Goal: Information Seeking & Learning: Learn about a topic

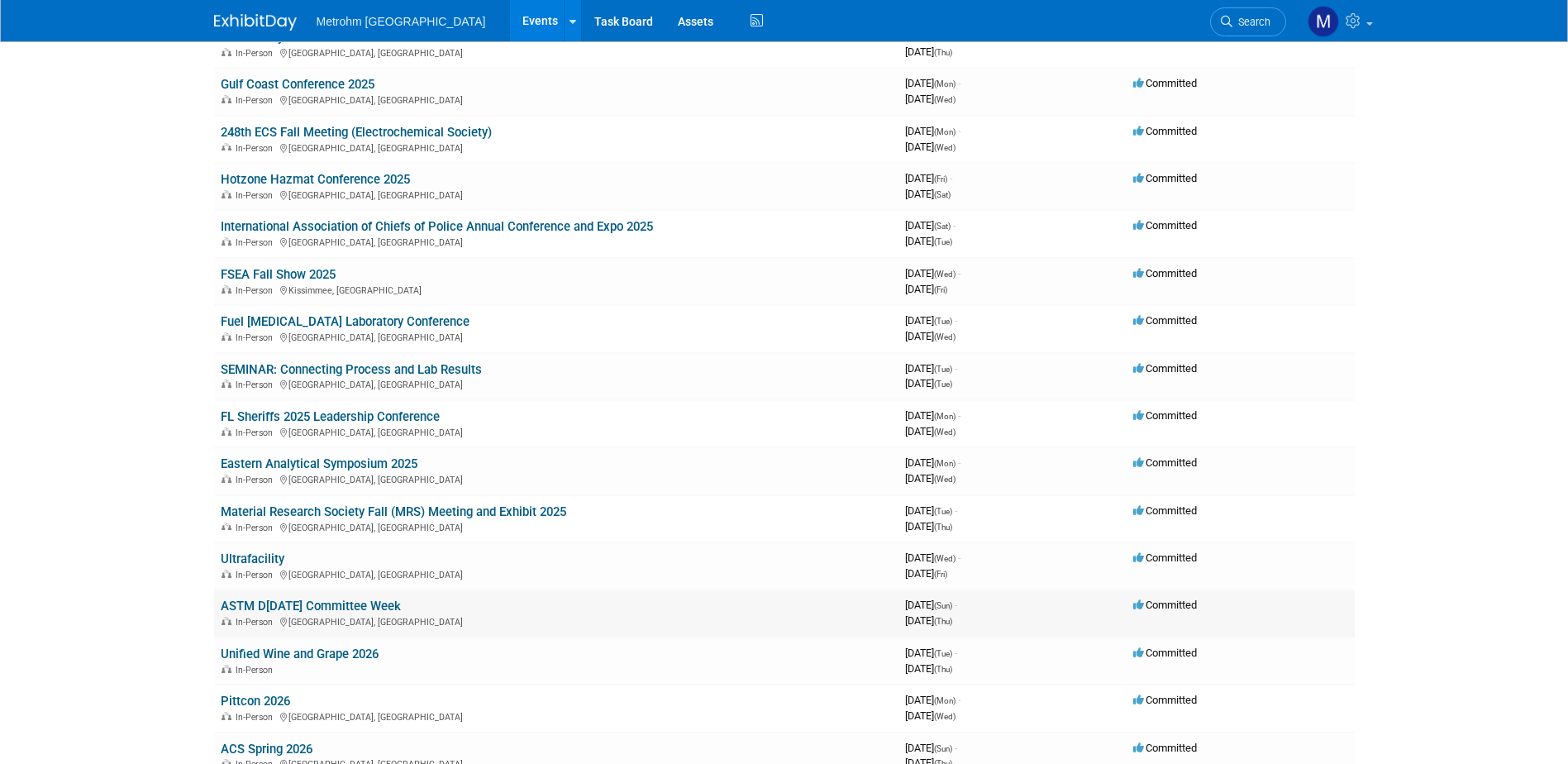
scroll to position [331, 0]
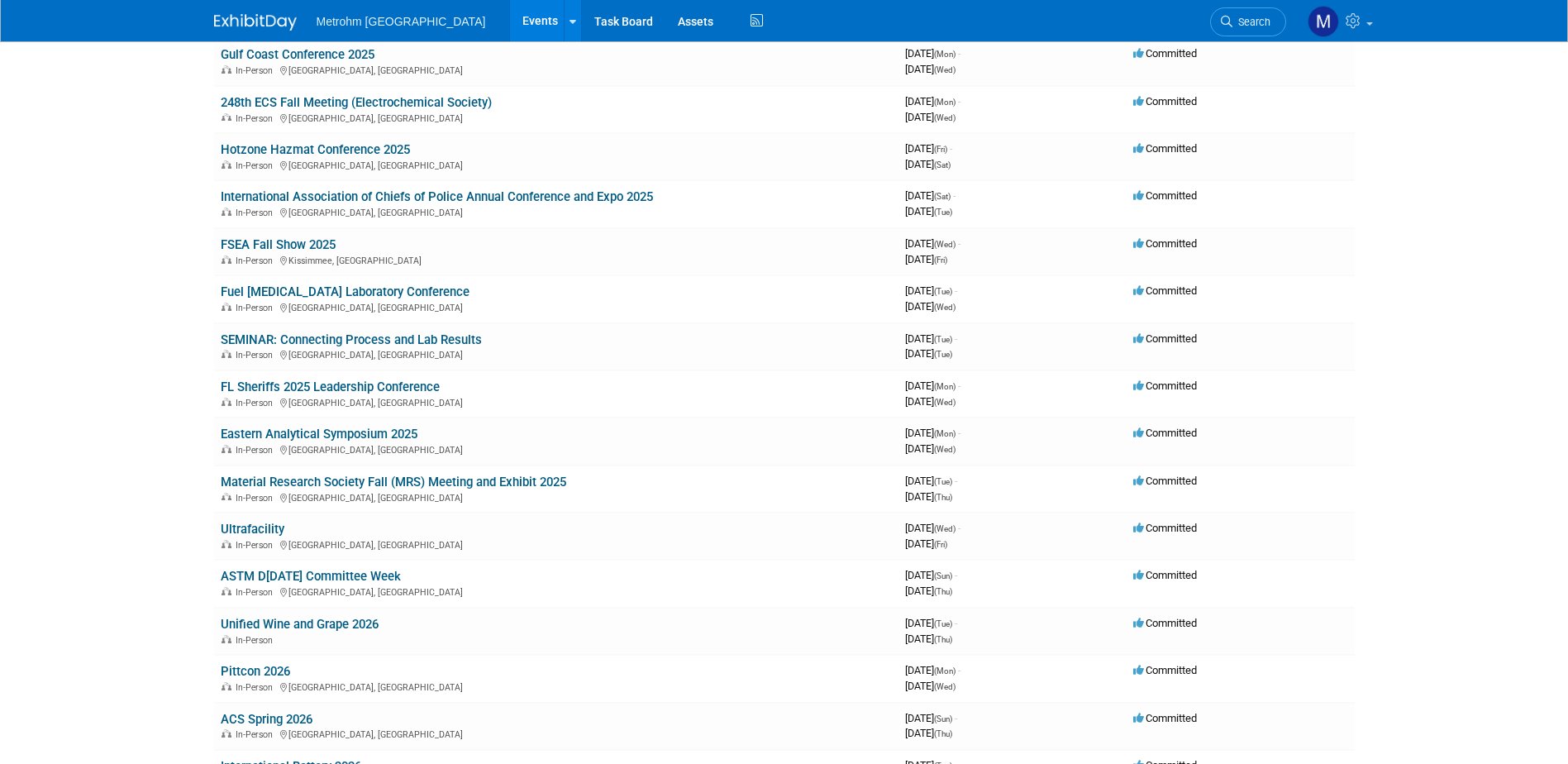
click at [264, 529] on link "Ultrafacility" at bounding box center [252, 529] width 64 height 15
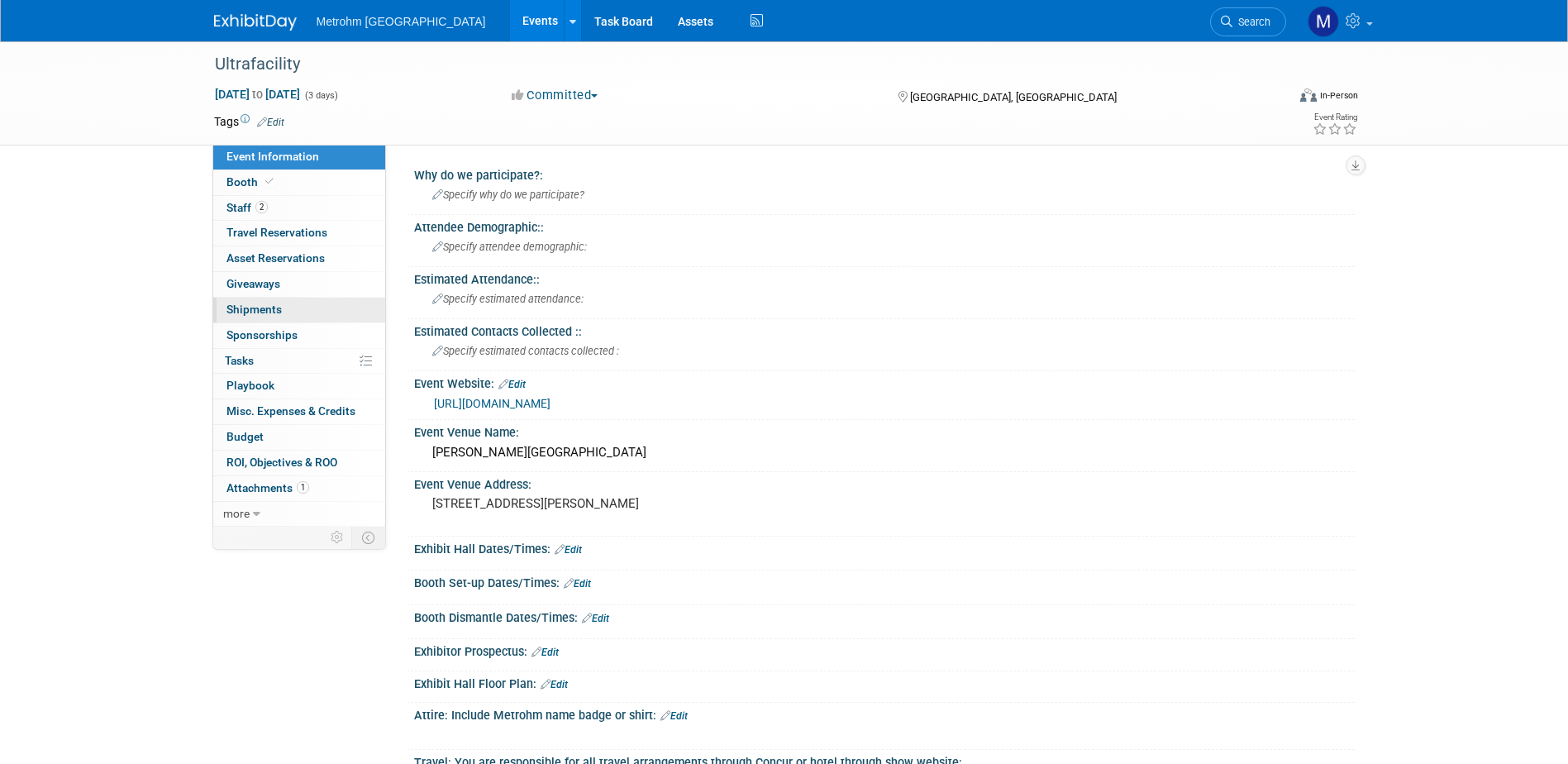
click at [263, 314] on span "Shipments 0" at bounding box center [254, 308] width 56 height 13
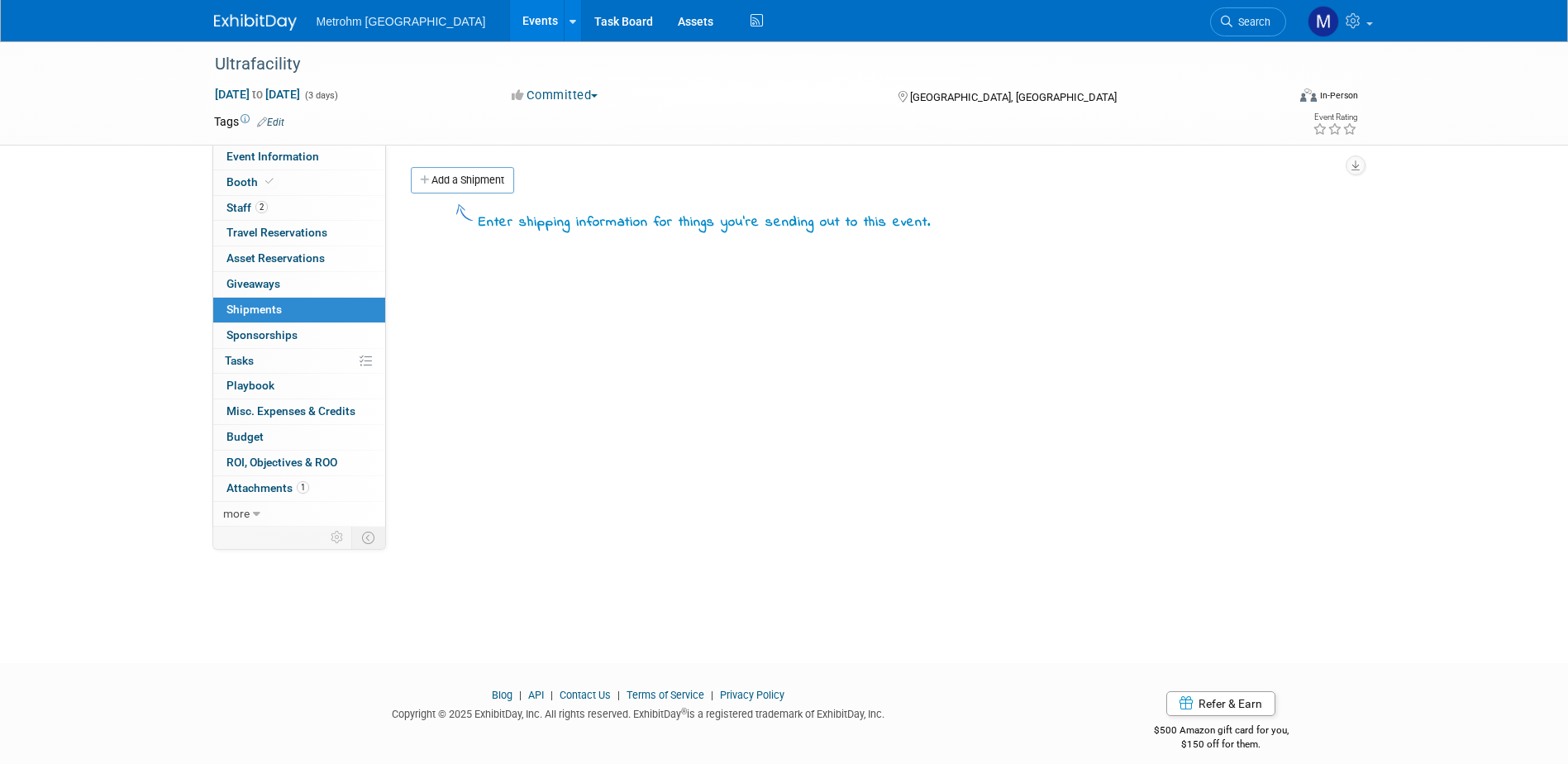
click at [243, 8] on link at bounding box center [265, 13] width 103 height 13
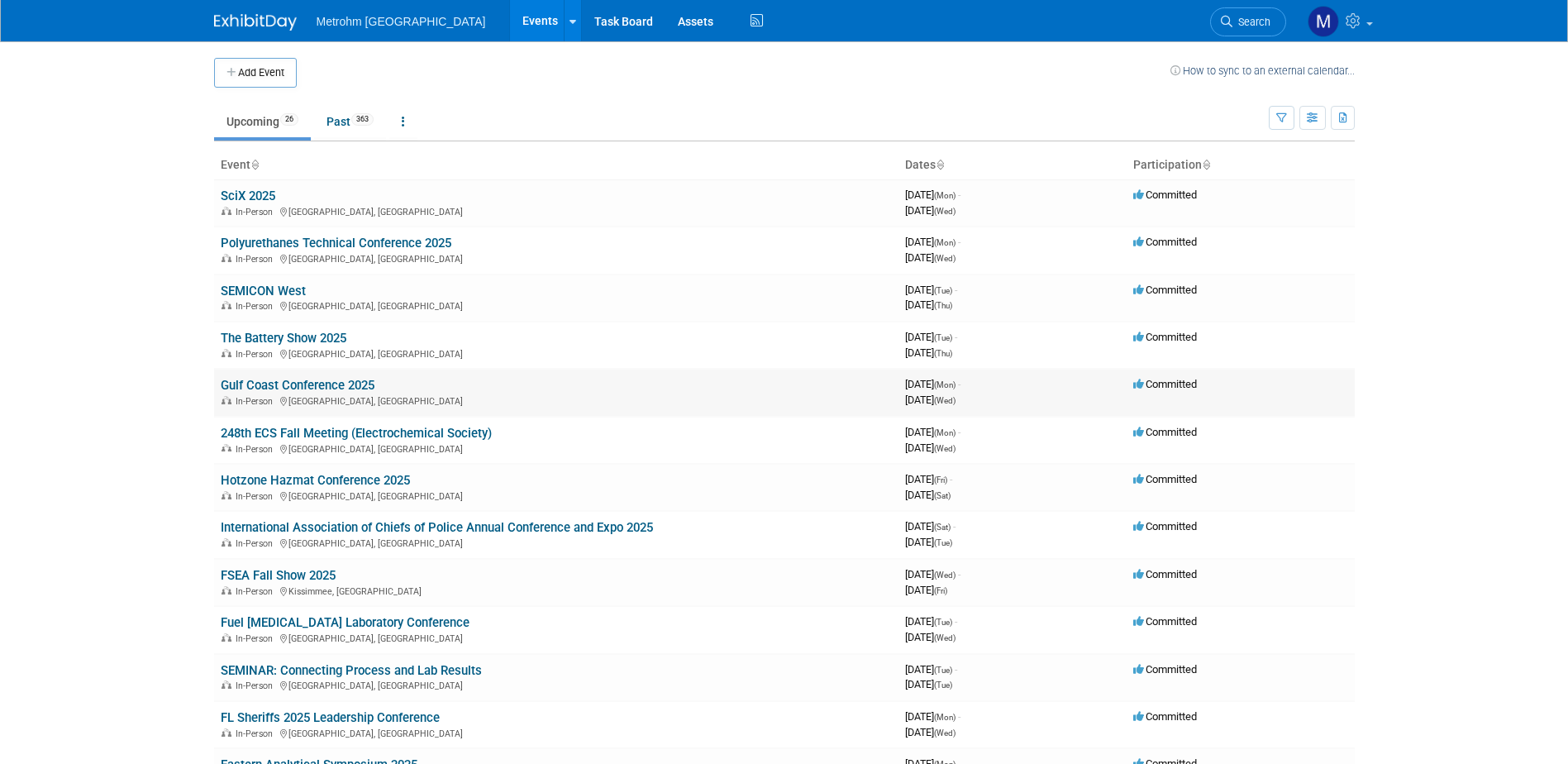
click at [254, 385] on link "Gulf Coast Conference 2025" at bounding box center [297, 385] width 154 height 15
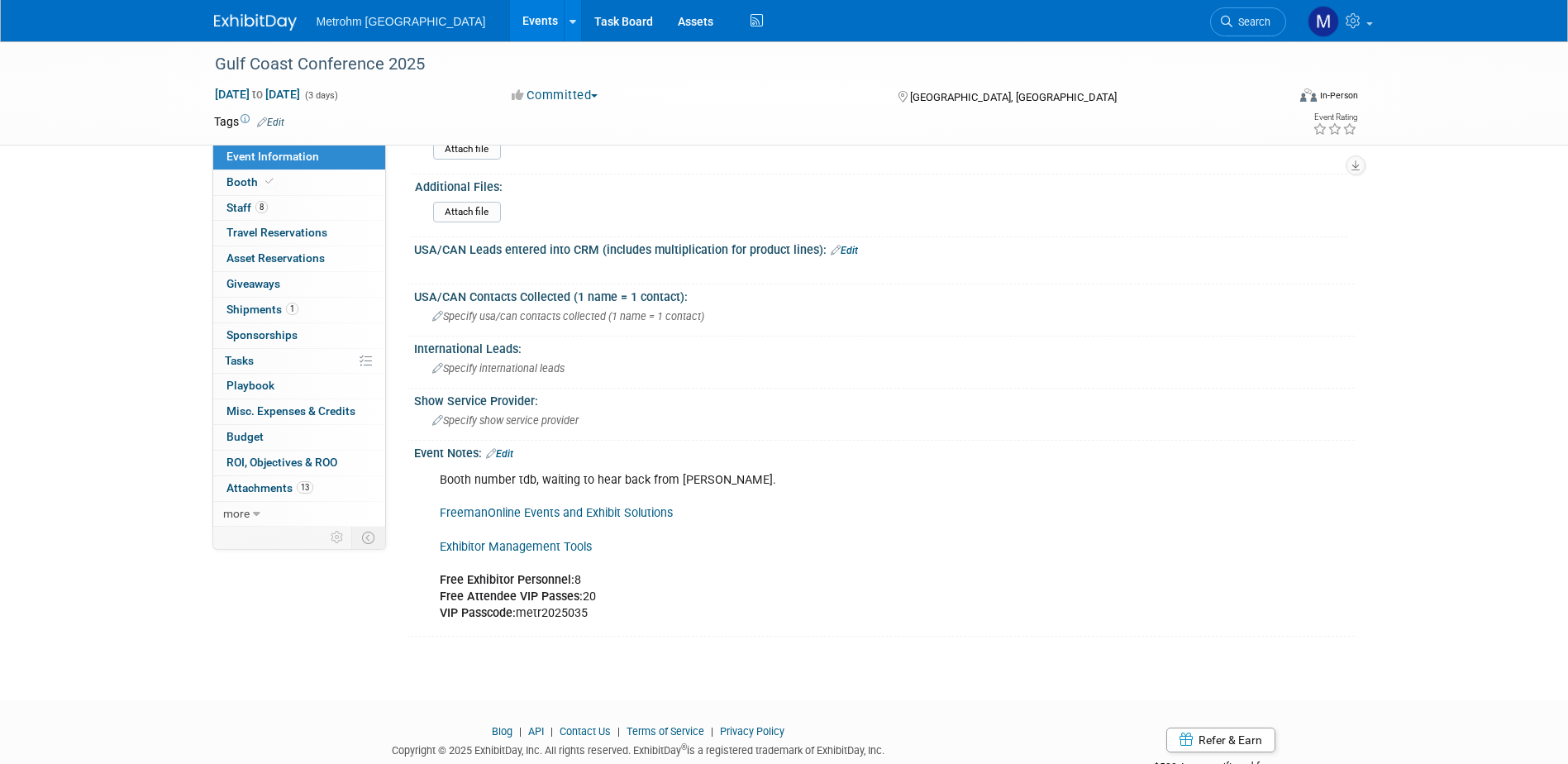
scroll to position [1306, 0]
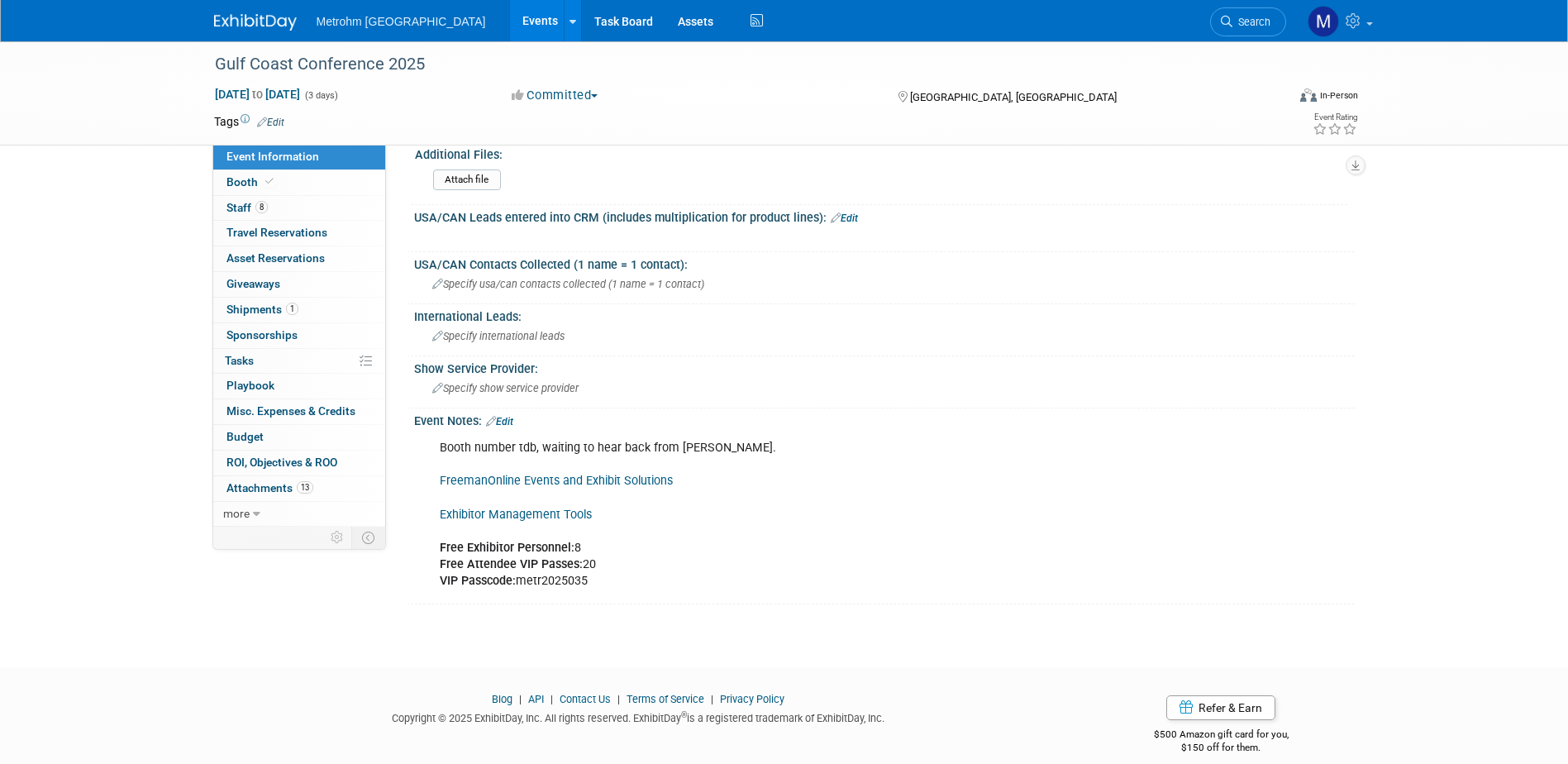
click at [571, 508] on link "Exhibitor Management Tools" at bounding box center [516, 515] width 153 height 14
click at [245, 13] on link at bounding box center [265, 13] width 103 height 13
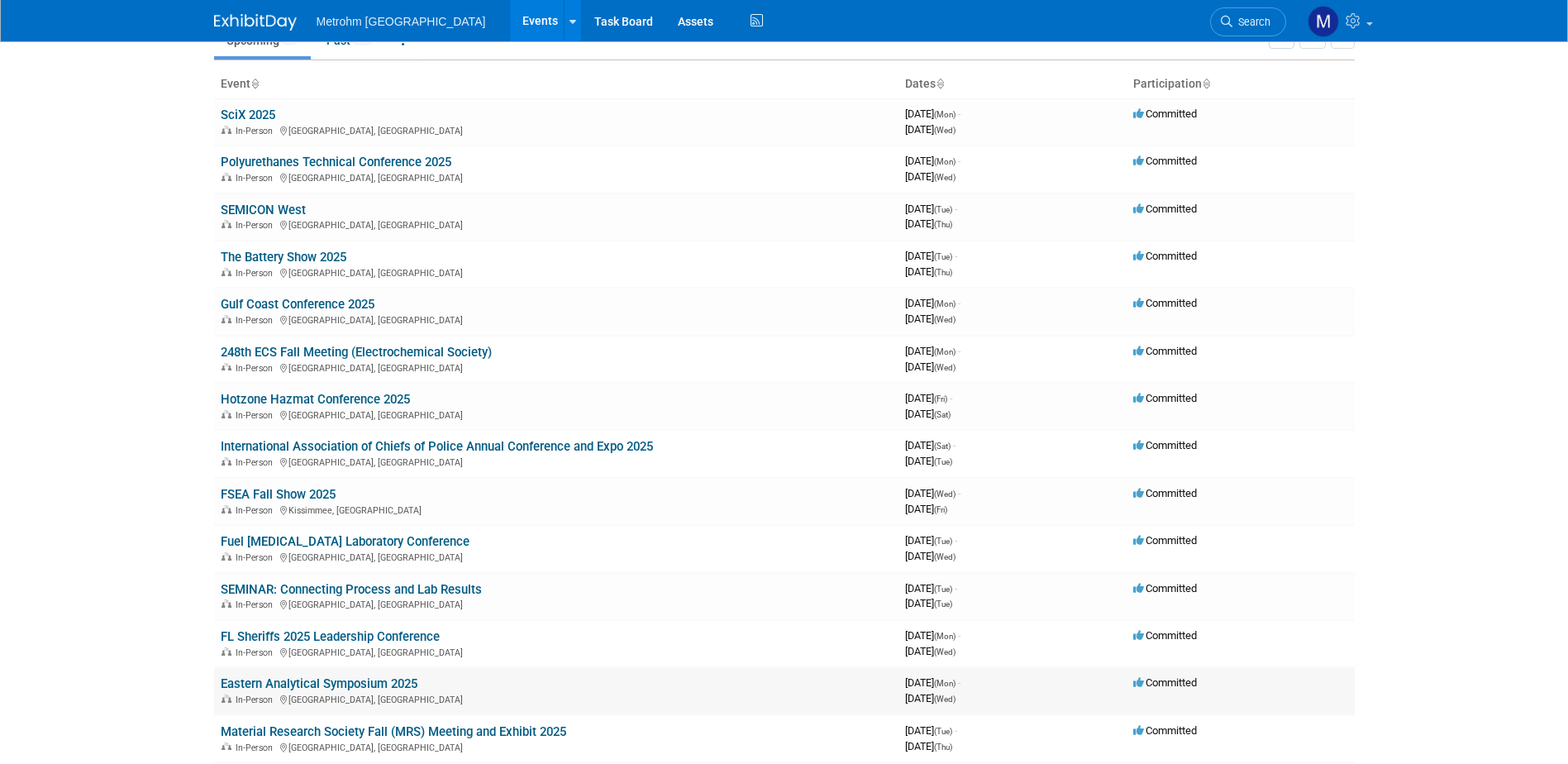
scroll to position [248, 0]
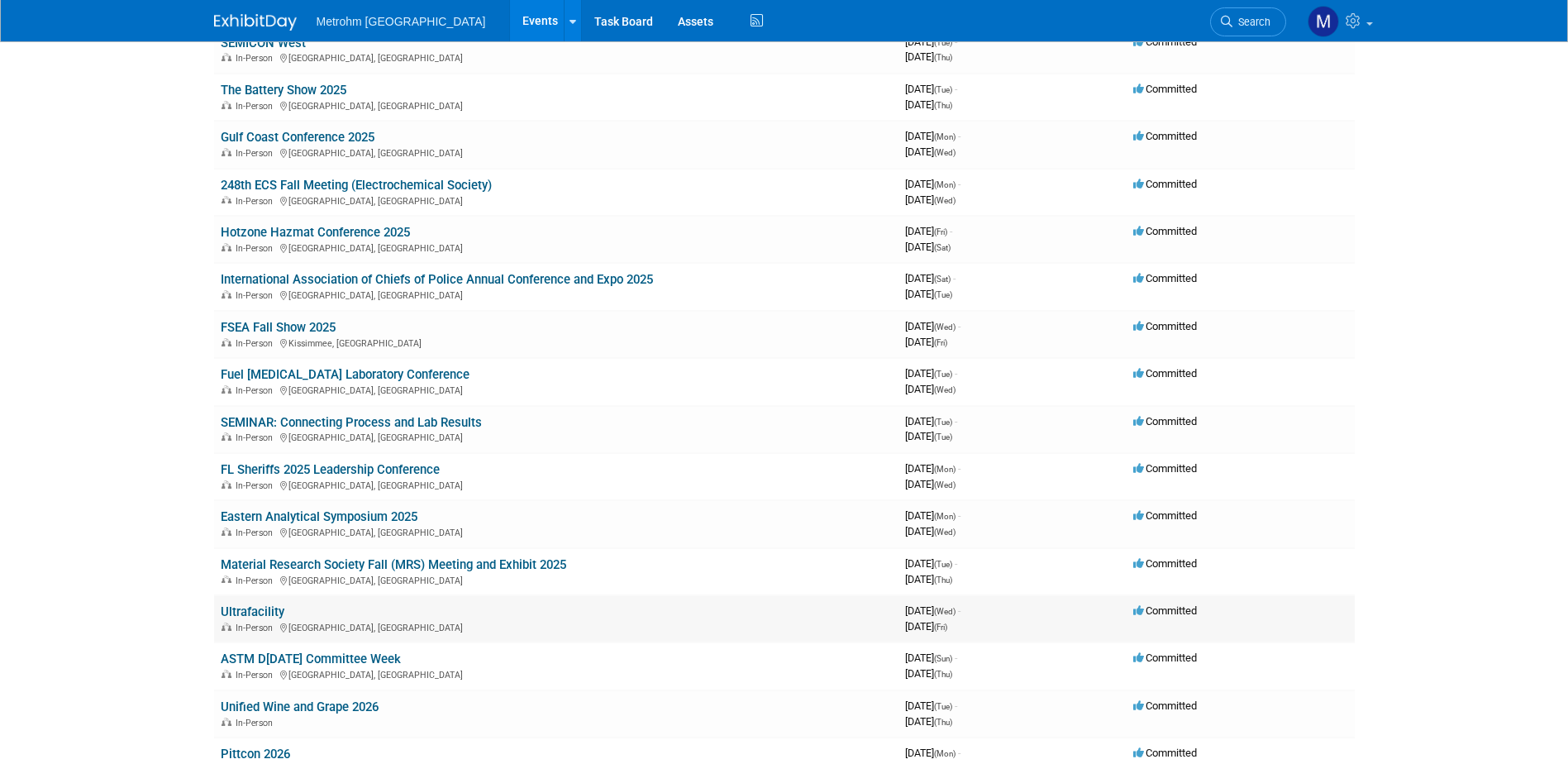
click at [267, 605] on link "Ultrafacility" at bounding box center [252, 611] width 64 height 15
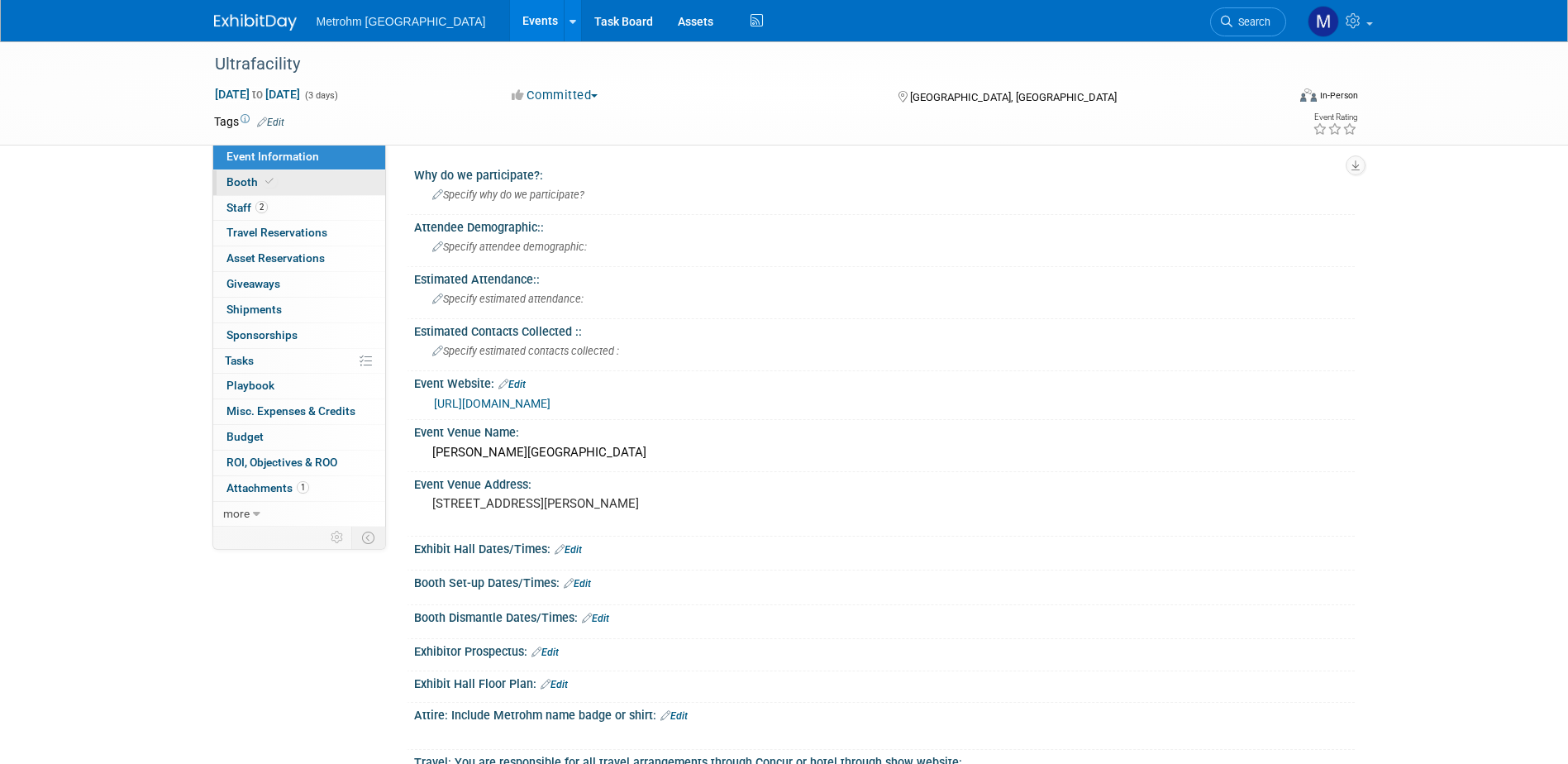
click at [311, 176] on link "Booth" at bounding box center [299, 183] width 172 height 25
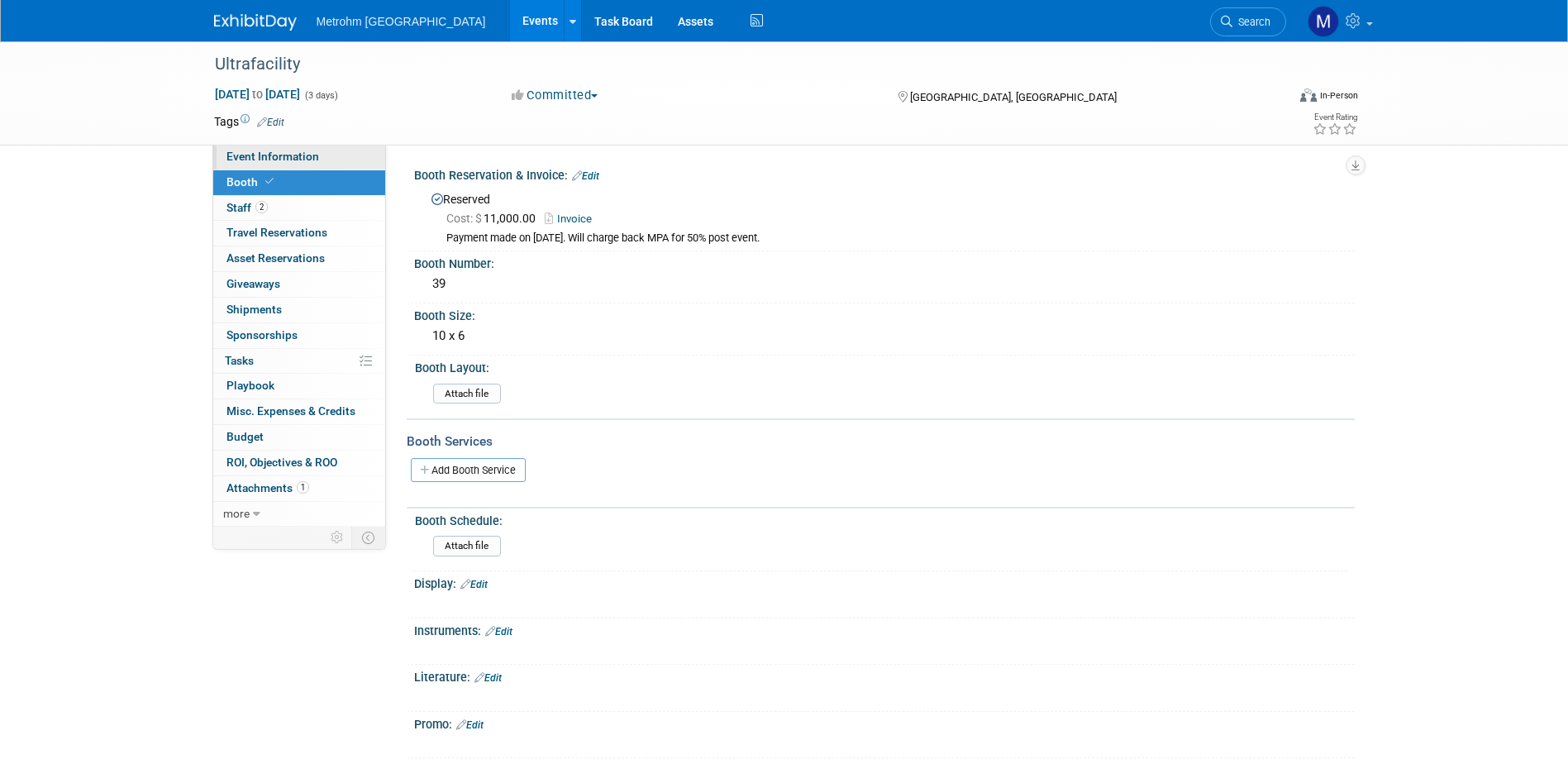
click at [316, 150] on span "Event Information" at bounding box center [272, 156] width 93 height 13
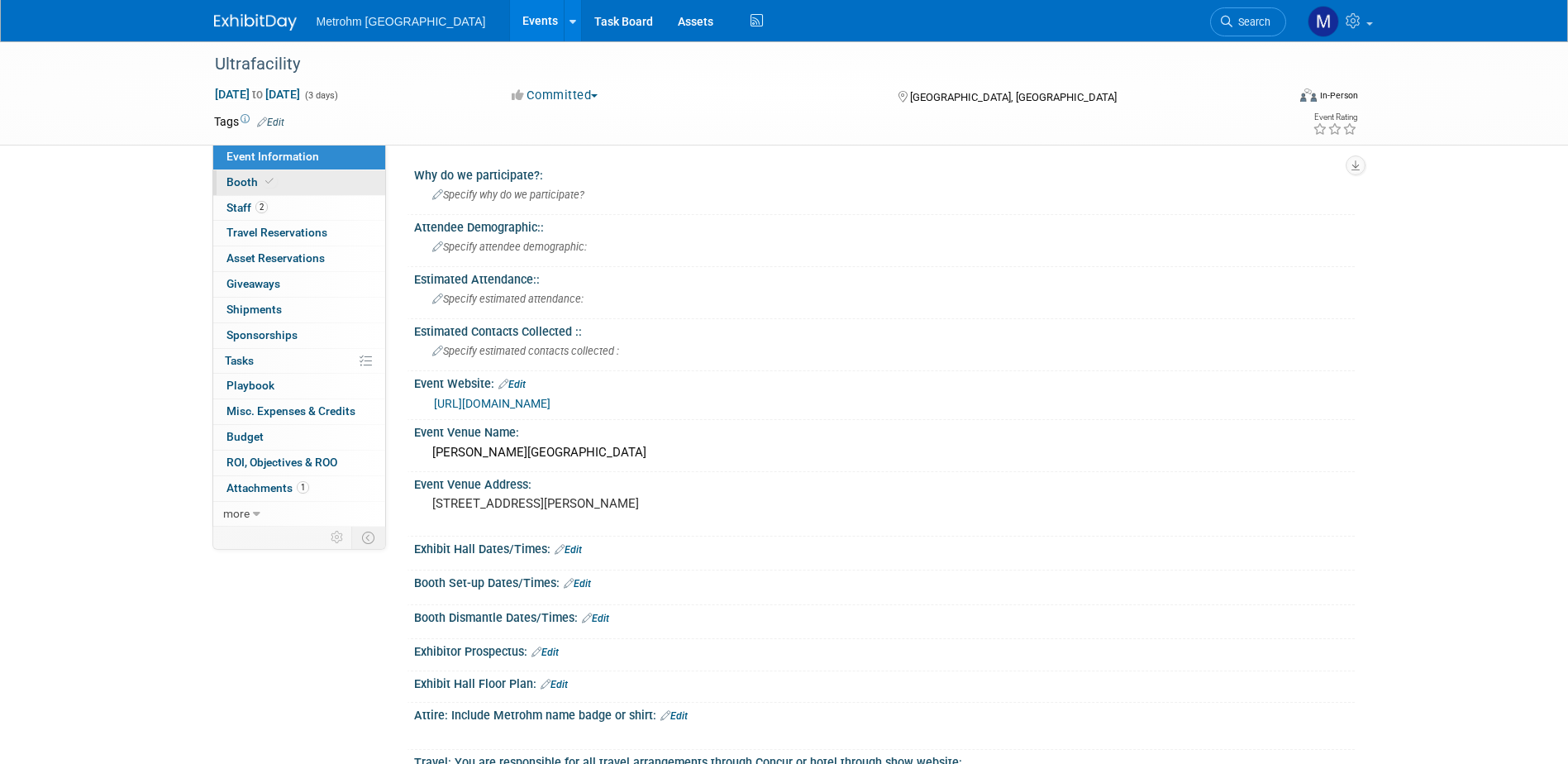
click at [314, 180] on link "Booth" at bounding box center [299, 183] width 172 height 25
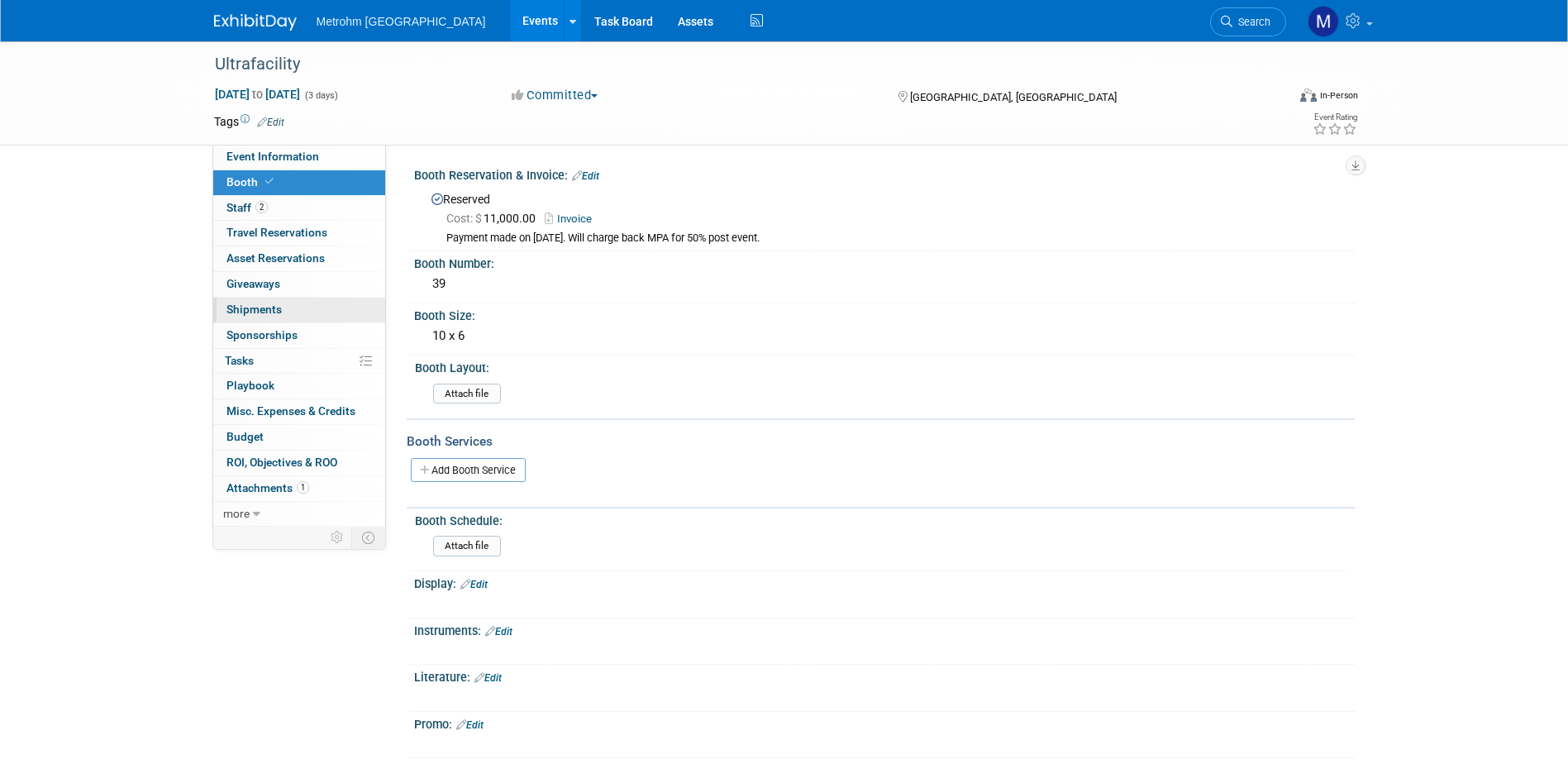
click at [303, 314] on link "0 Shipments 0" at bounding box center [299, 309] width 172 height 25
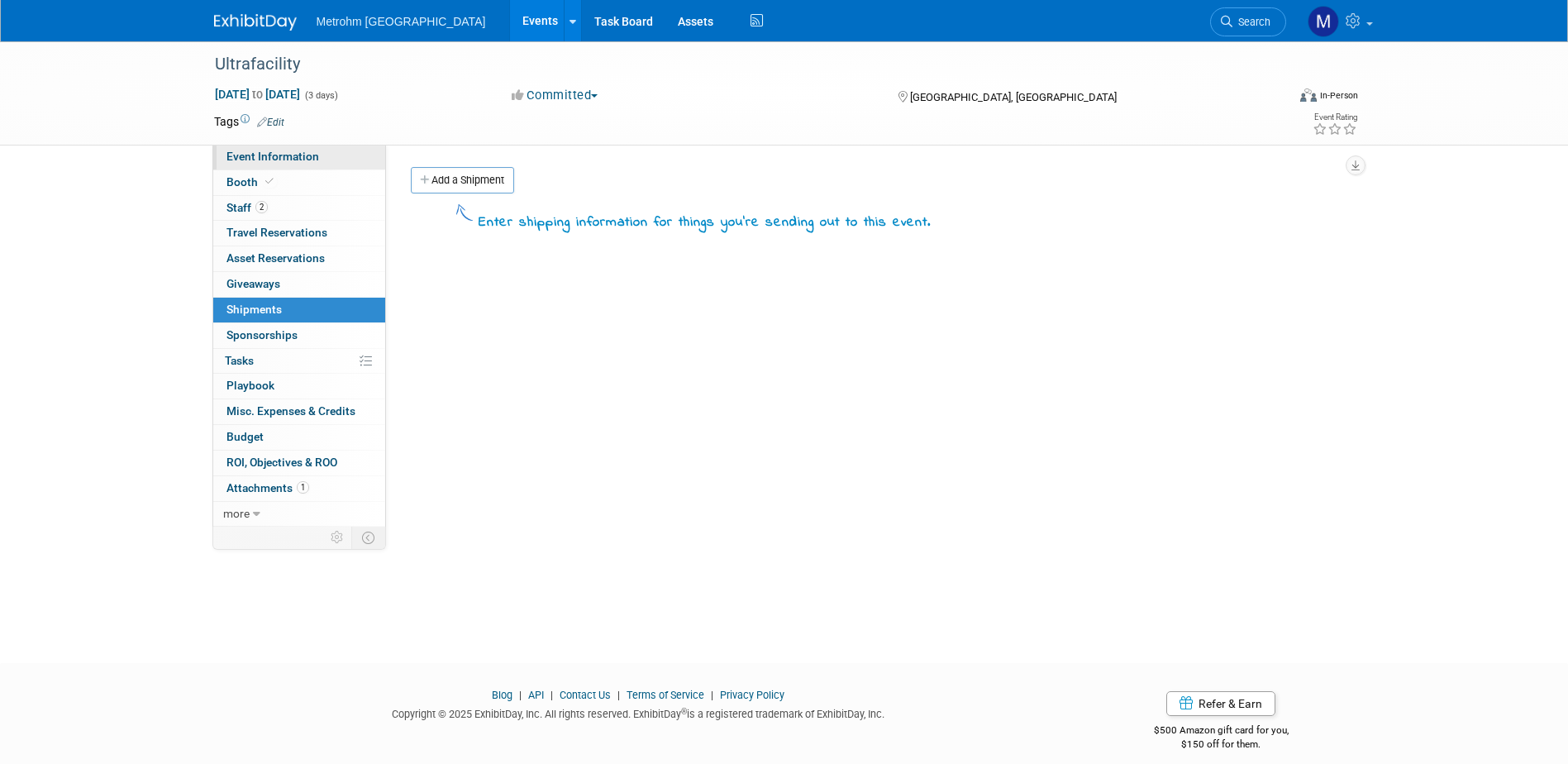
click at [285, 158] on span "Event Information" at bounding box center [272, 156] width 93 height 13
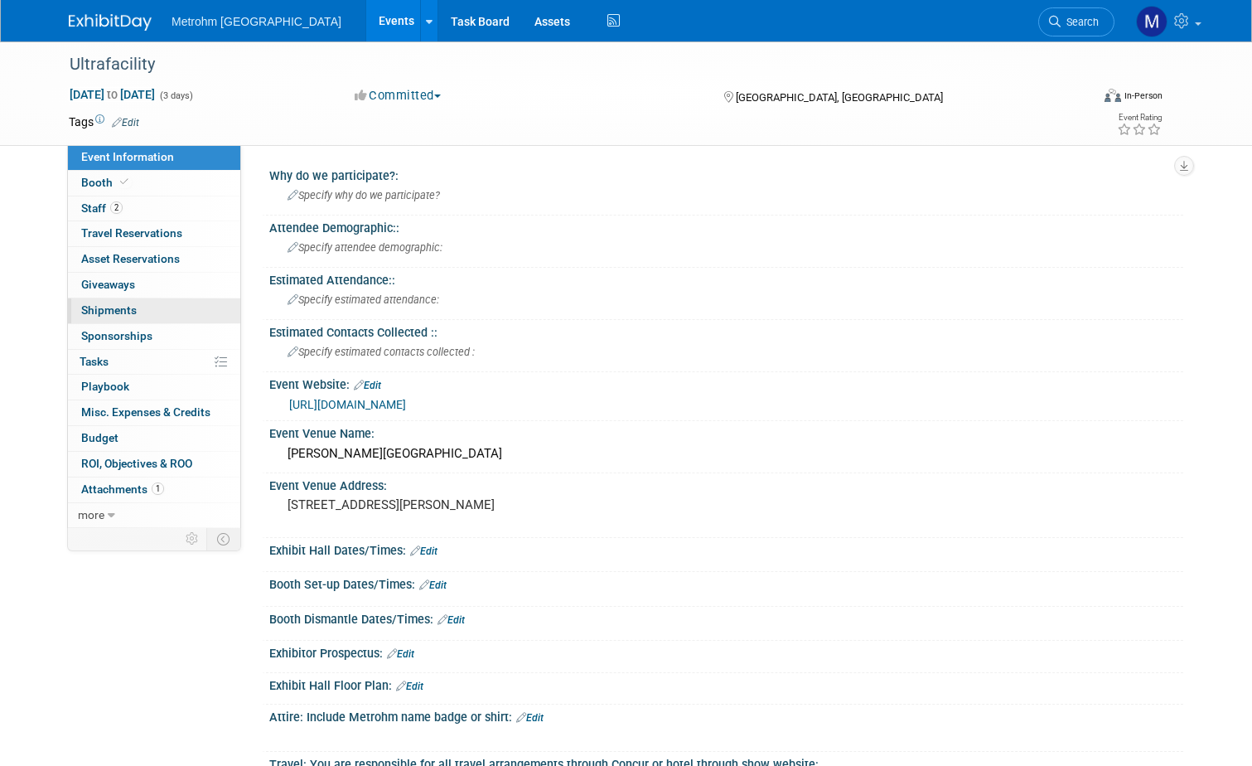
click at [133, 307] on link "0 Shipments 0" at bounding box center [154, 310] width 172 height 25
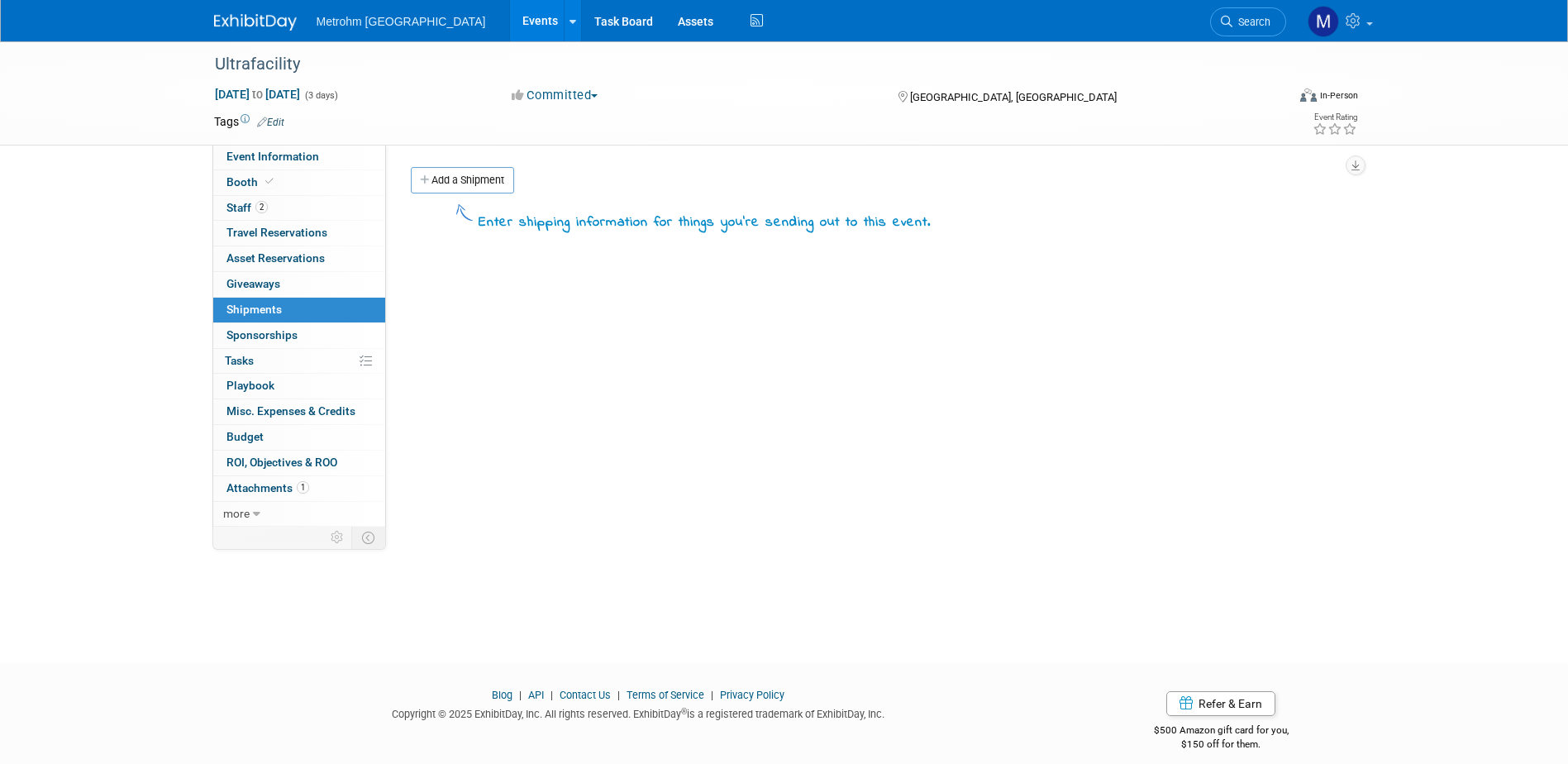
click at [269, 19] on img at bounding box center [255, 22] width 83 height 17
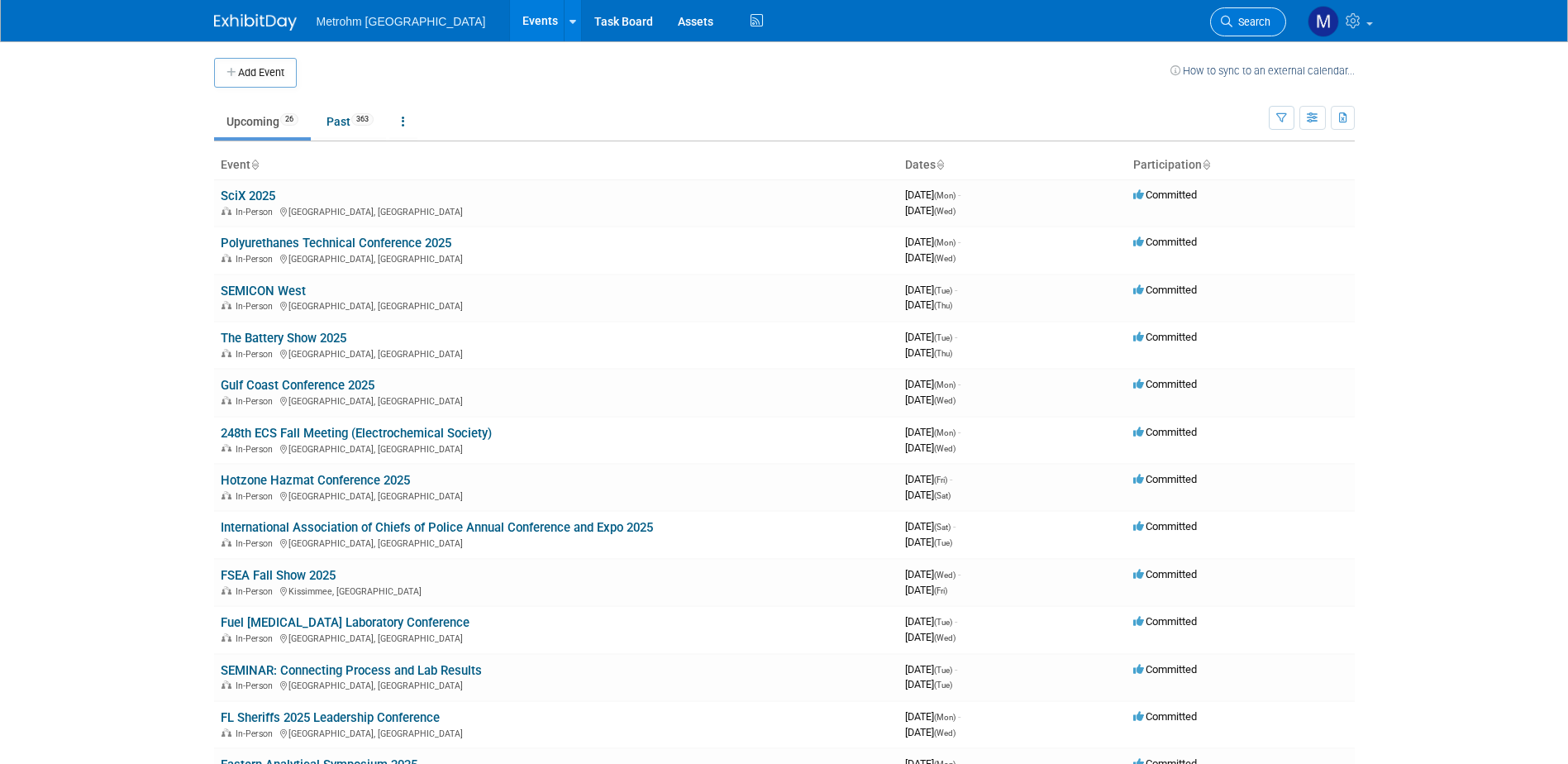
click at [1260, 21] on span "Search" at bounding box center [1252, 22] width 38 height 12
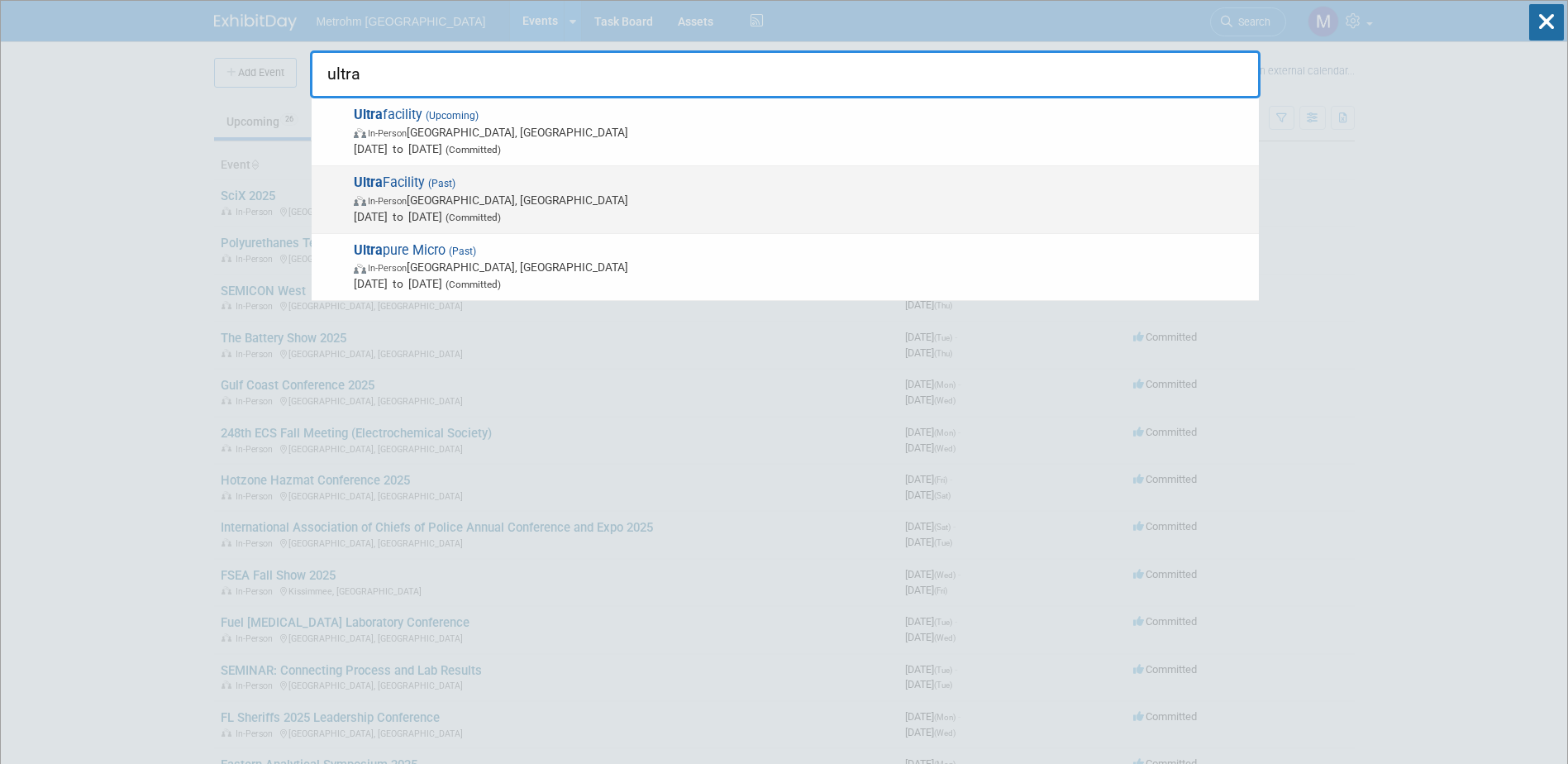
type input "ultra"
click at [512, 178] on span "Ultra Facility (Past) In-Person Glendale, AZ Oct 29, 2024 to Oct 31, 2024 (Comm…" at bounding box center [800, 199] width 902 height 51
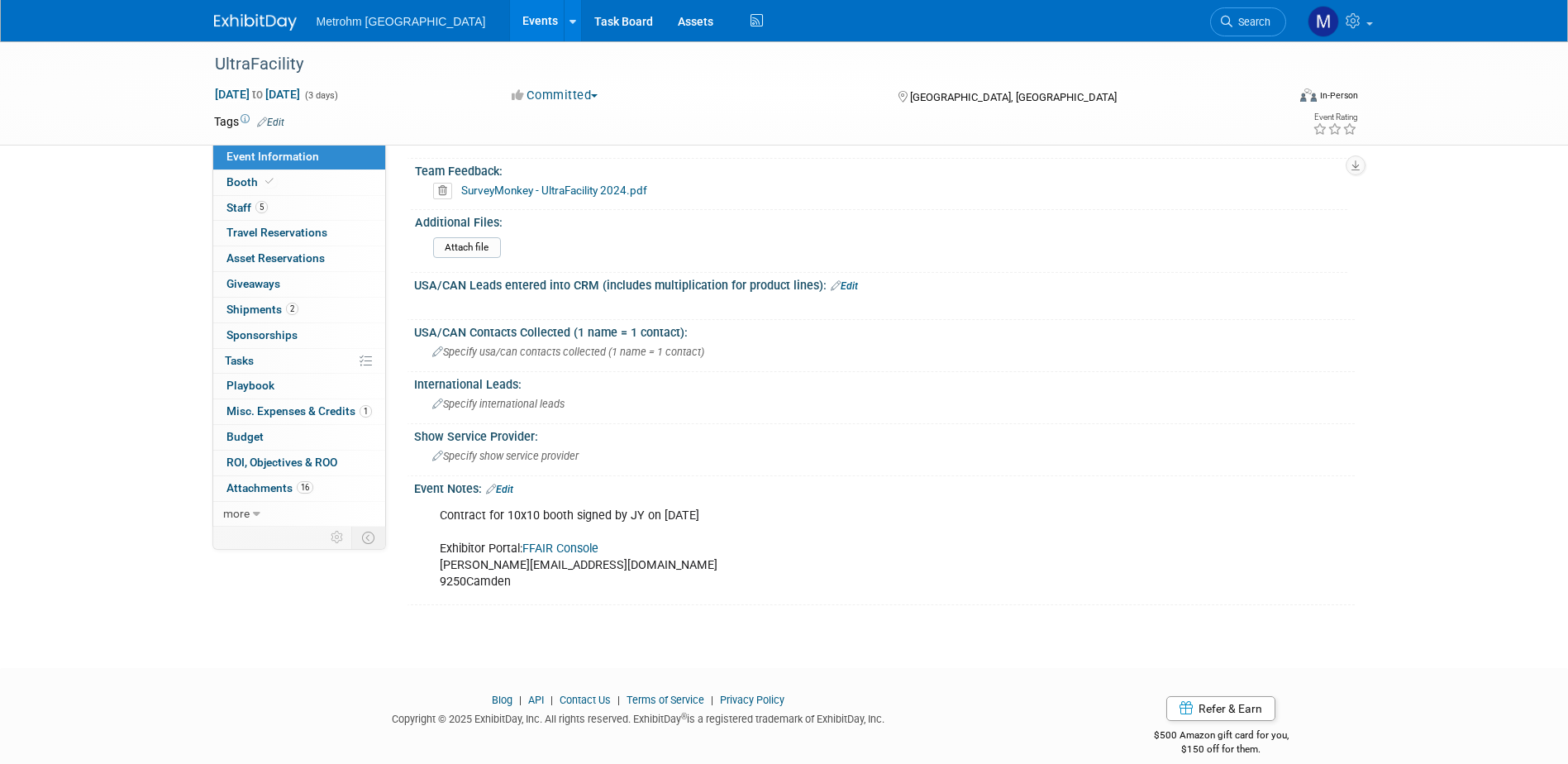
scroll to position [862, 0]
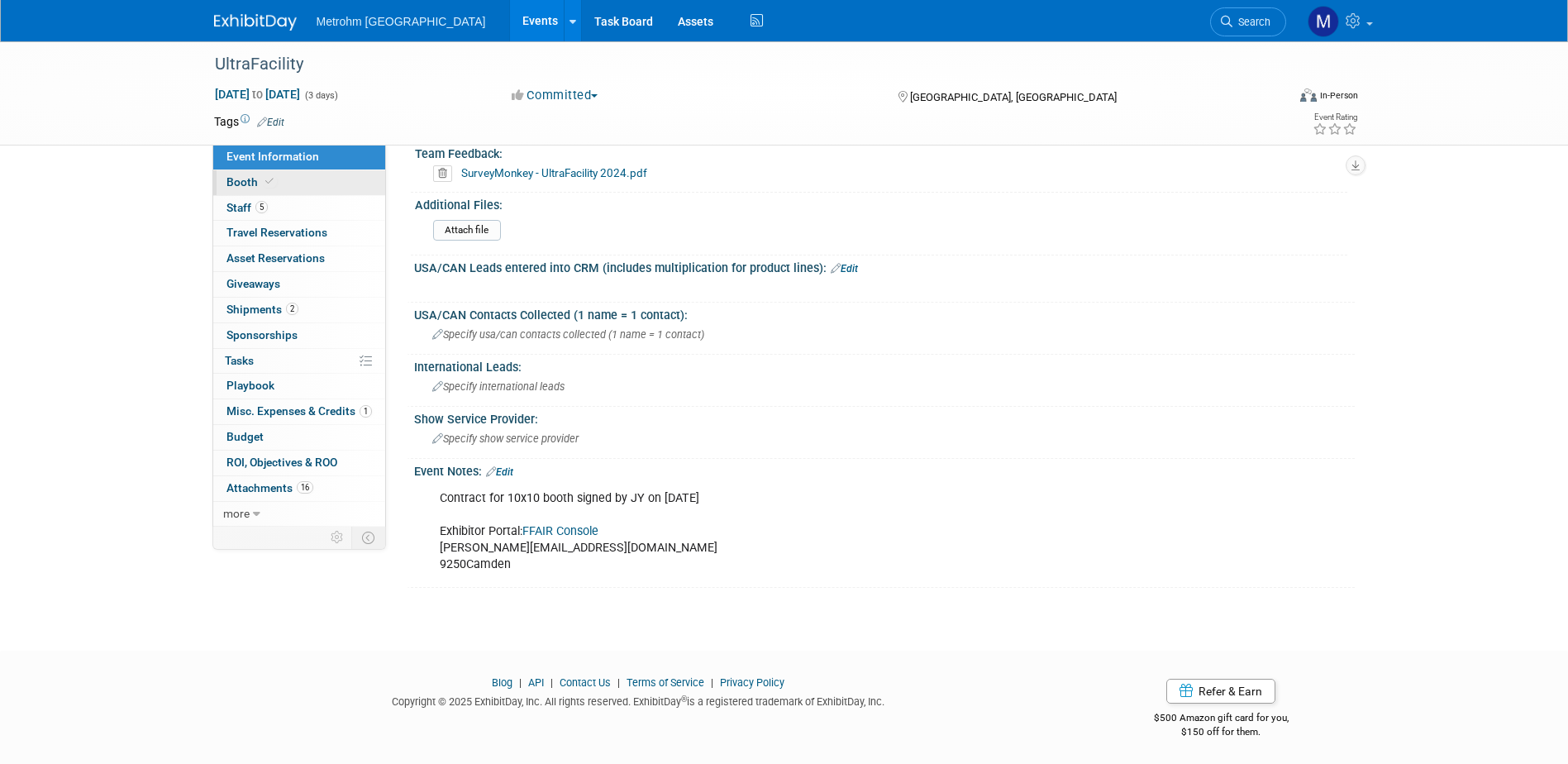
click at [267, 188] on span "Booth" at bounding box center [251, 182] width 51 height 13
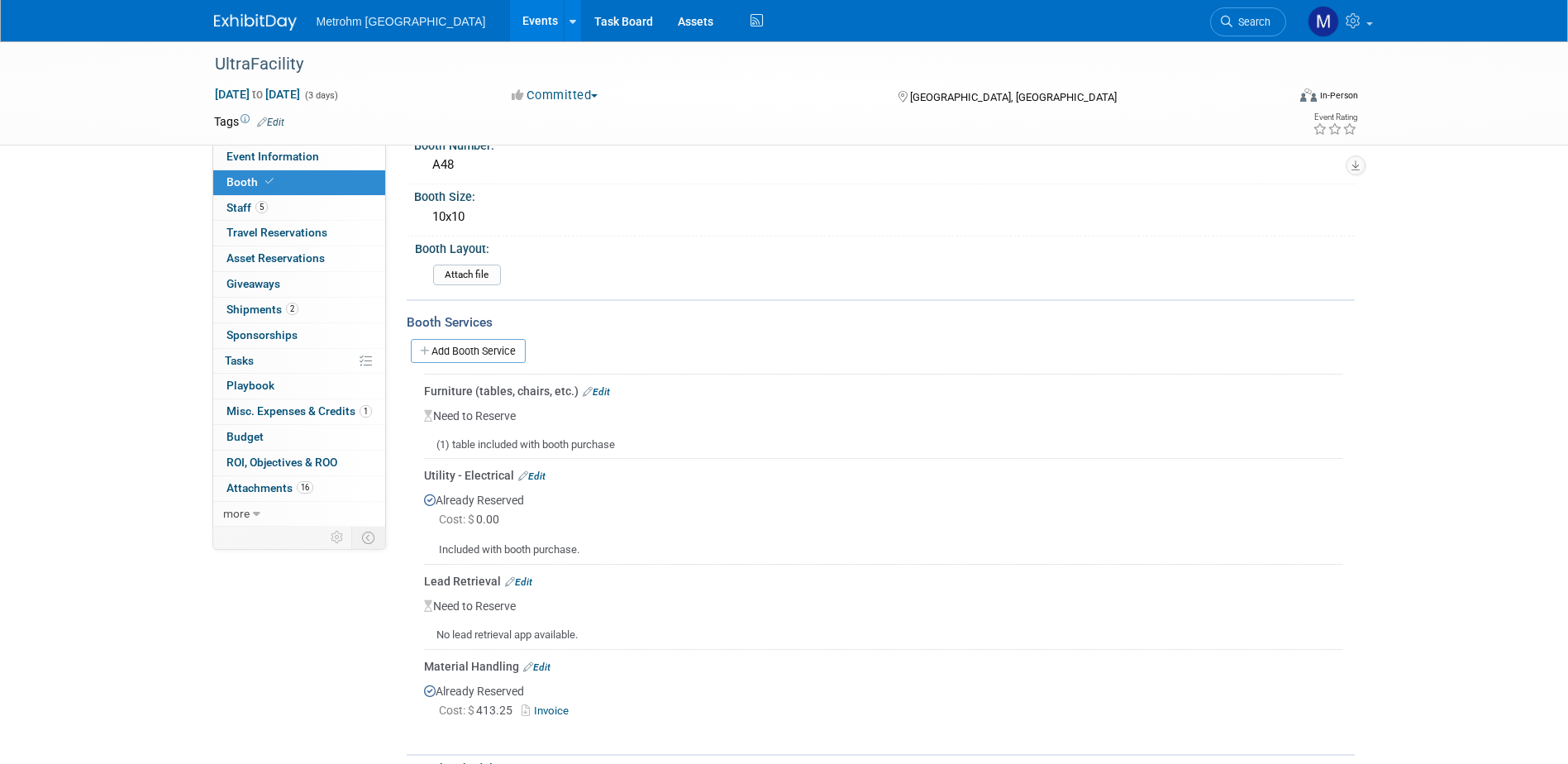
scroll to position [248, 0]
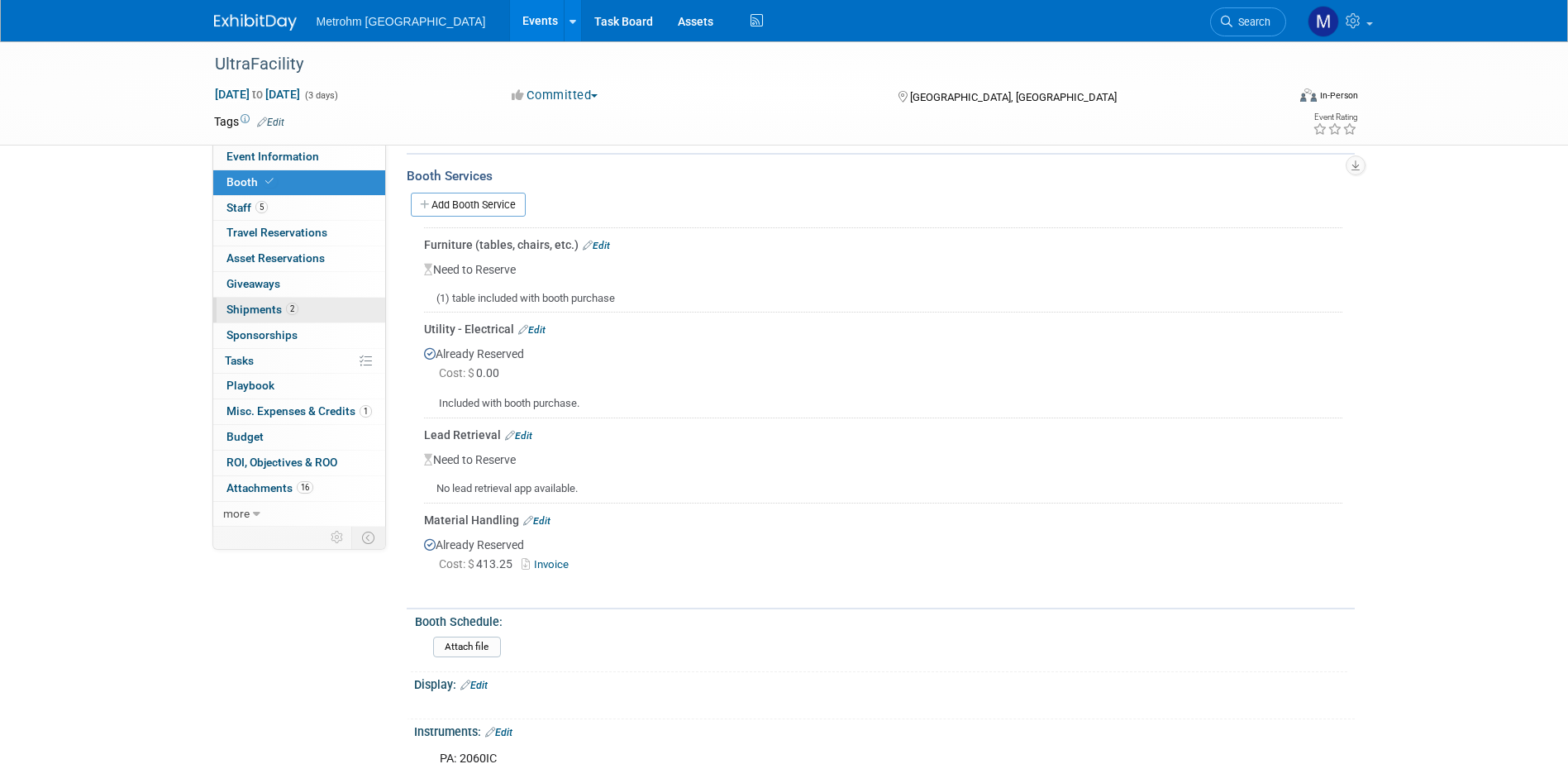
click at [310, 307] on link "2 Shipments 2" at bounding box center [299, 309] width 172 height 25
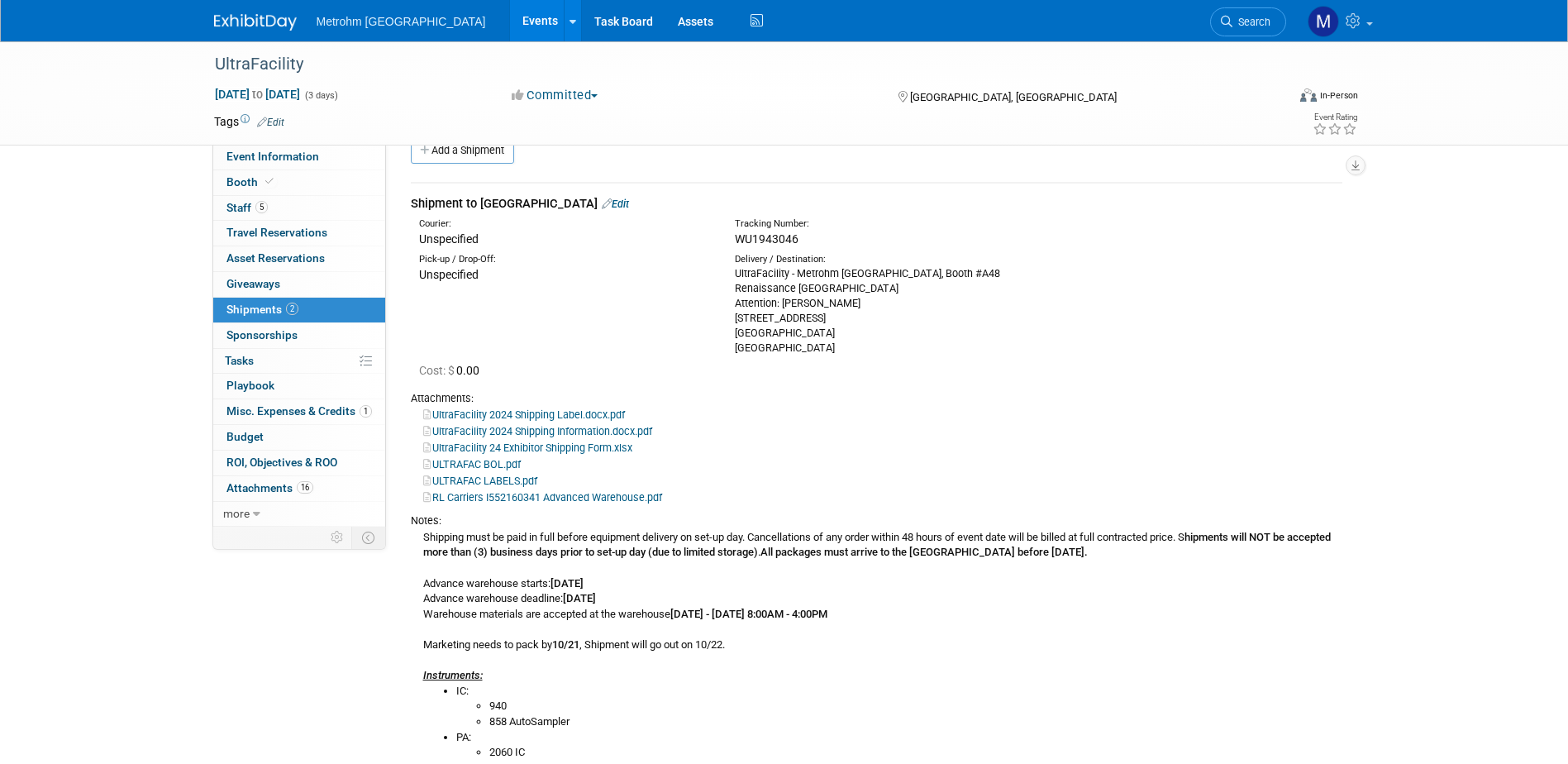
scroll to position [0, 0]
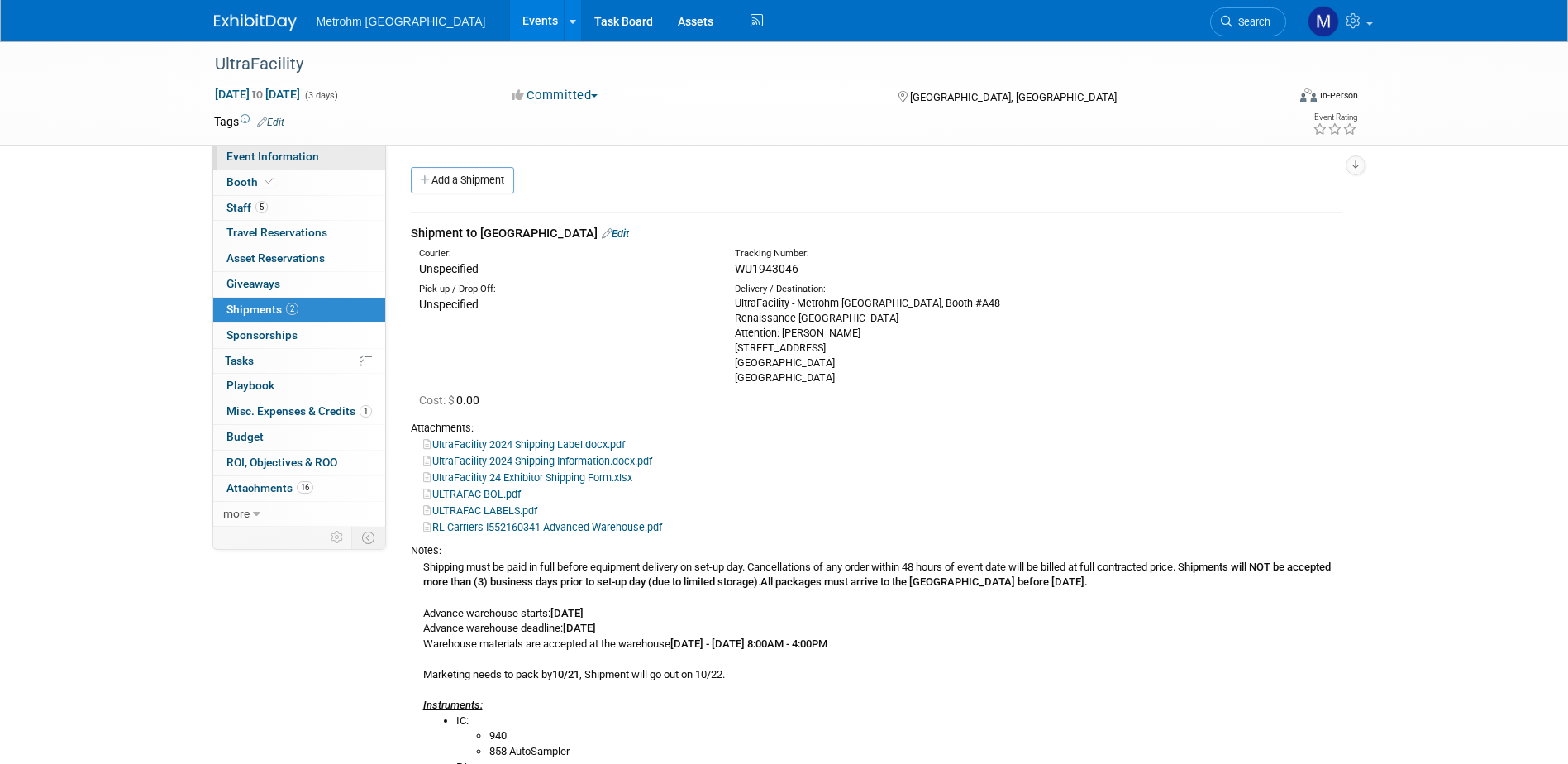
click at [310, 164] on link "Event Information" at bounding box center [299, 157] width 172 height 25
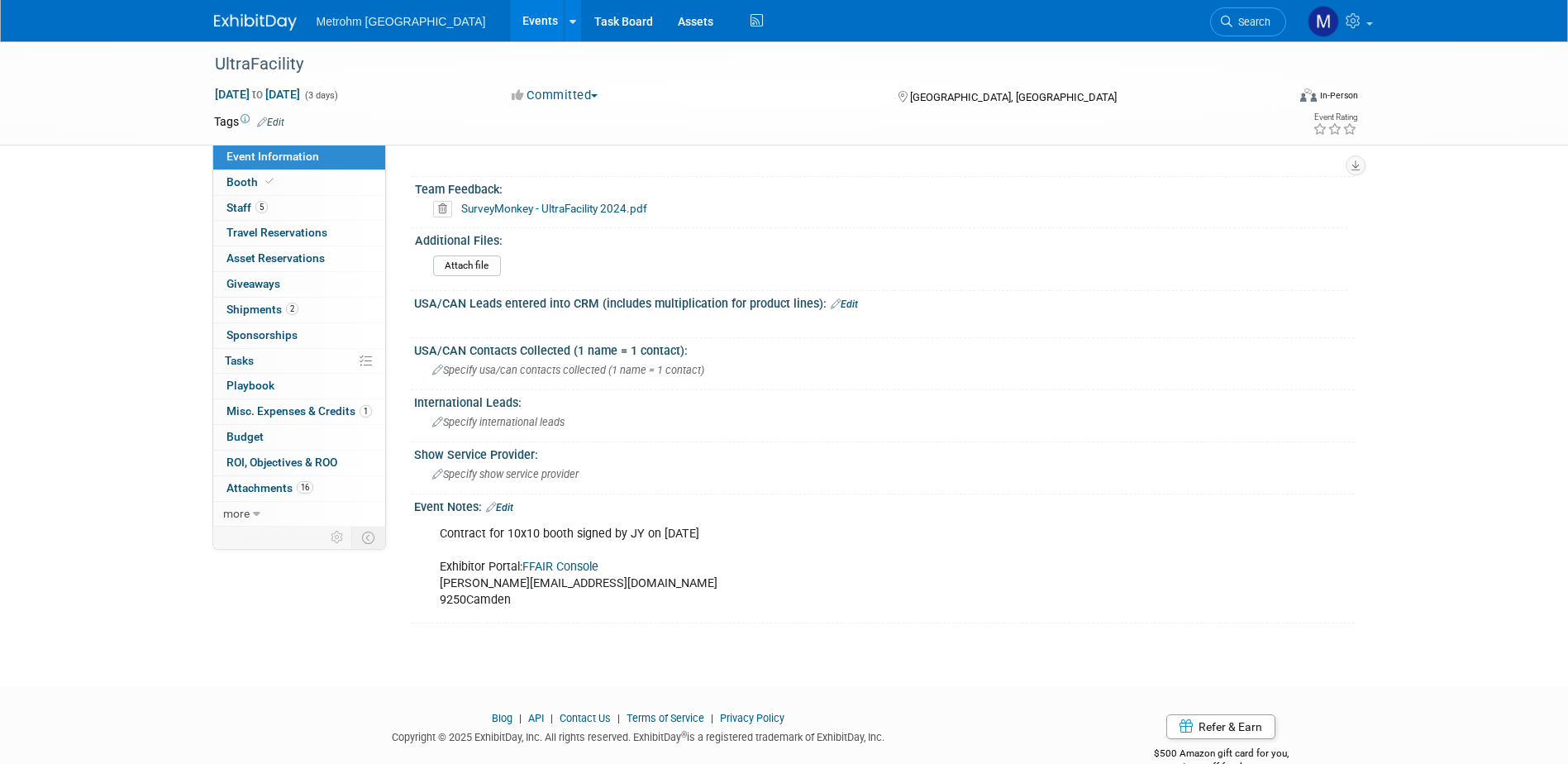
scroll to position [578, 0]
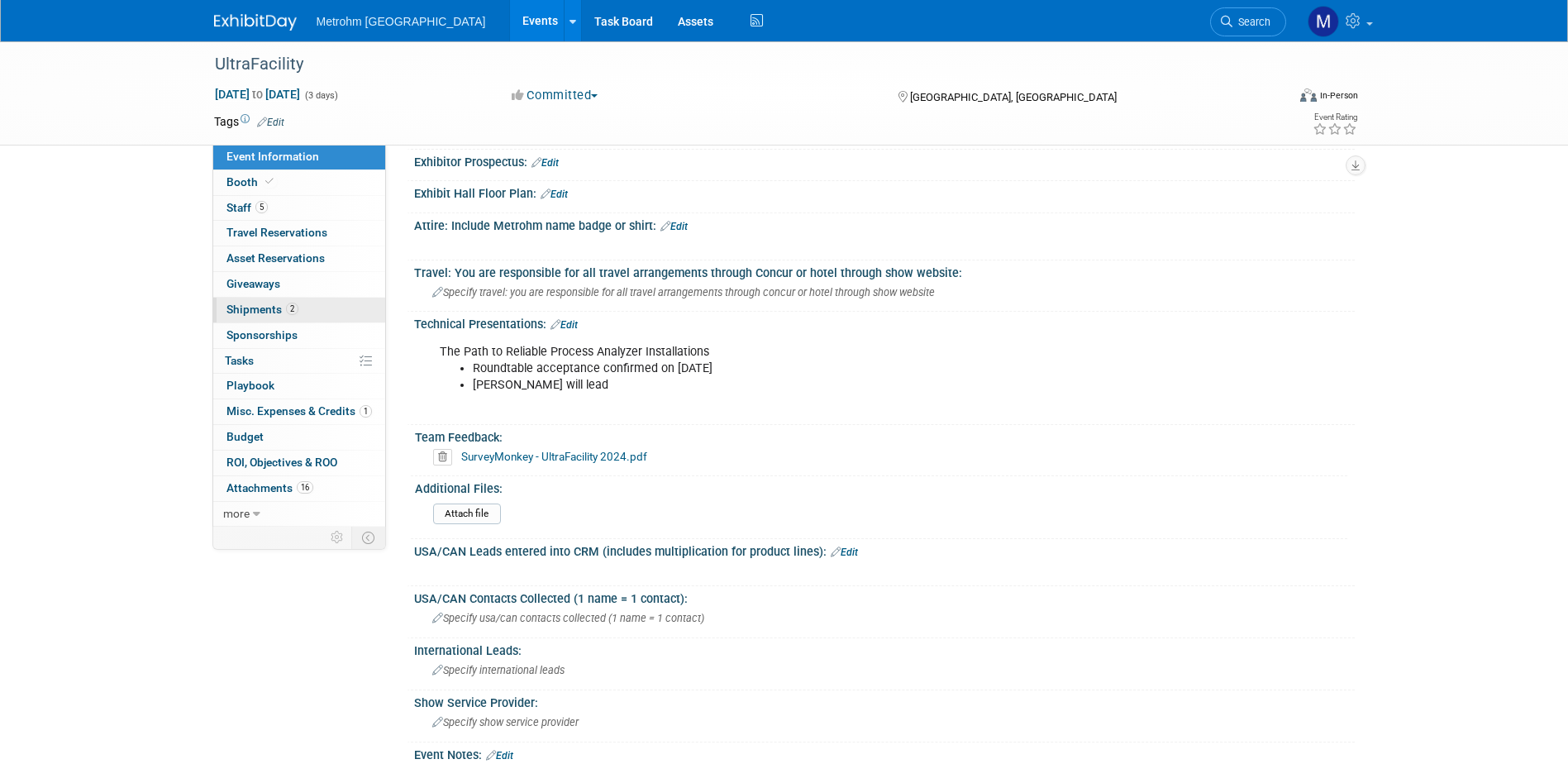
click at [325, 313] on link "2 Shipments 2" at bounding box center [299, 309] width 172 height 25
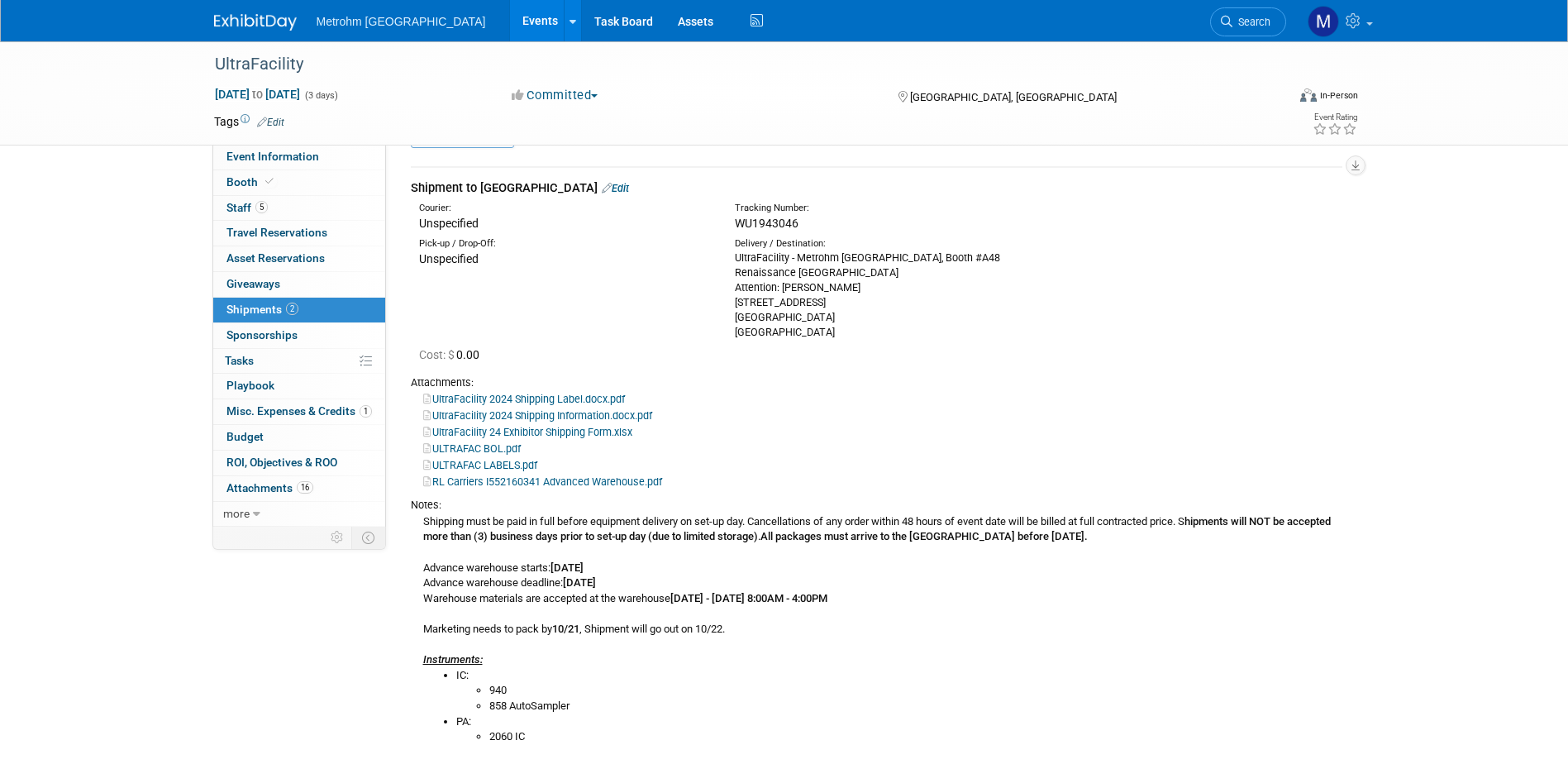
scroll to position [83, 0]
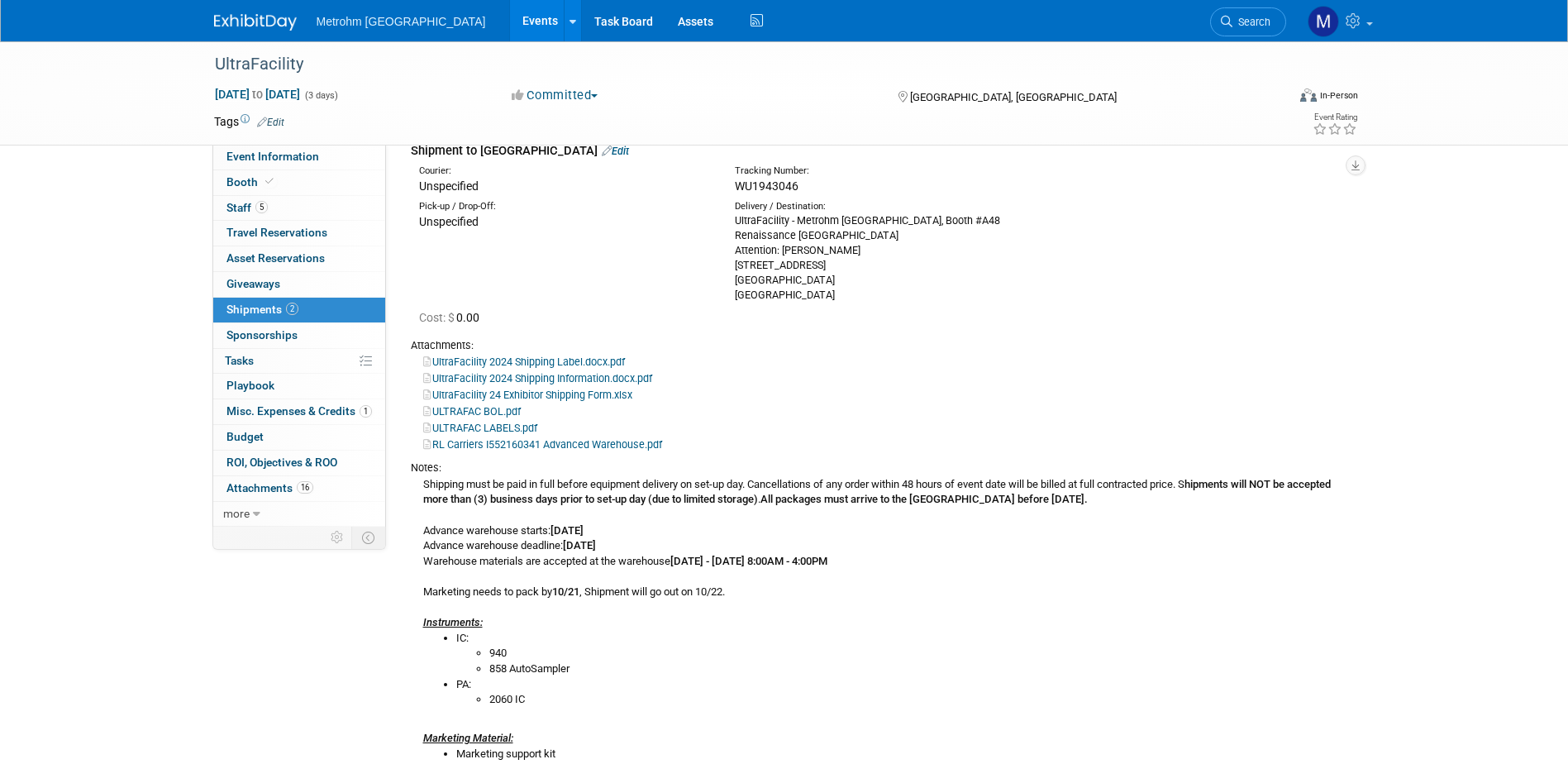
click at [588, 379] on link "UltraFacility 2024 Shipping Information.docx.pdf" at bounding box center [538, 378] width 229 height 12
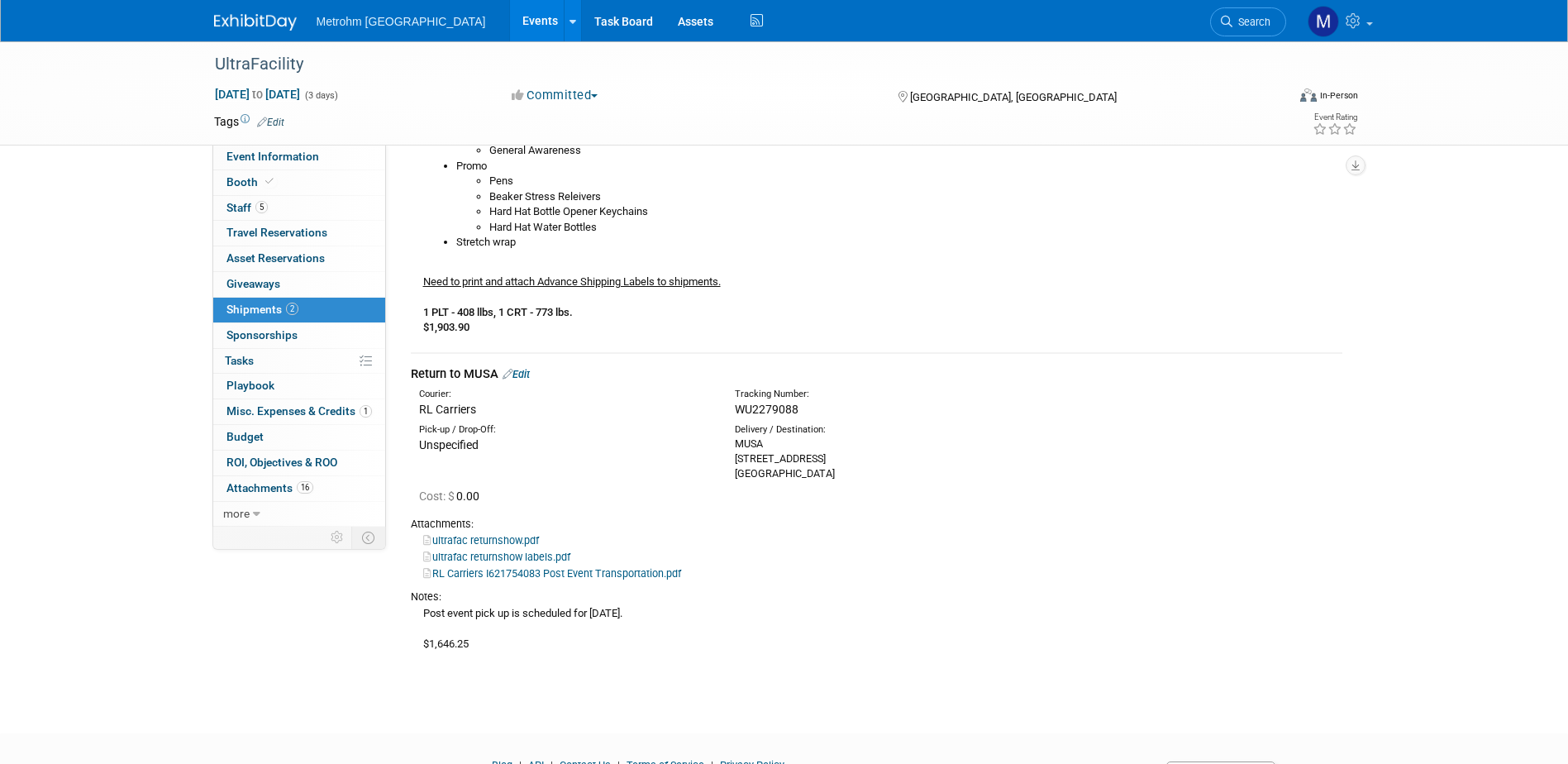
scroll to position [848, 0]
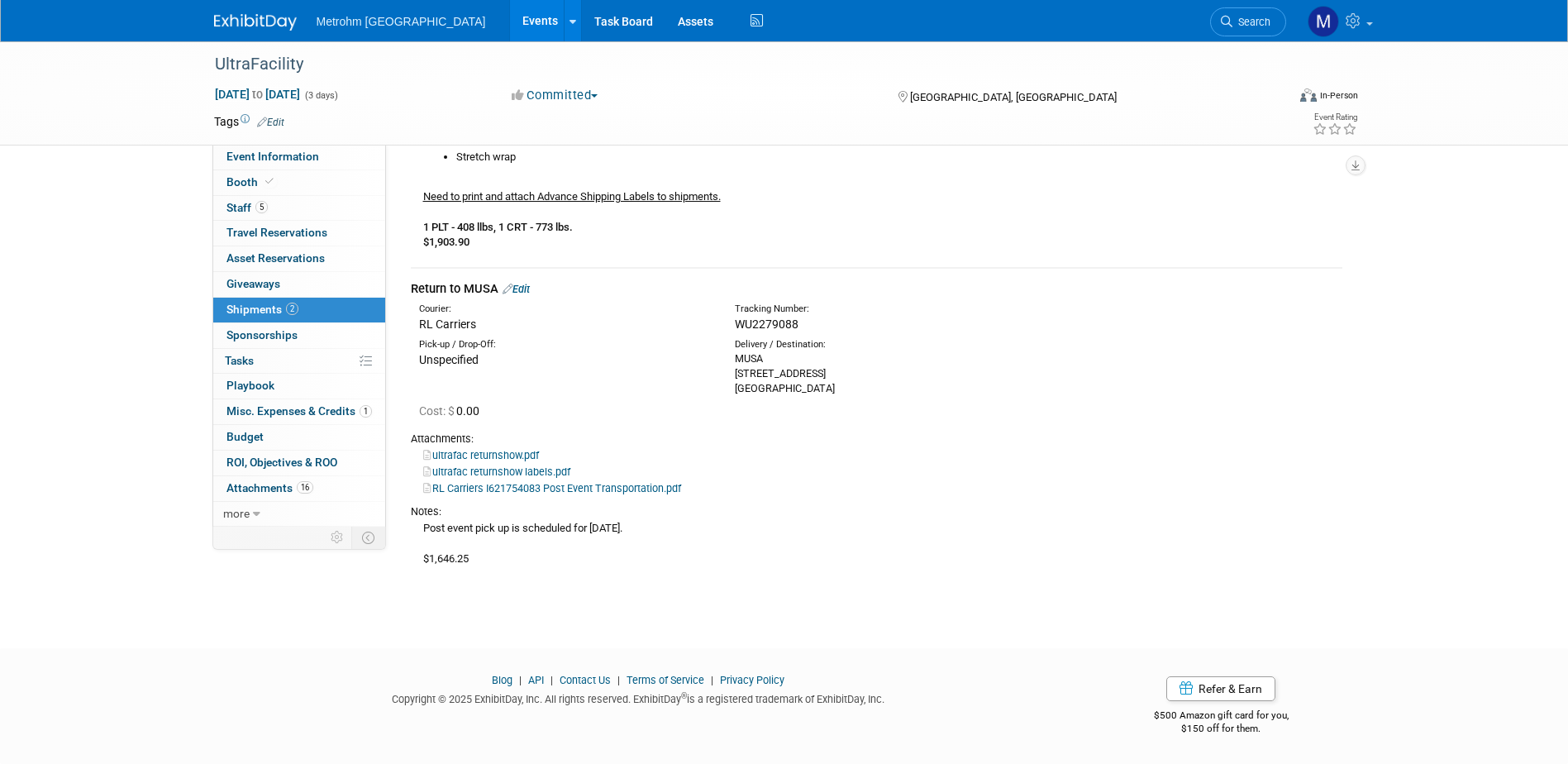
click at [513, 454] on link "ultrafac returnshow.pdf" at bounding box center [481, 455] width 116 height 12
click at [503, 473] on link "ultrafac returnshow labels.pdf" at bounding box center [497, 472] width 148 height 12
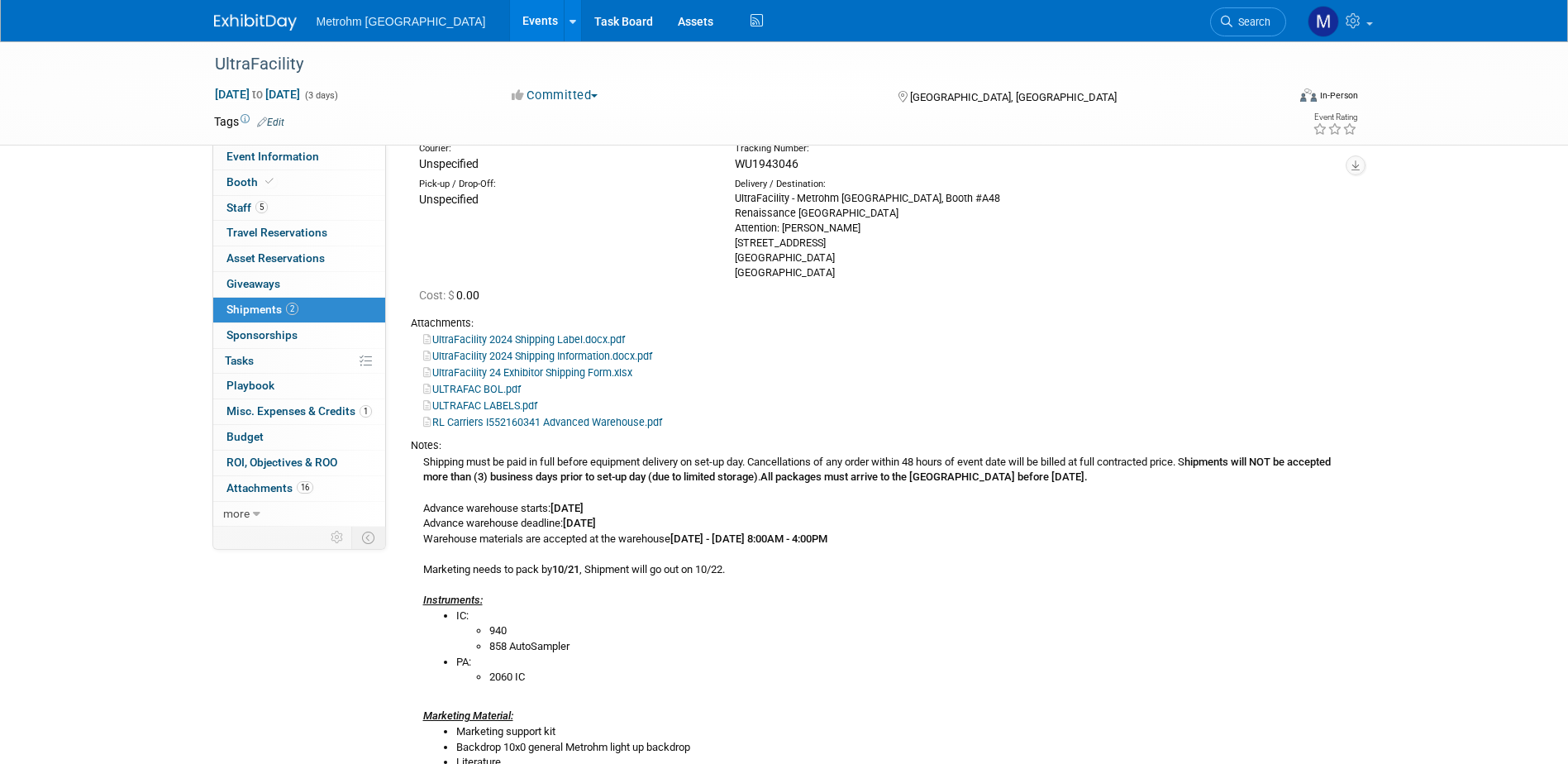
scroll to position [104, 0]
click at [505, 374] on link "UltraFacility 24 Exhibitor Shipping Form.xlsx" at bounding box center [528, 373] width 209 height 12
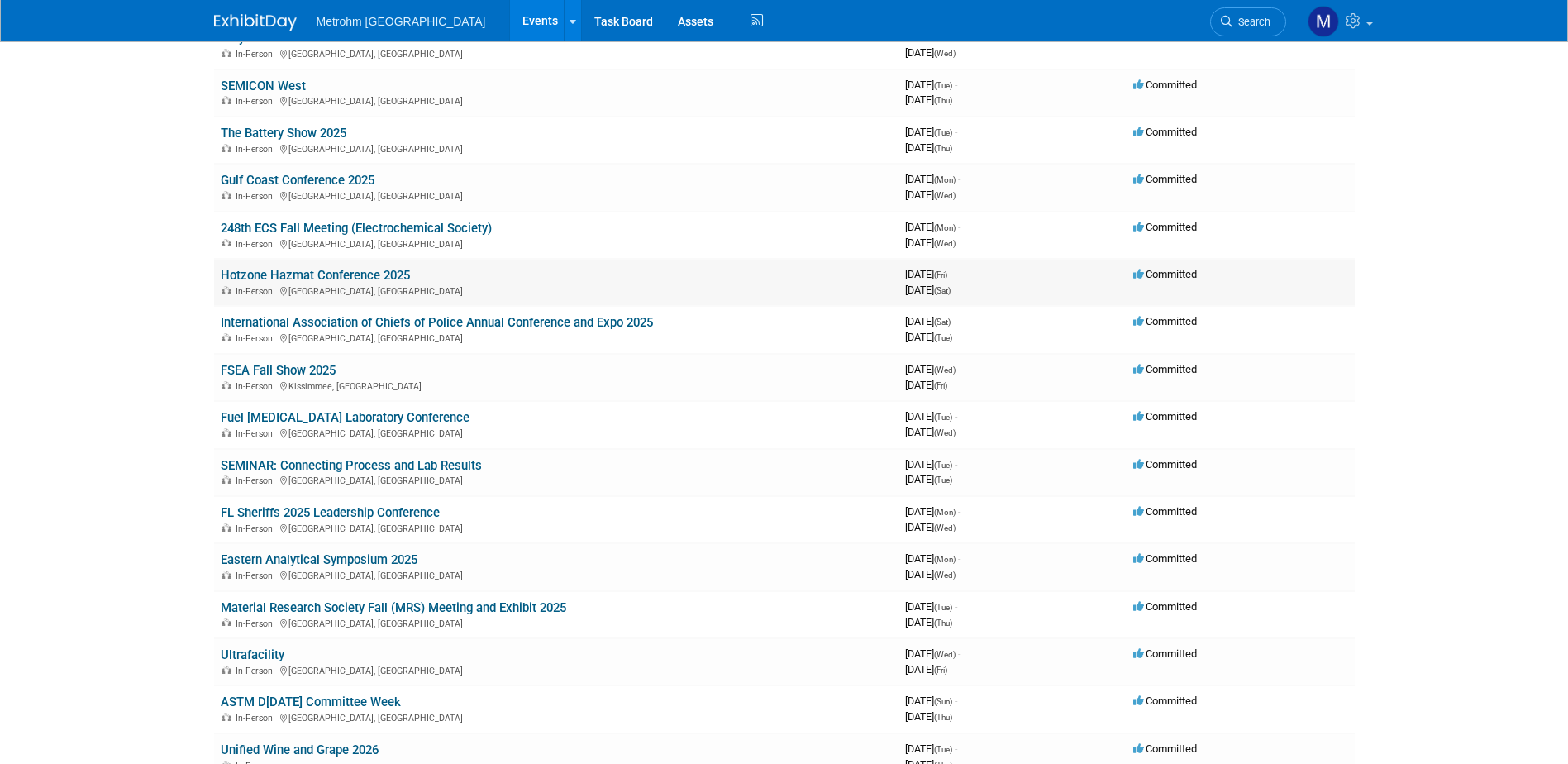
scroll to position [166, 0]
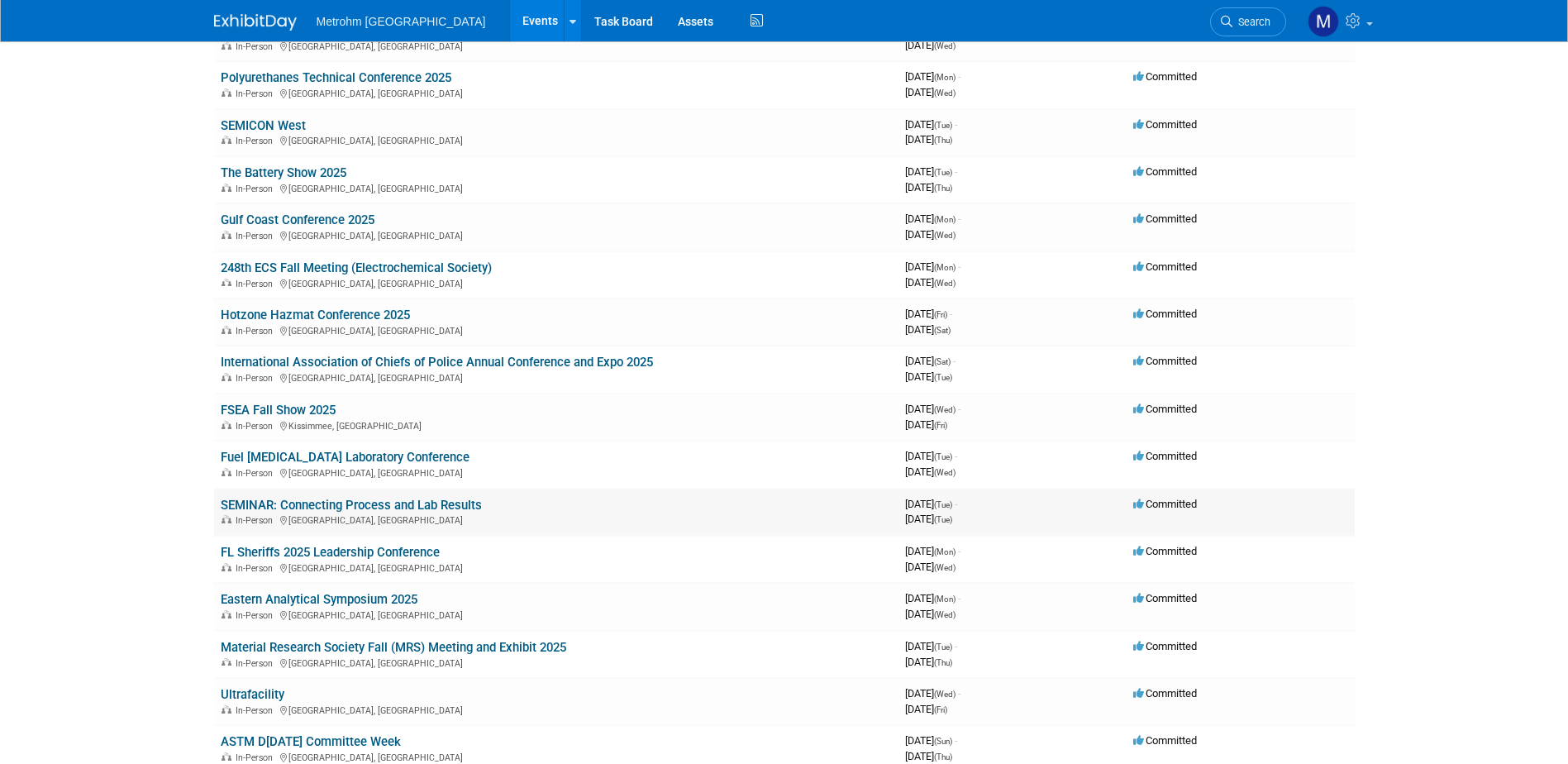
click at [290, 499] on link "SEMINAR: Connecting Process and Lab Results" at bounding box center [351, 505] width 261 height 15
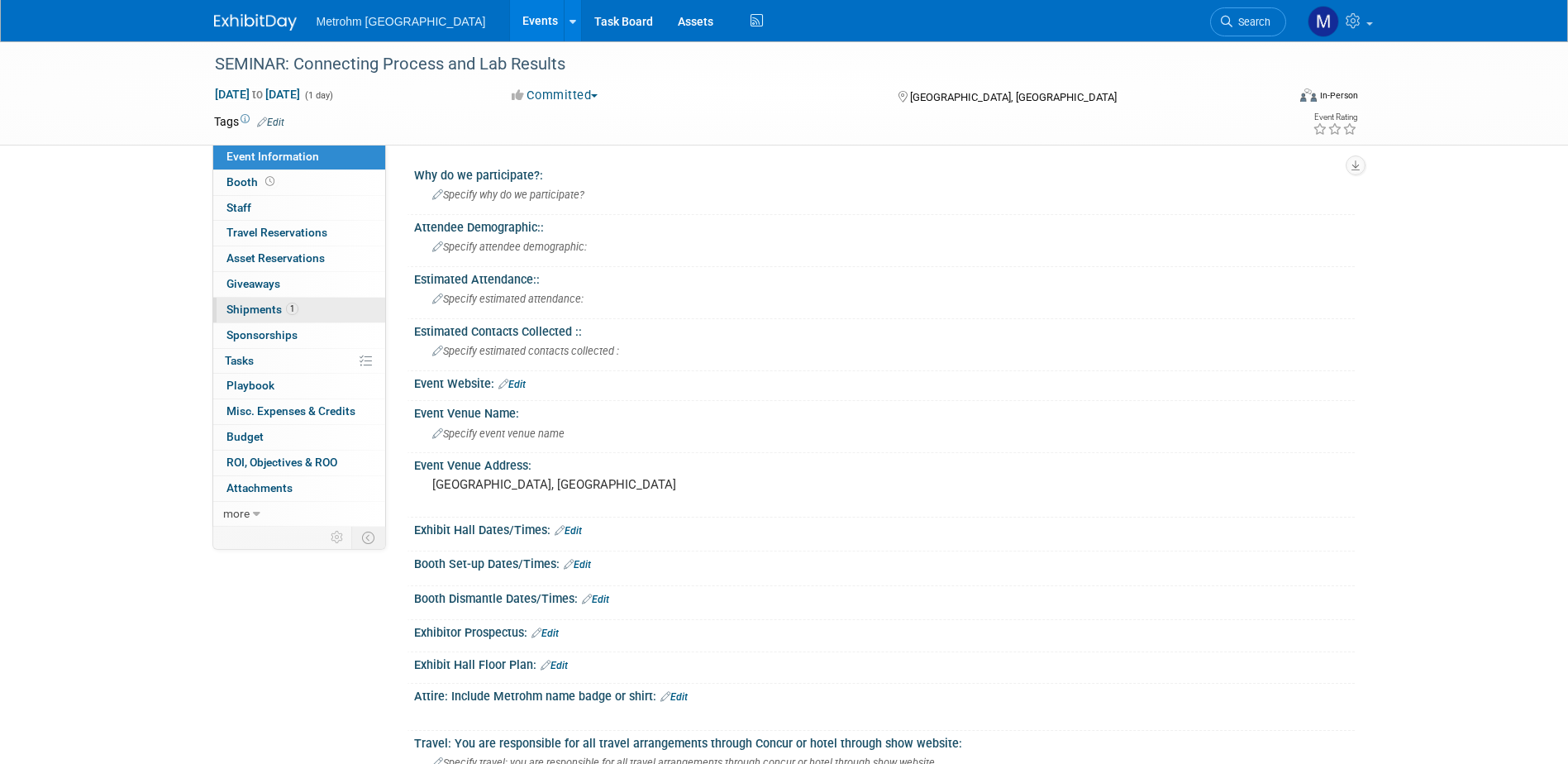
click at [248, 314] on span "Shipments 1" at bounding box center [262, 308] width 72 height 13
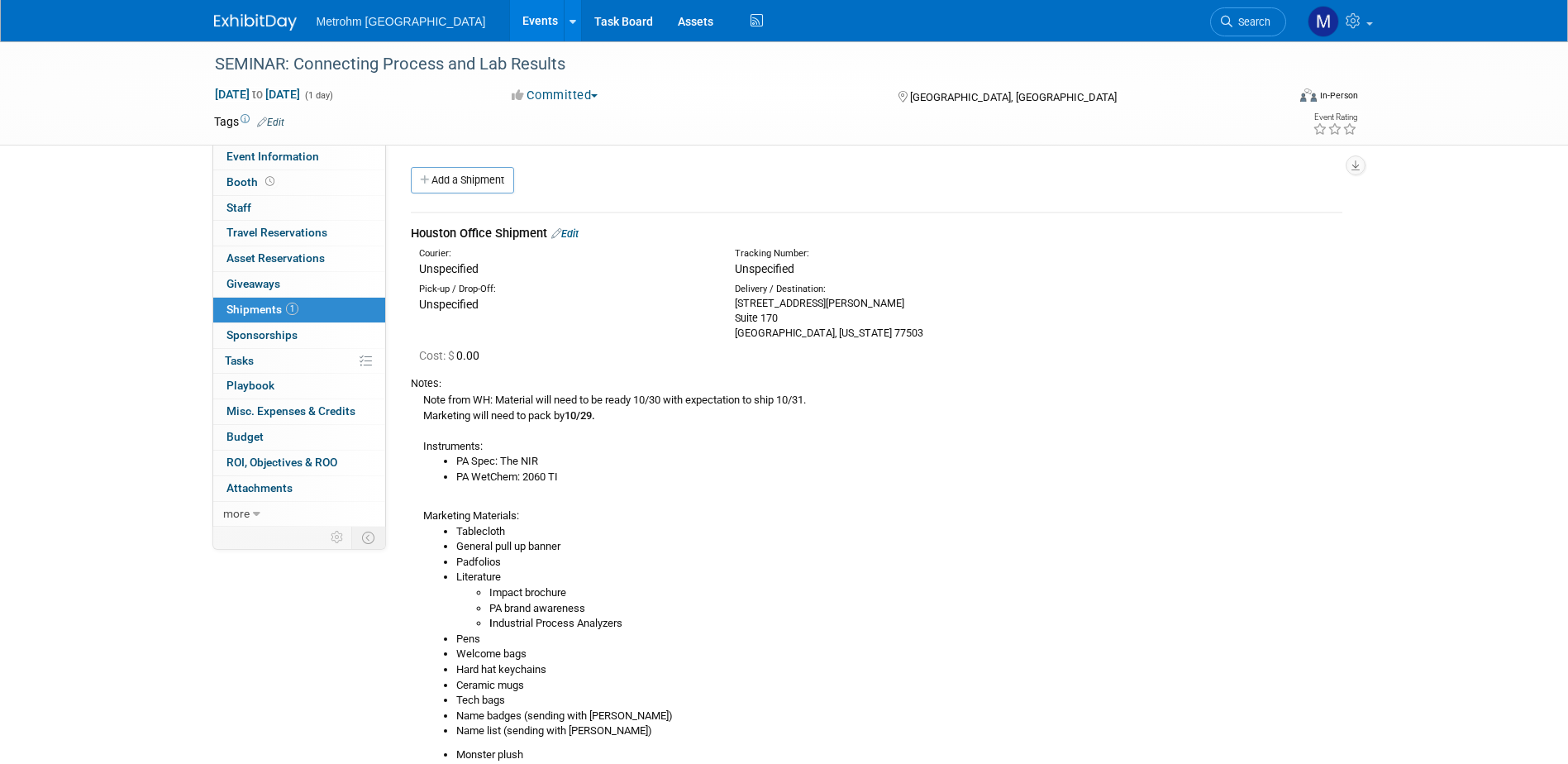
click at [240, 26] on img at bounding box center [255, 22] width 83 height 17
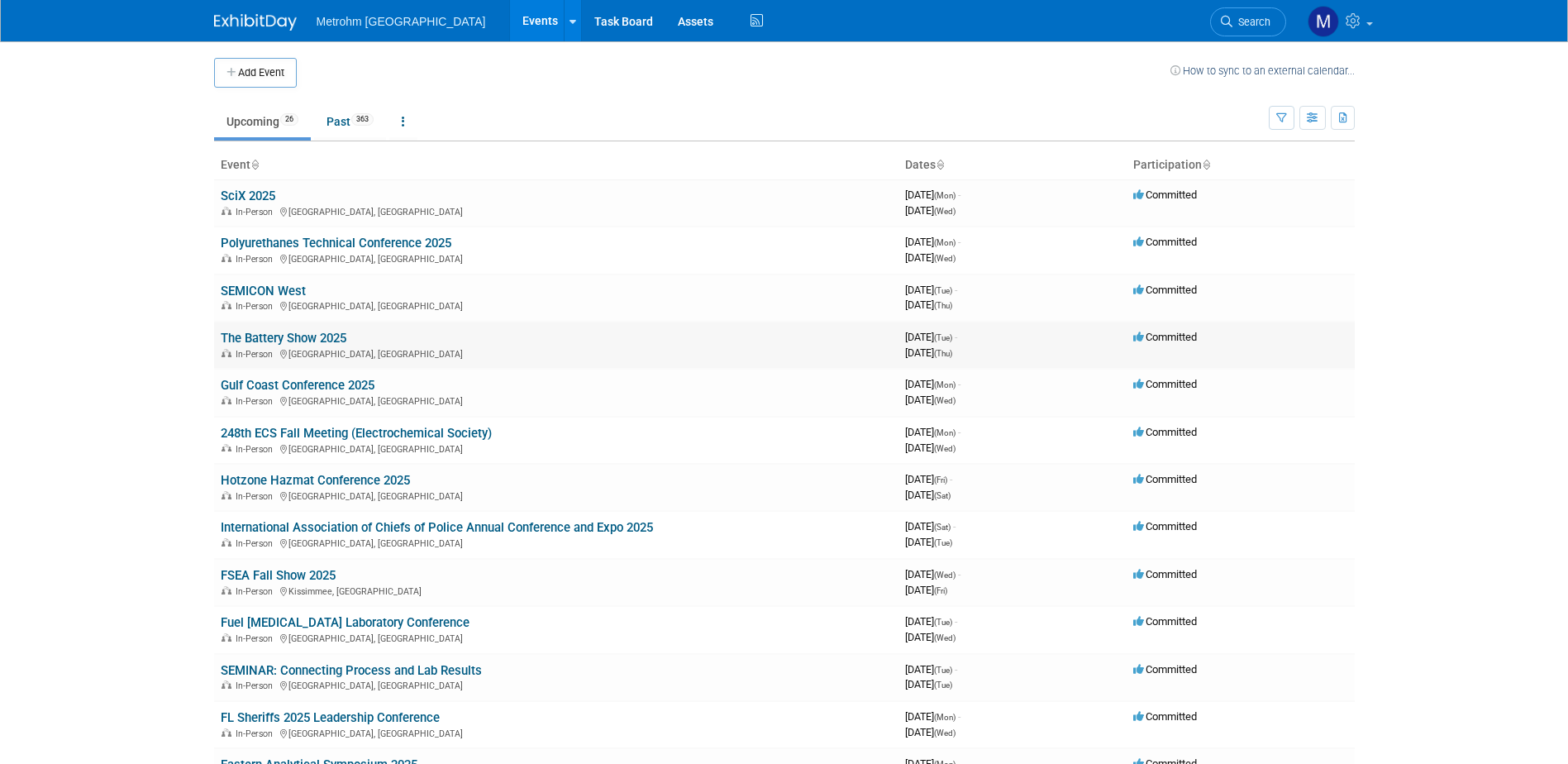
click at [292, 334] on link "The Battery Show 2025" at bounding box center [283, 338] width 126 height 15
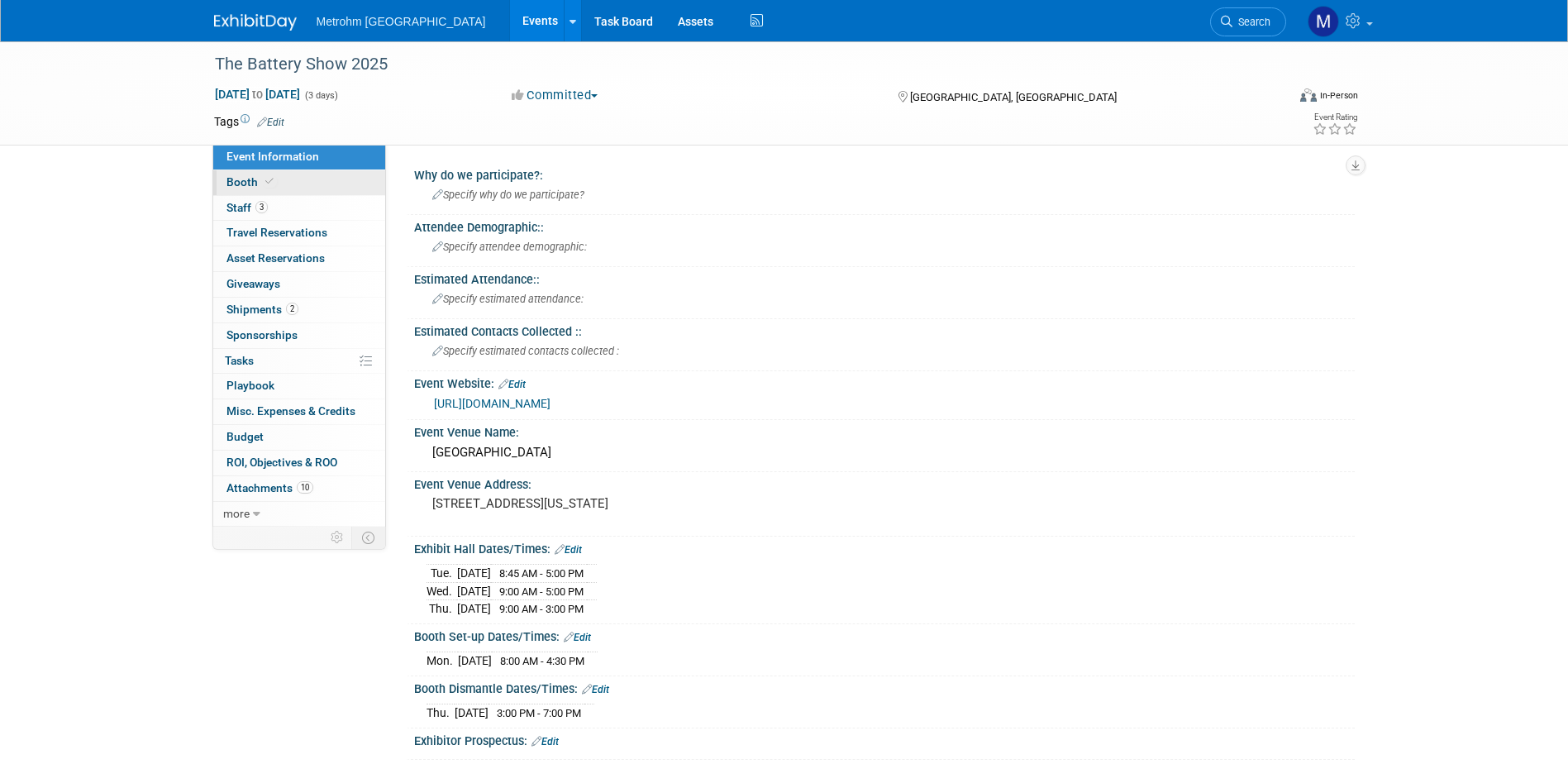
click at [292, 192] on link "Booth" at bounding box center [299, 183] width 172 height 25
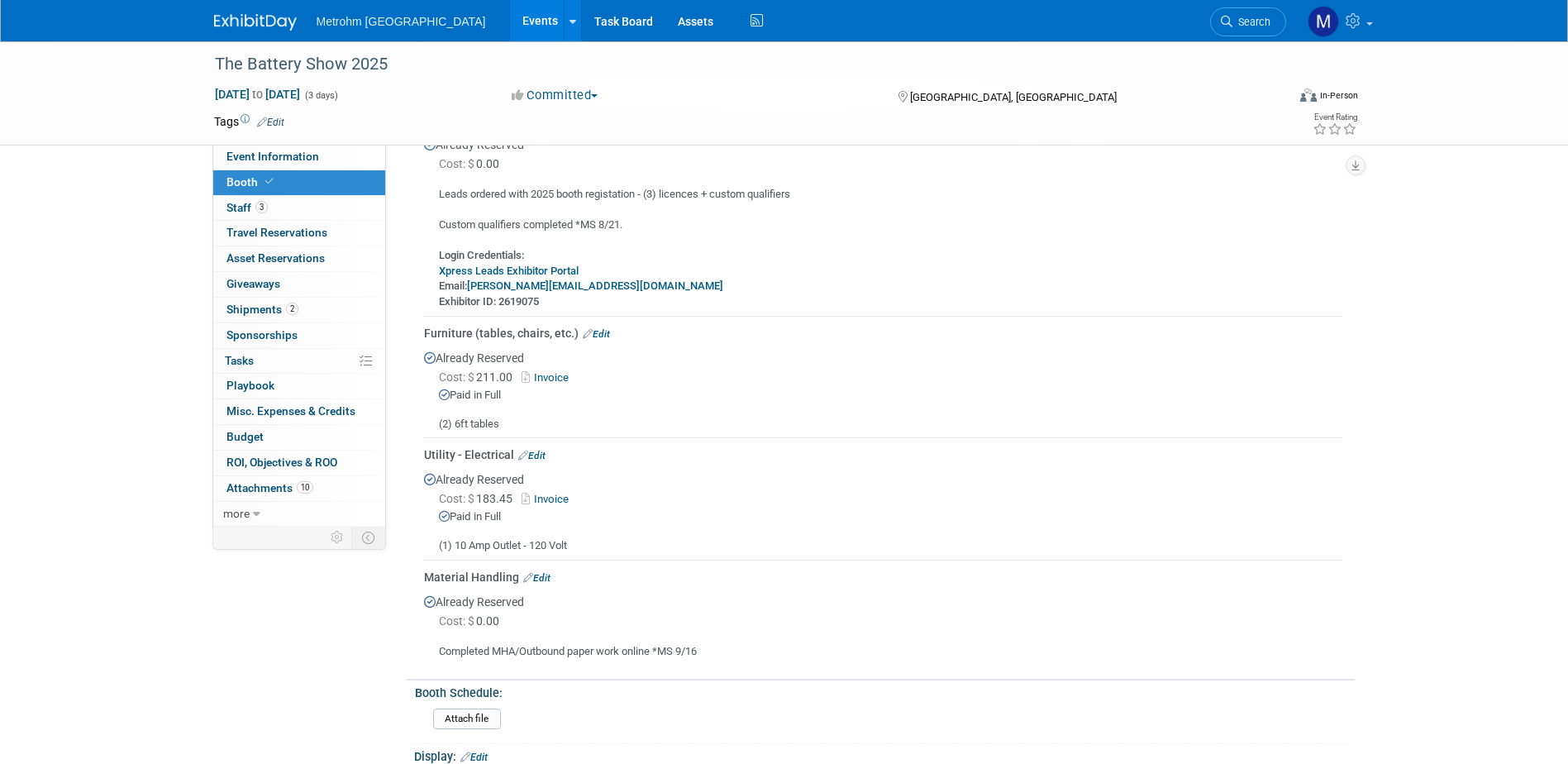
scroll to position [413, 0]
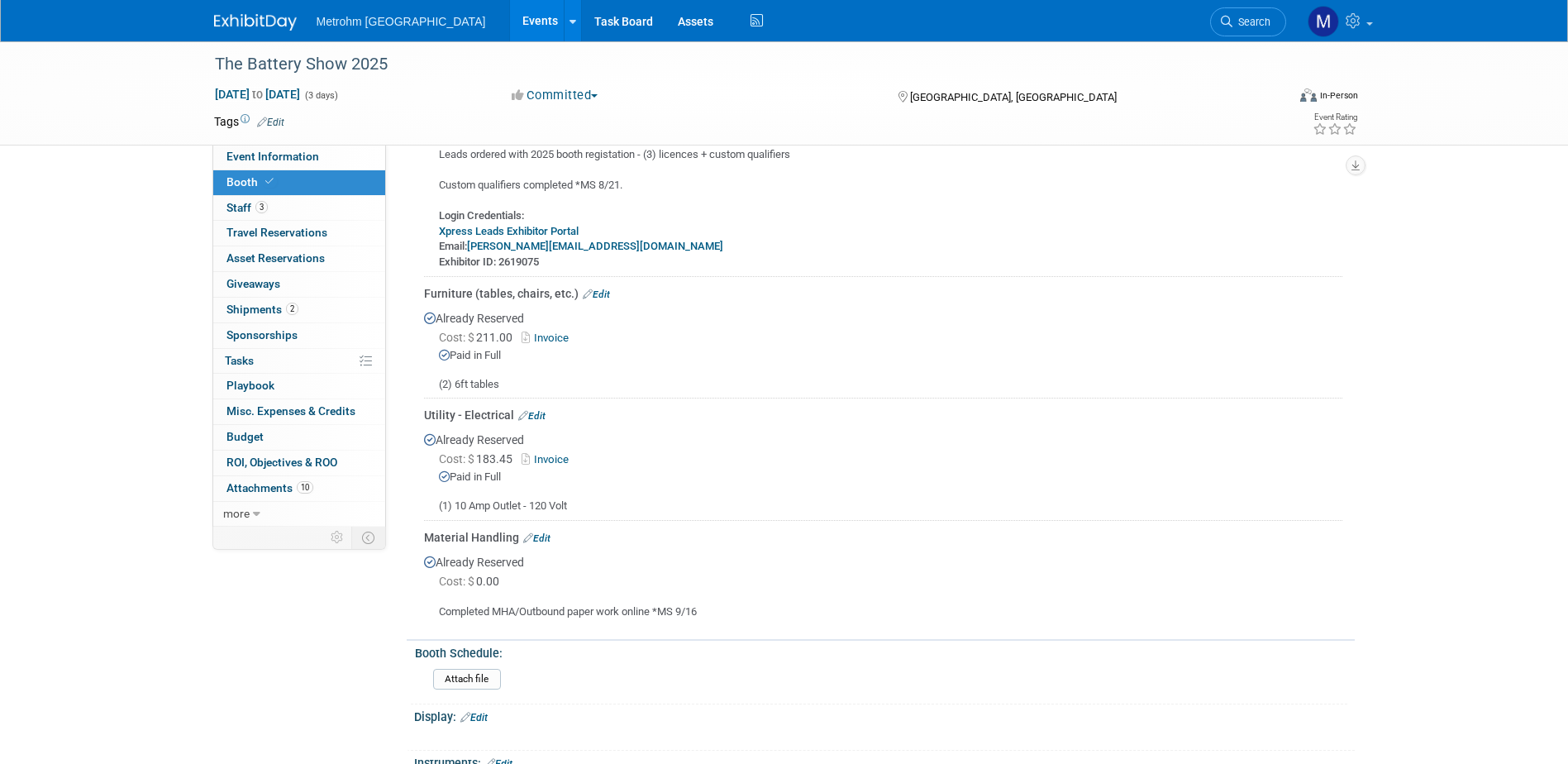
click at [536, 533] on link "Edit" at bounding box center [537, 539] width 27 height 12
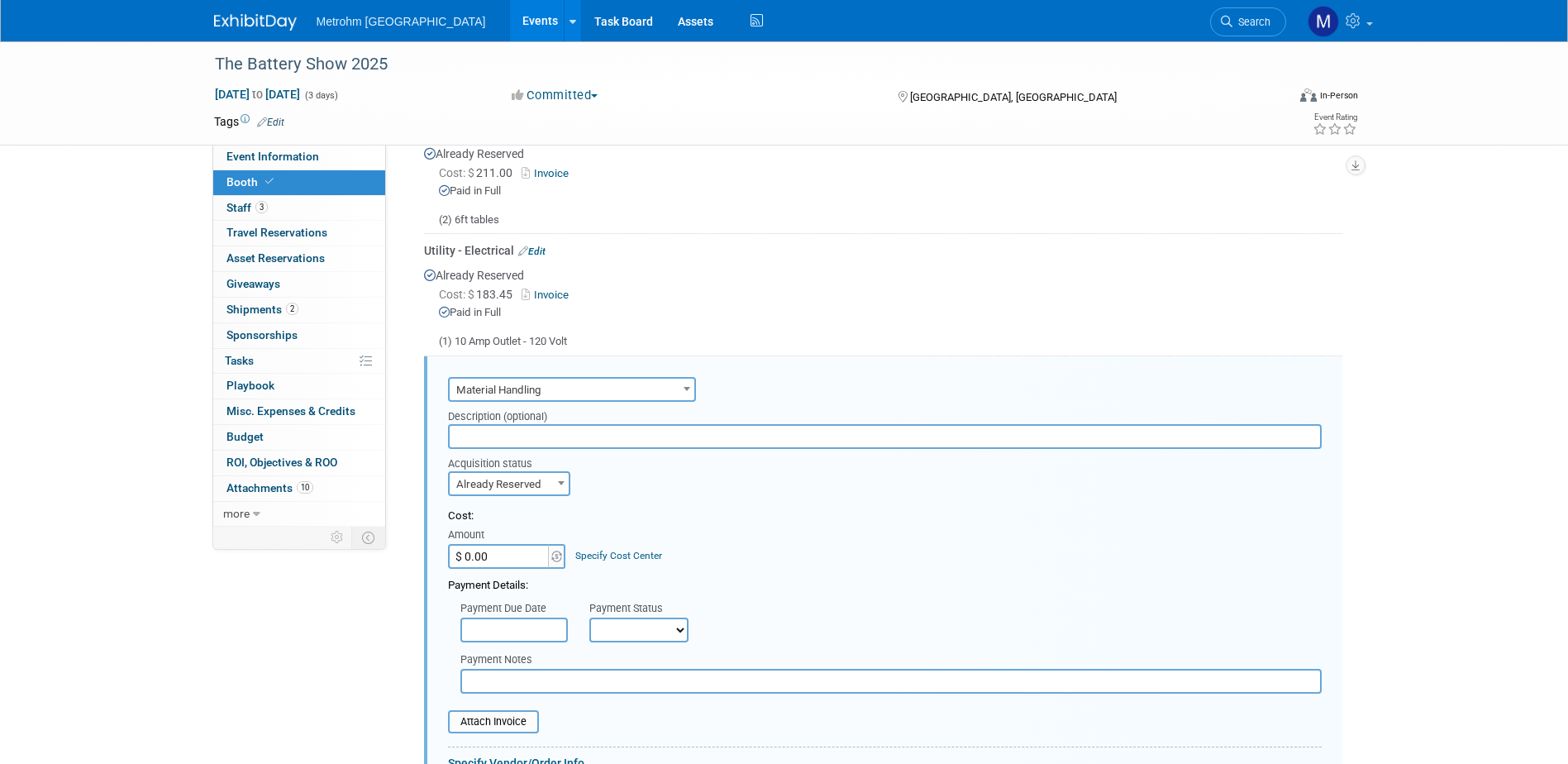
scroll to position [660, 0]
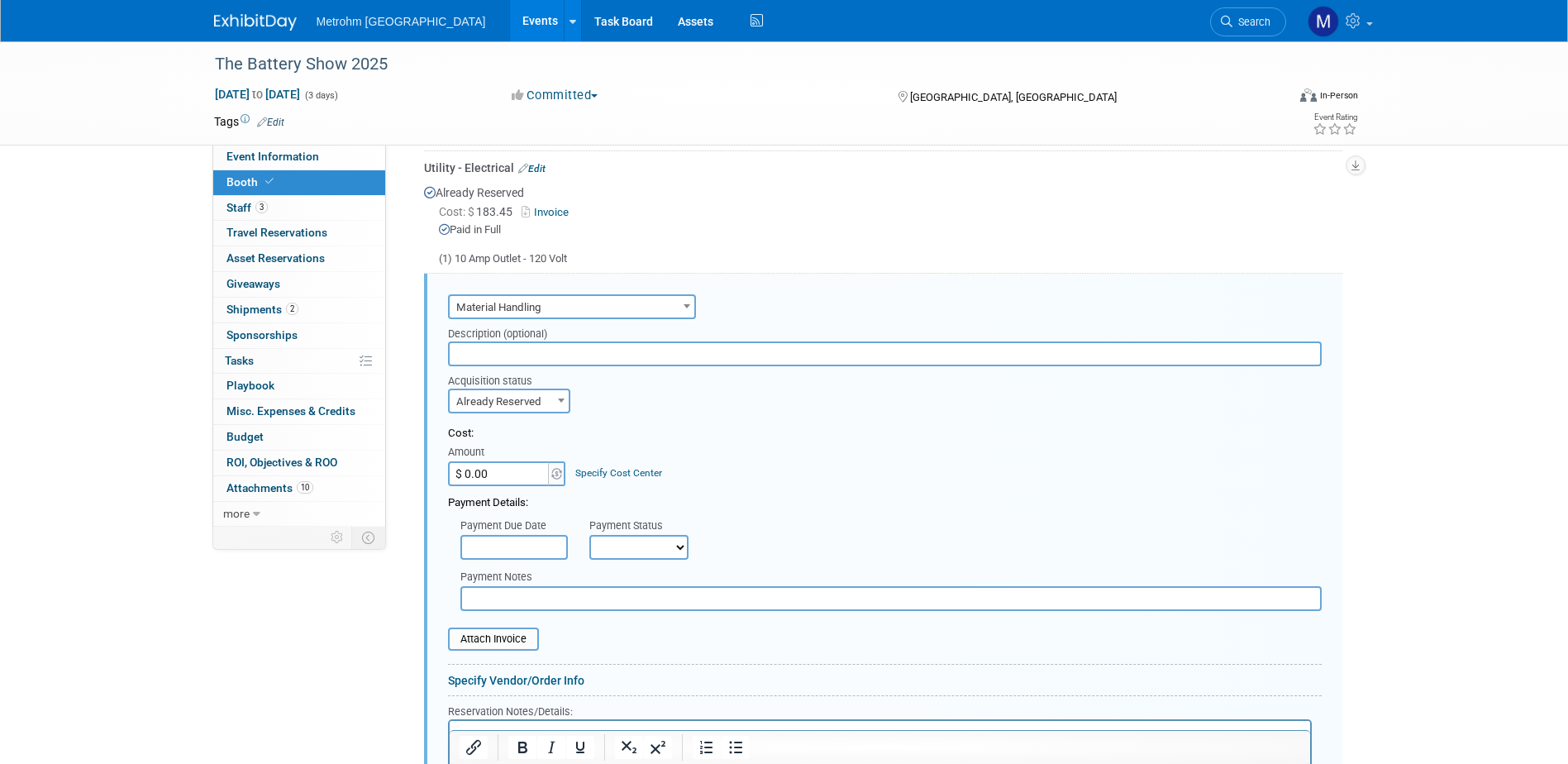
click at [505, 469] on input "$ 0.00" at bounding box center [500, 473] width 104 height 25
type input "$ 1,281.40"
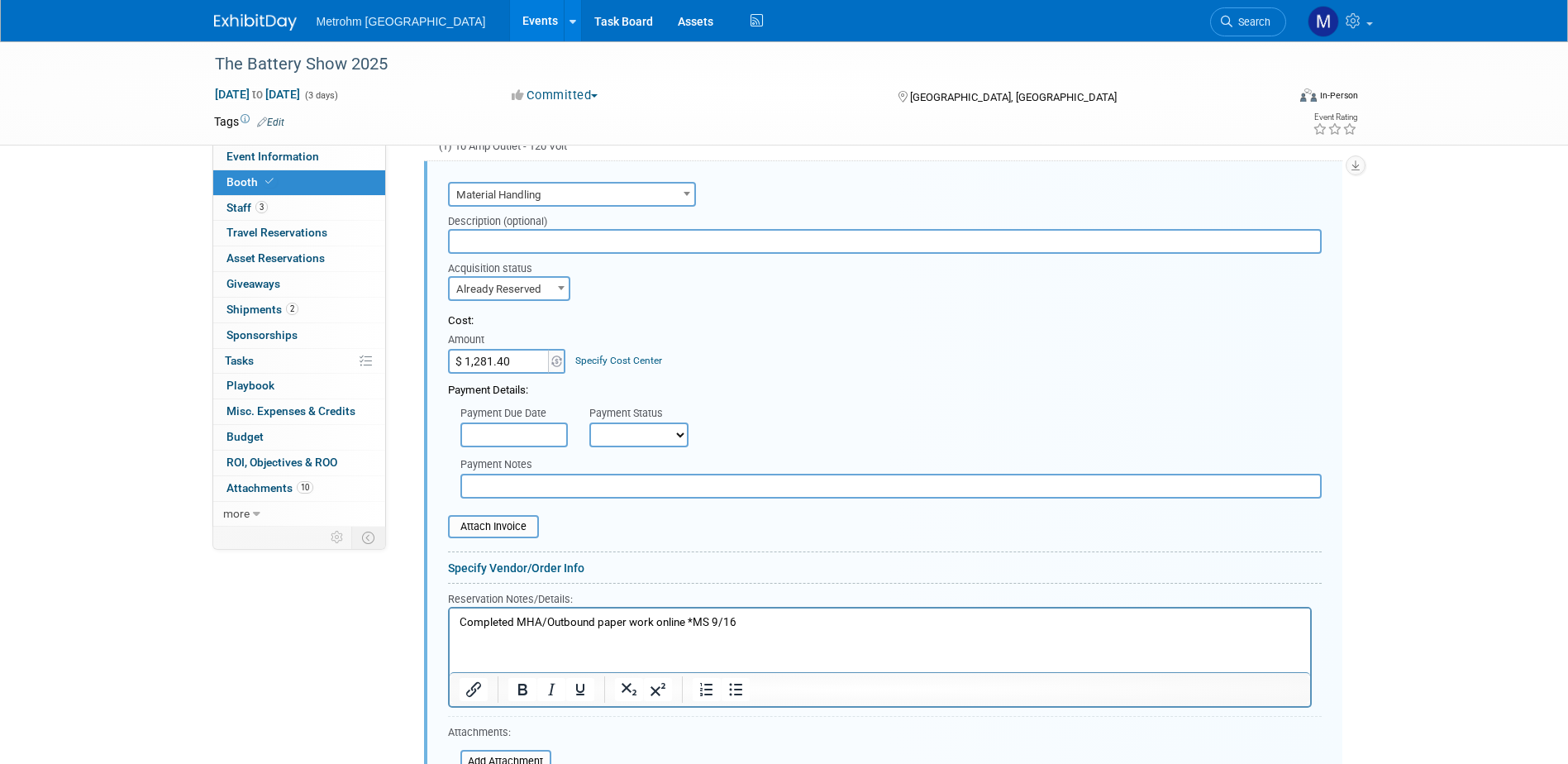
scroll to position [743, 0]
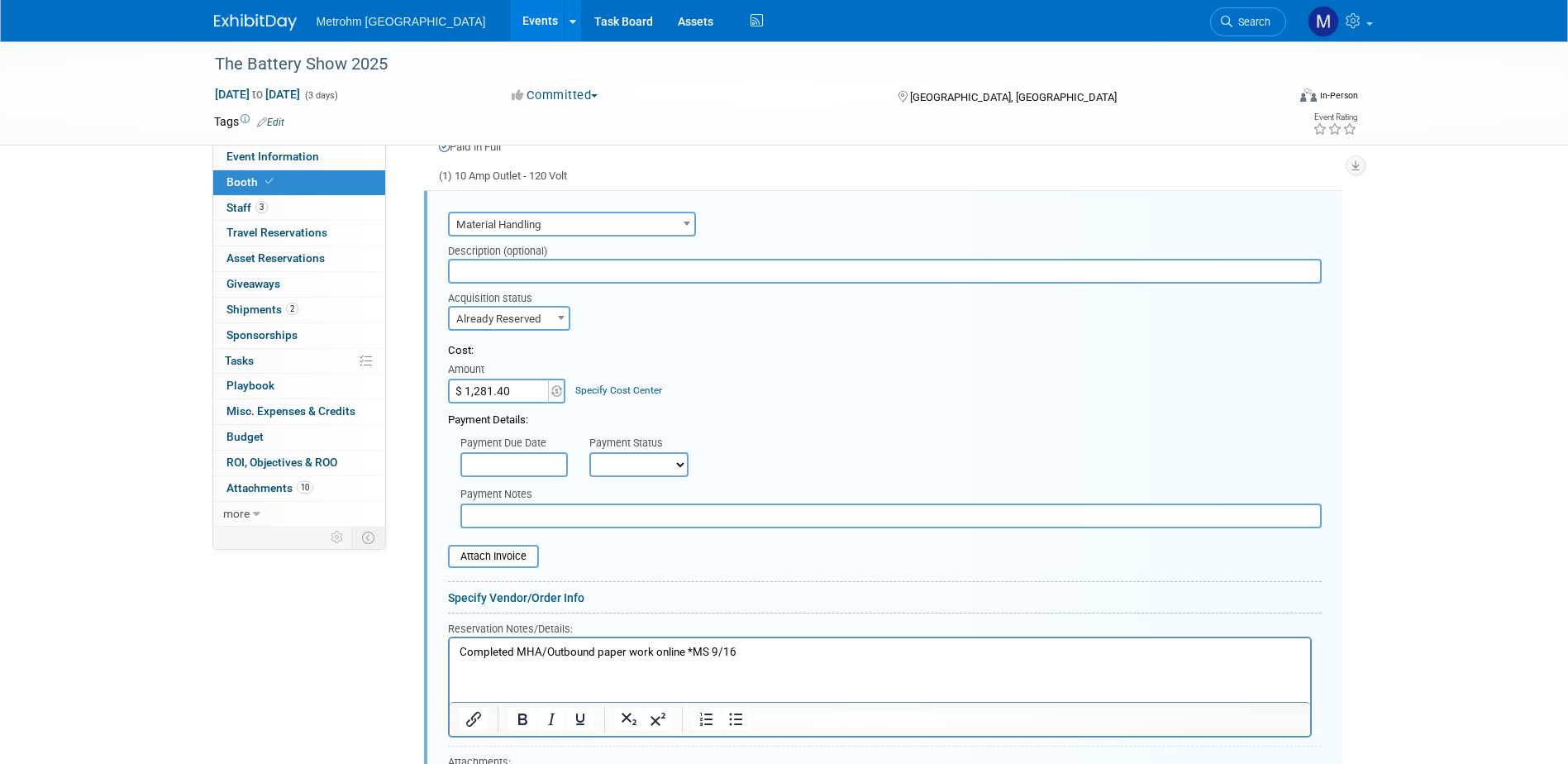
click at [605, 457] on select "Not Paid Yet Partially Paid Paid in Full" at bounding box center [638, 464] width 99 height 25
select select "1"
click at [589, 452] on select "Not Paid Yet Partially Paid Paid in Full" at bounding box center [638, 464] width 99 height 25
click at [894, 391] on div "Cost: Amount $ 1,281.40 Specify Cost Center Cost Center -- Not Specified --" at bounding box center [885, 373] width 874 height 61
click at [522, 550] on input "file" at bounding box center [438, 557] width 196 height 20
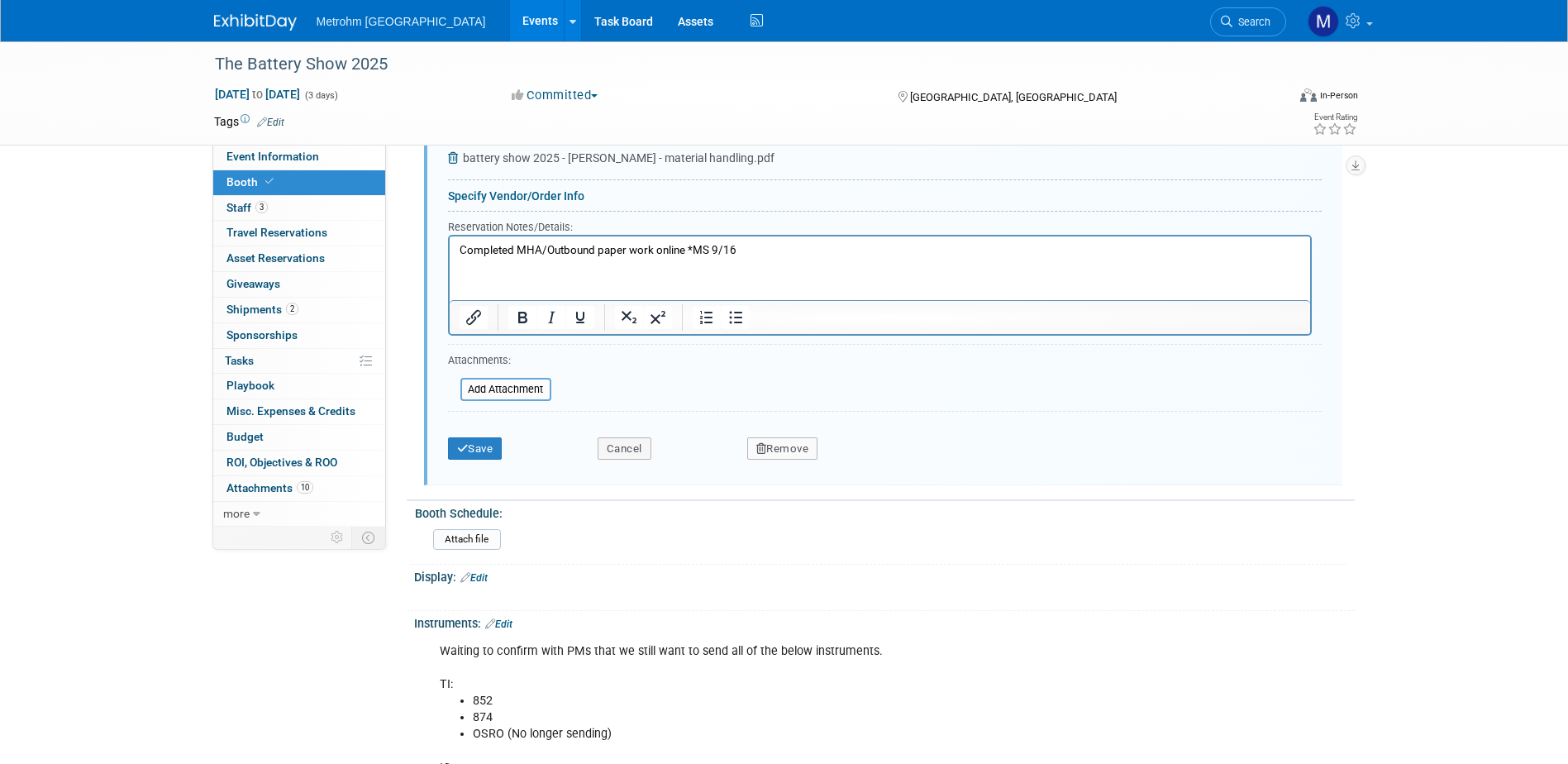
scroll to position [1157, 0]
click at [476, 442] on button "Save" at bounding box center [475, 447] width 55 height 23
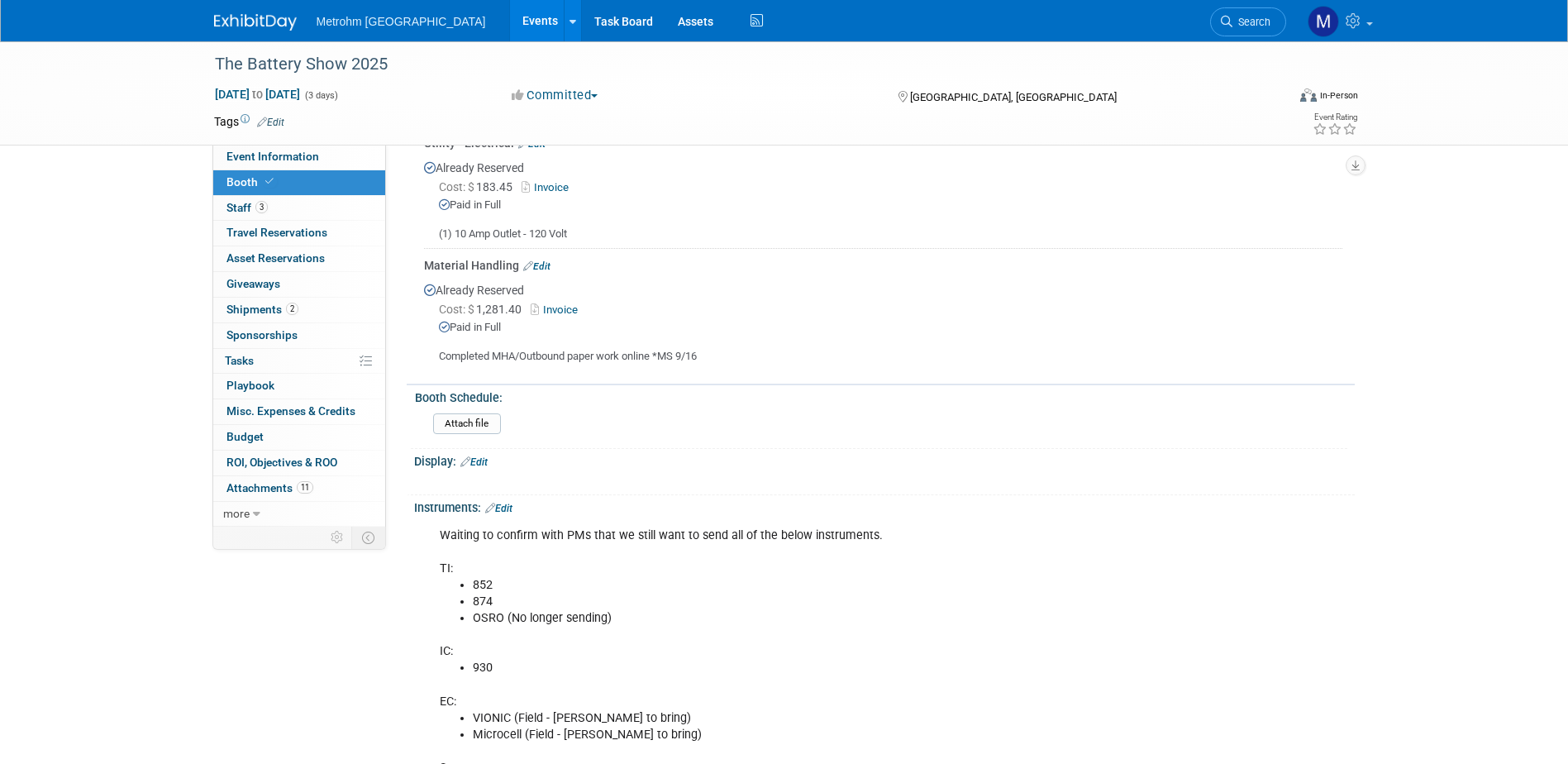
scroll to position [826, 0]
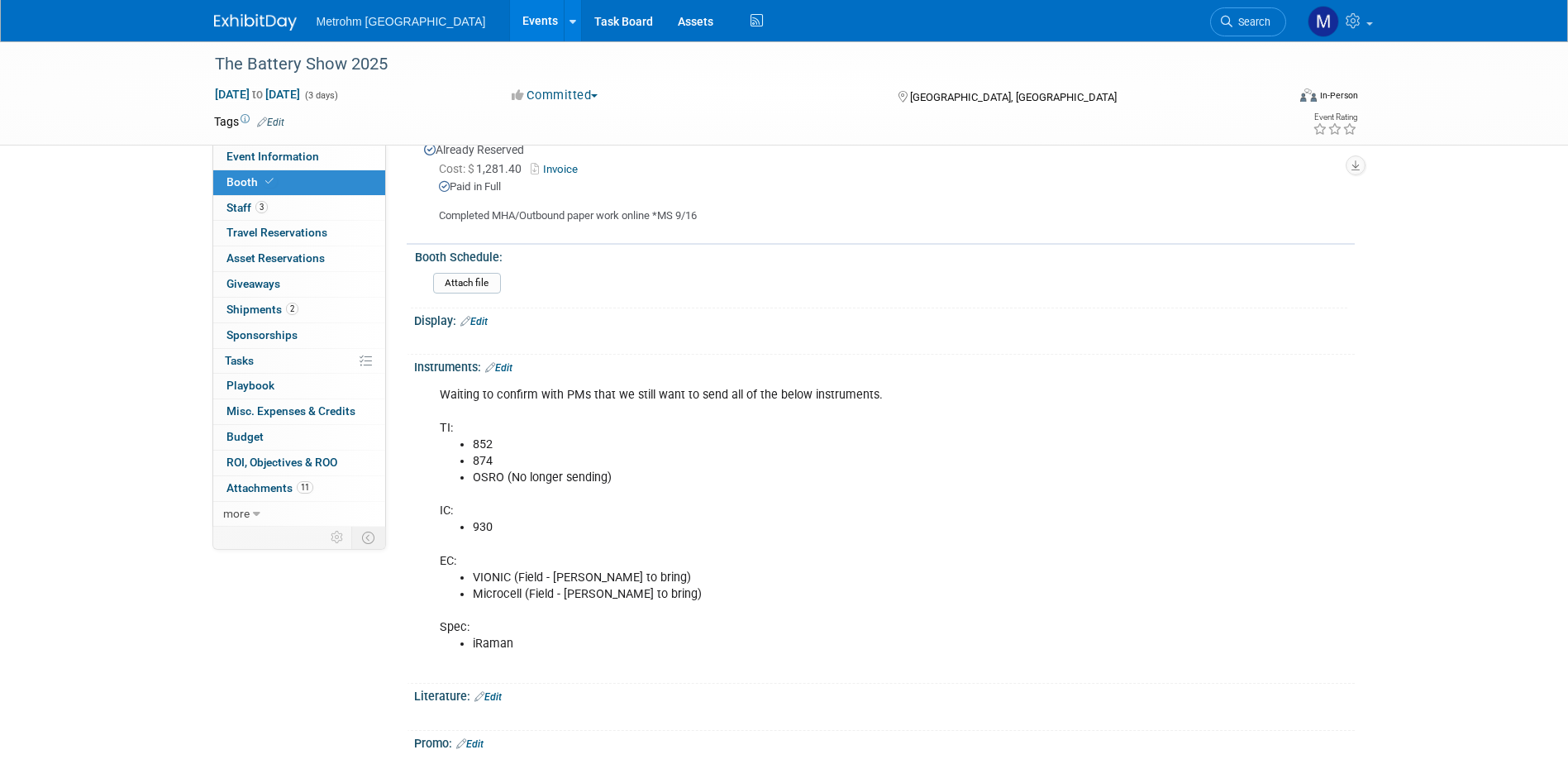
click at [219, 23] on img at bounding box center [255, 22] width 83 height 17
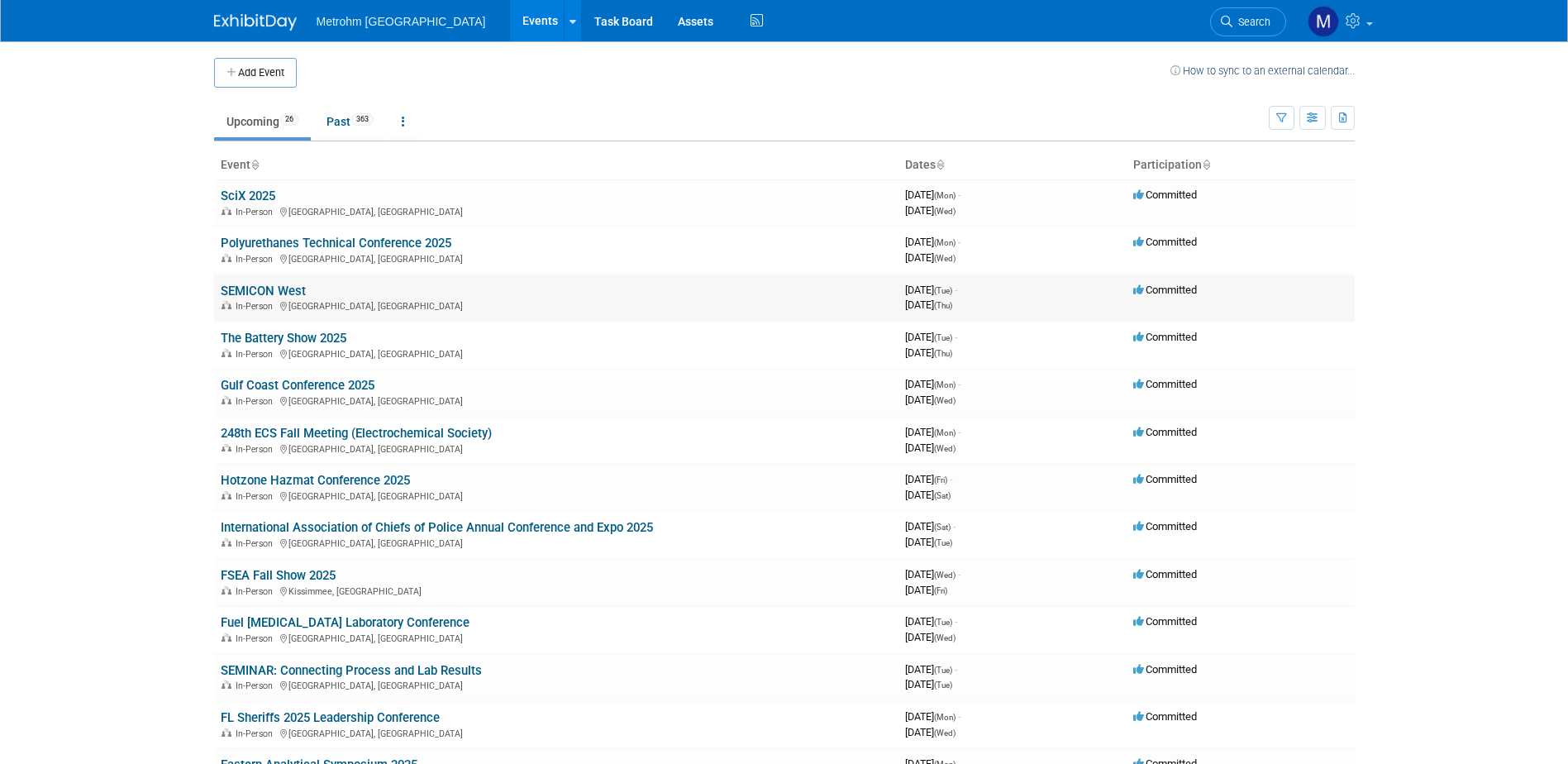
click at [293, 292] on link "SEMICON West" at bounding box center [262, 290] width 85 height 15
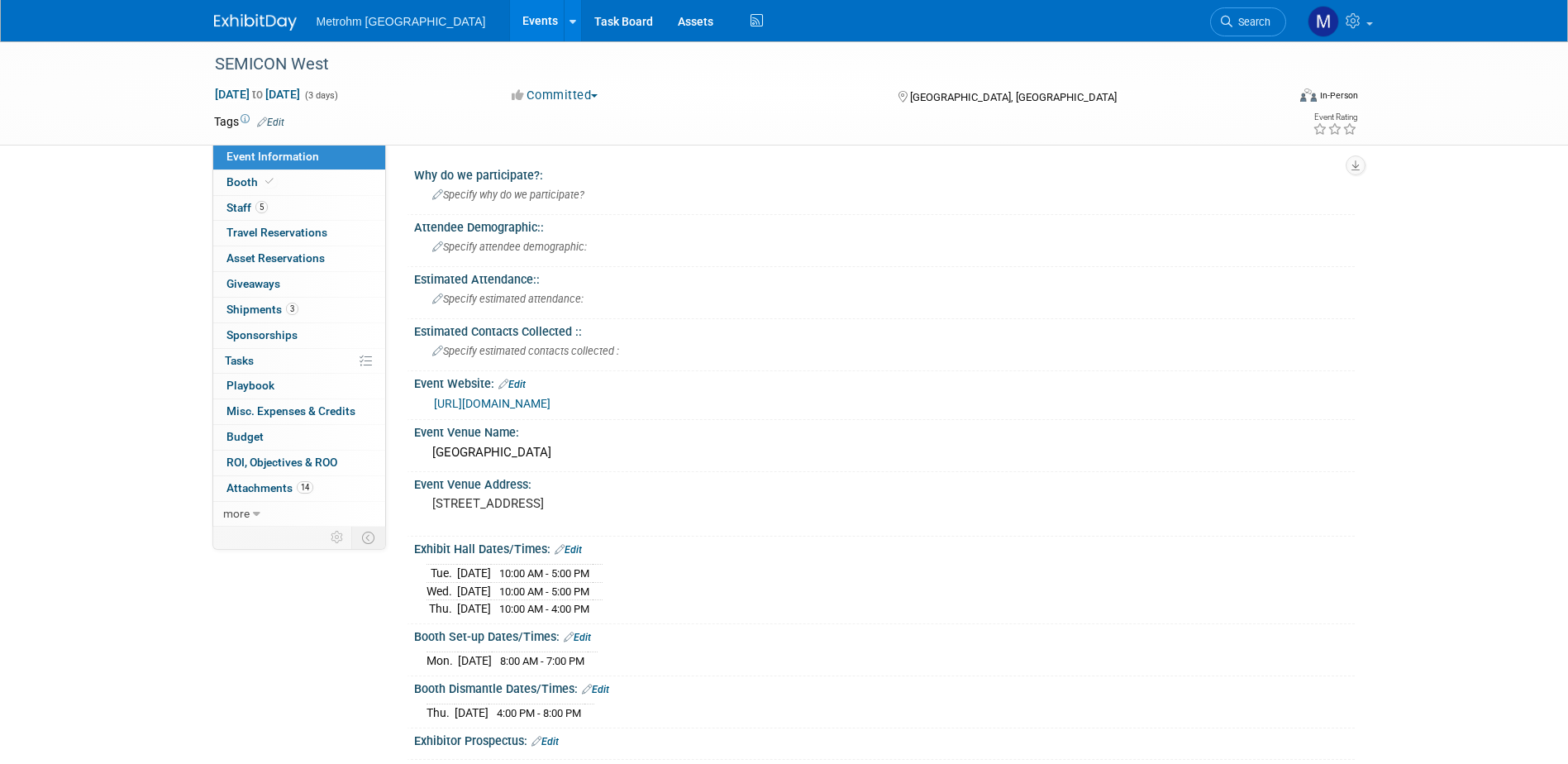
click at [244, 10] on link at bounding box center [265, 13] width 103 height 13
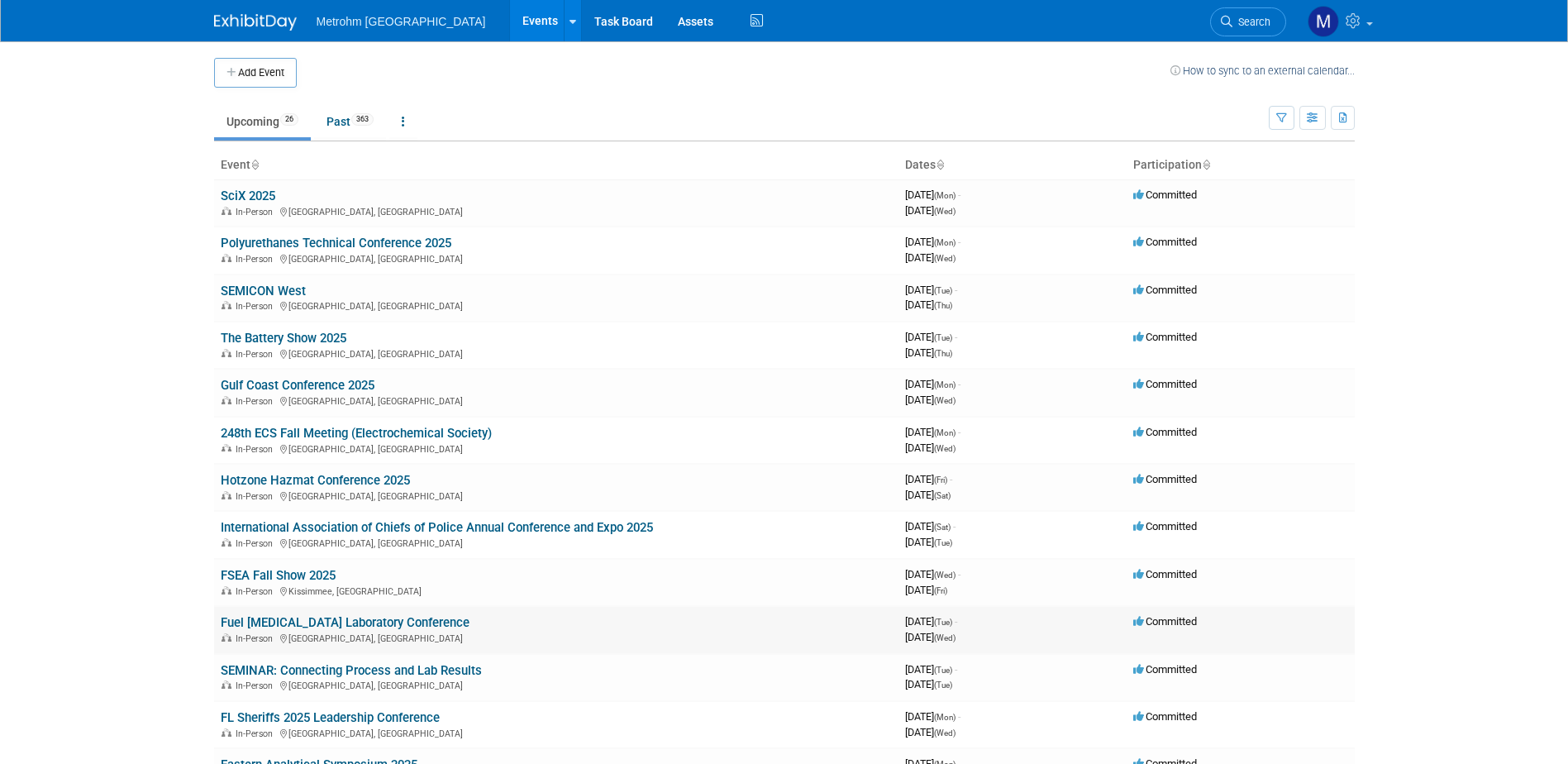
scroll to position [83, 0]
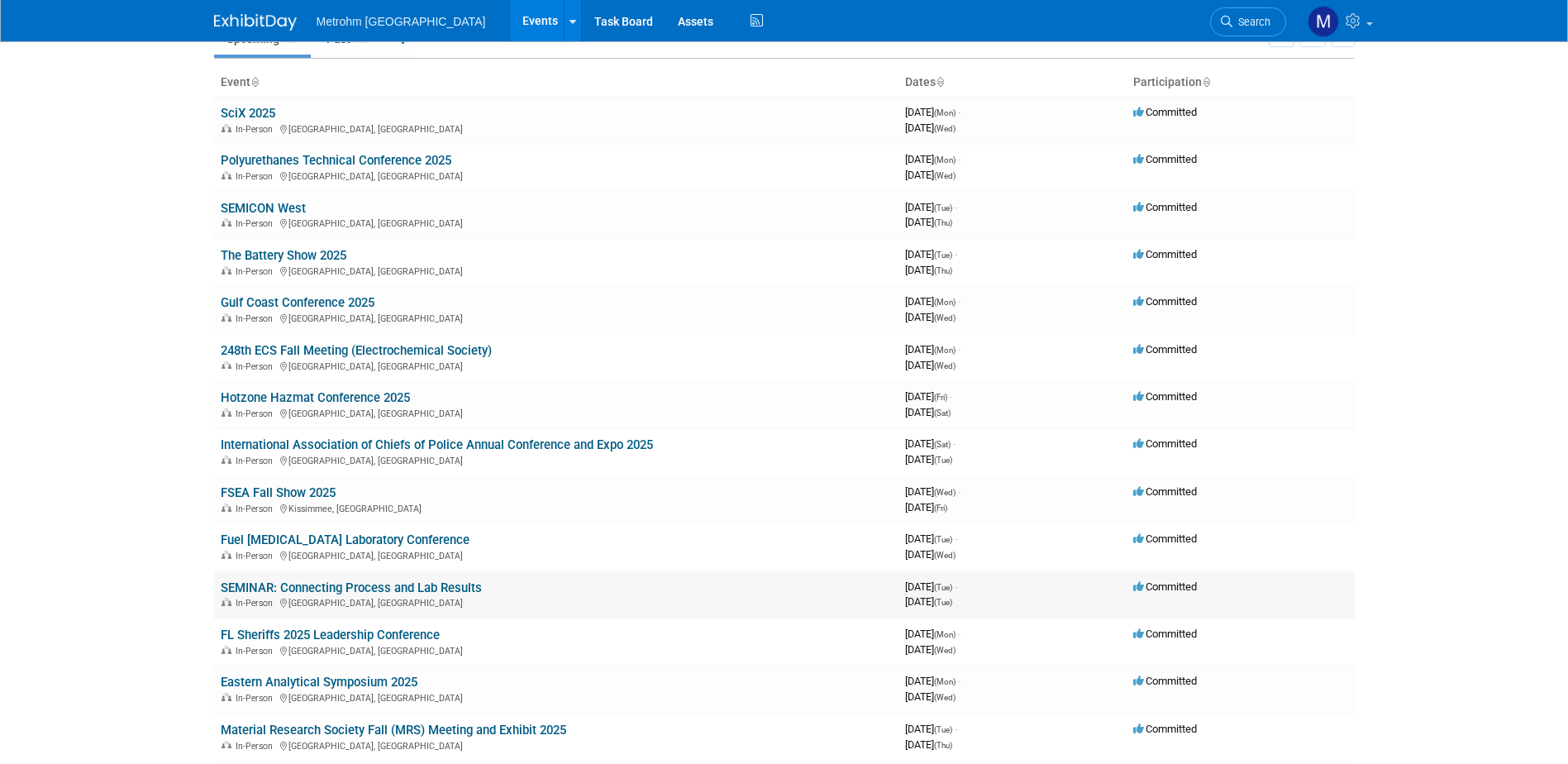
click at [321, 586] on link "SEMINAR: Connecting Process and Lab Results" at bounding box center [351, 587] width 261 height 15
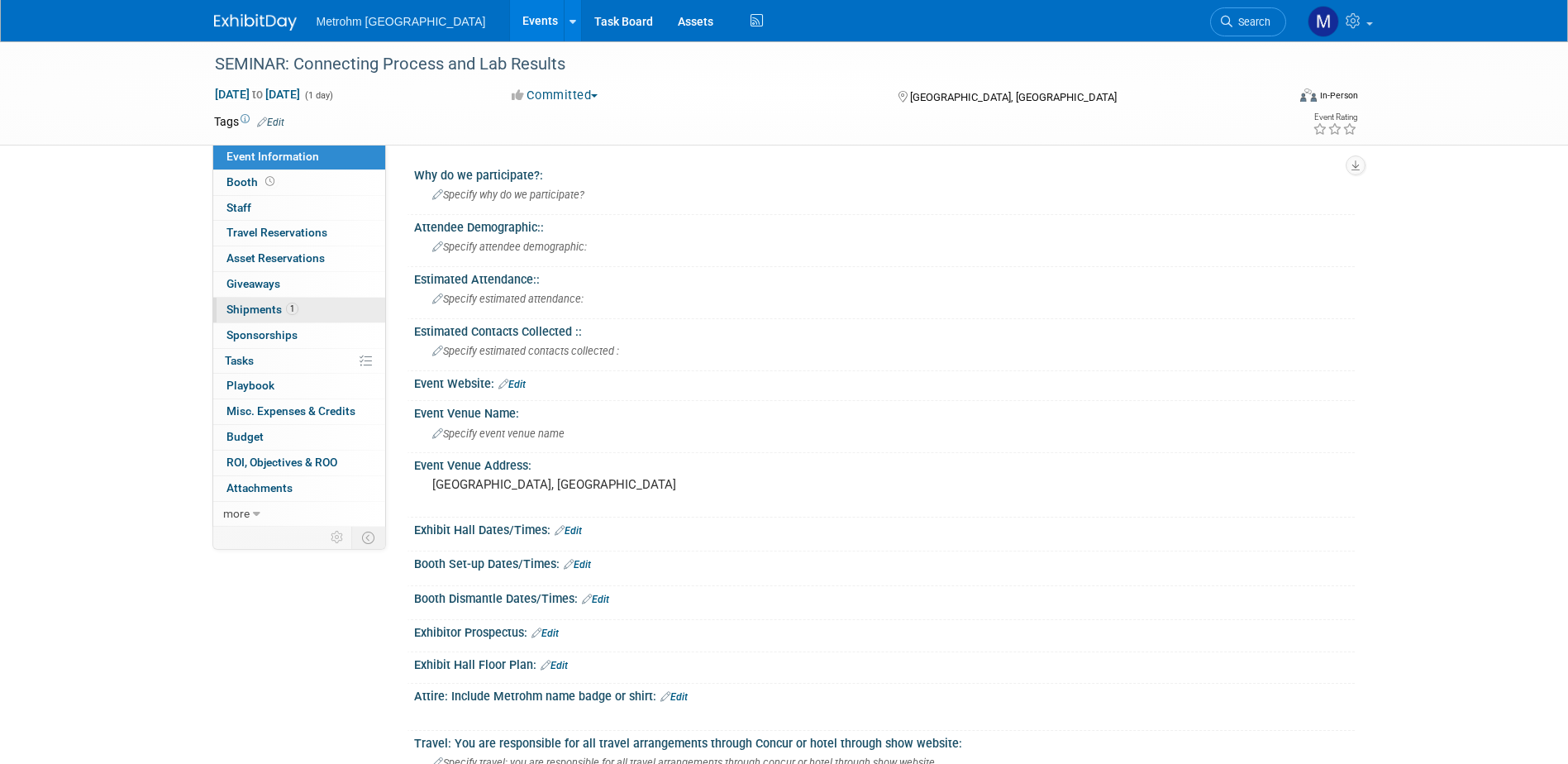
click at [303, 311] on link "1 Shipments 1" at bounding box center [299, 309] width 172 height 25
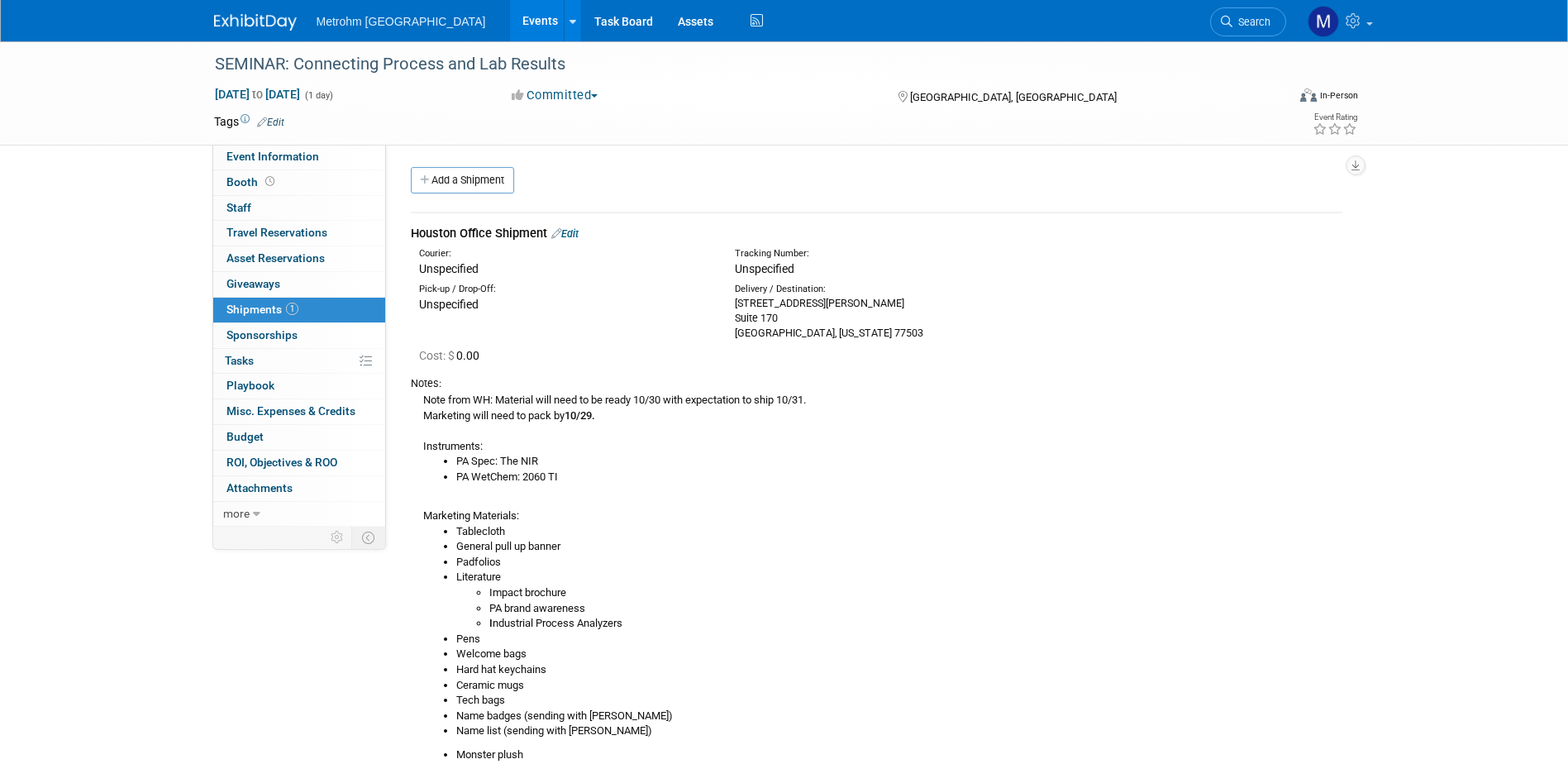
click at [238, 24] on img at bounding box center [255, 22] width 83 height 17
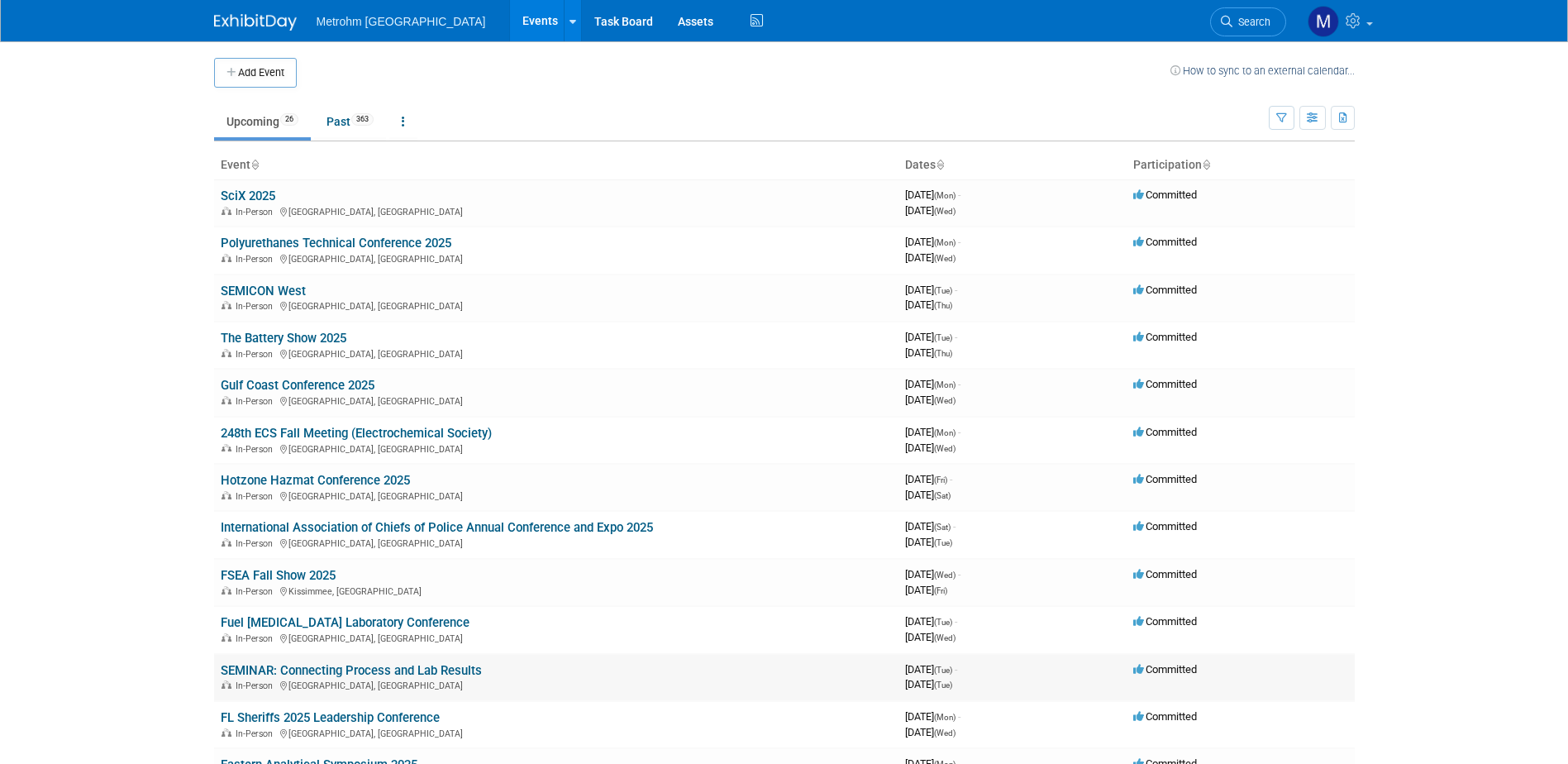
click at [326, 673] on link "SEMINAR: Connecting Process and Lab Results" at bounding box center [351, 670] width 261 height 15
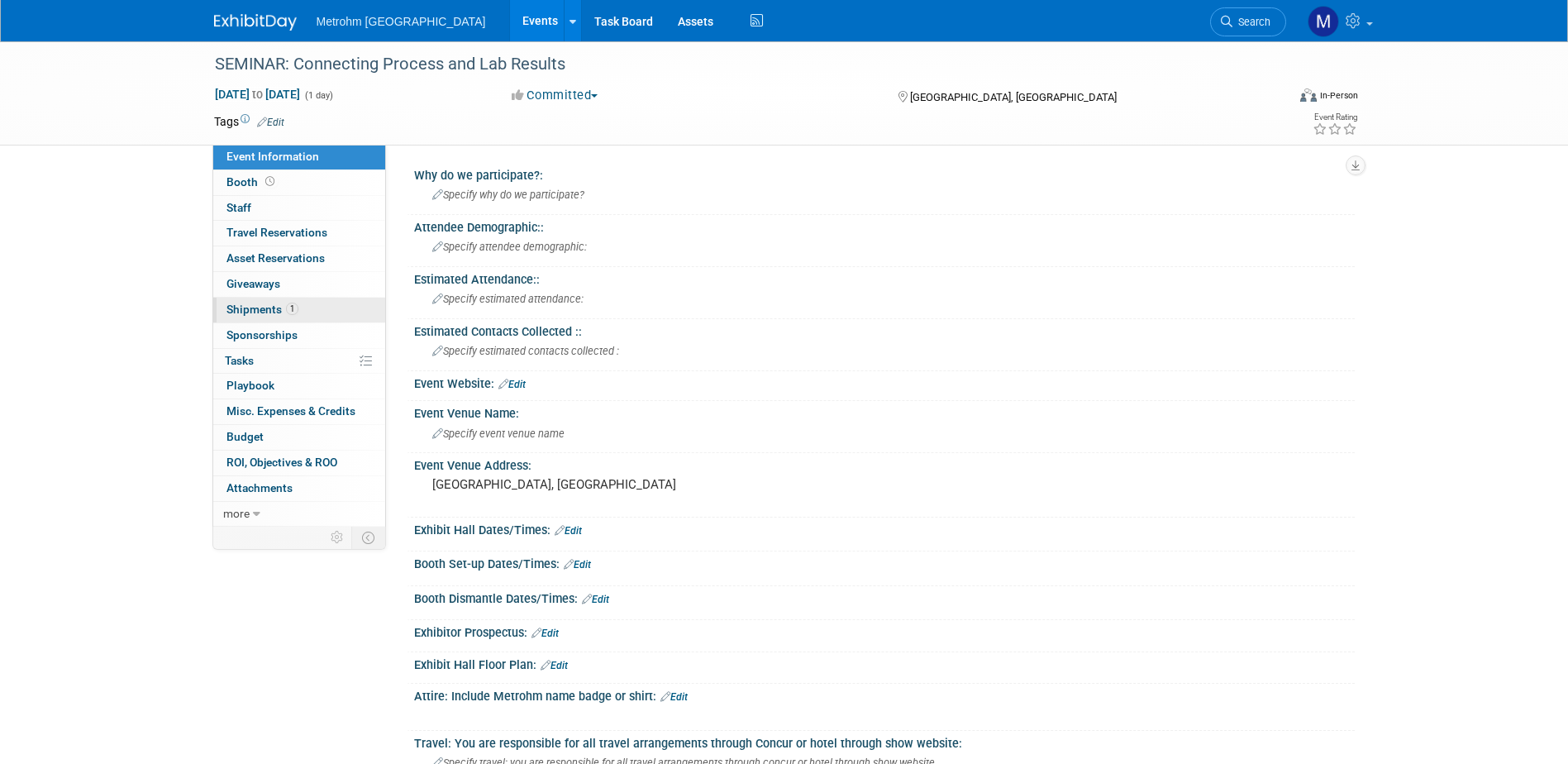
click at [292, 318] on link "1 Shipments 1" at bounding box center [299, 309] width 172 height 25
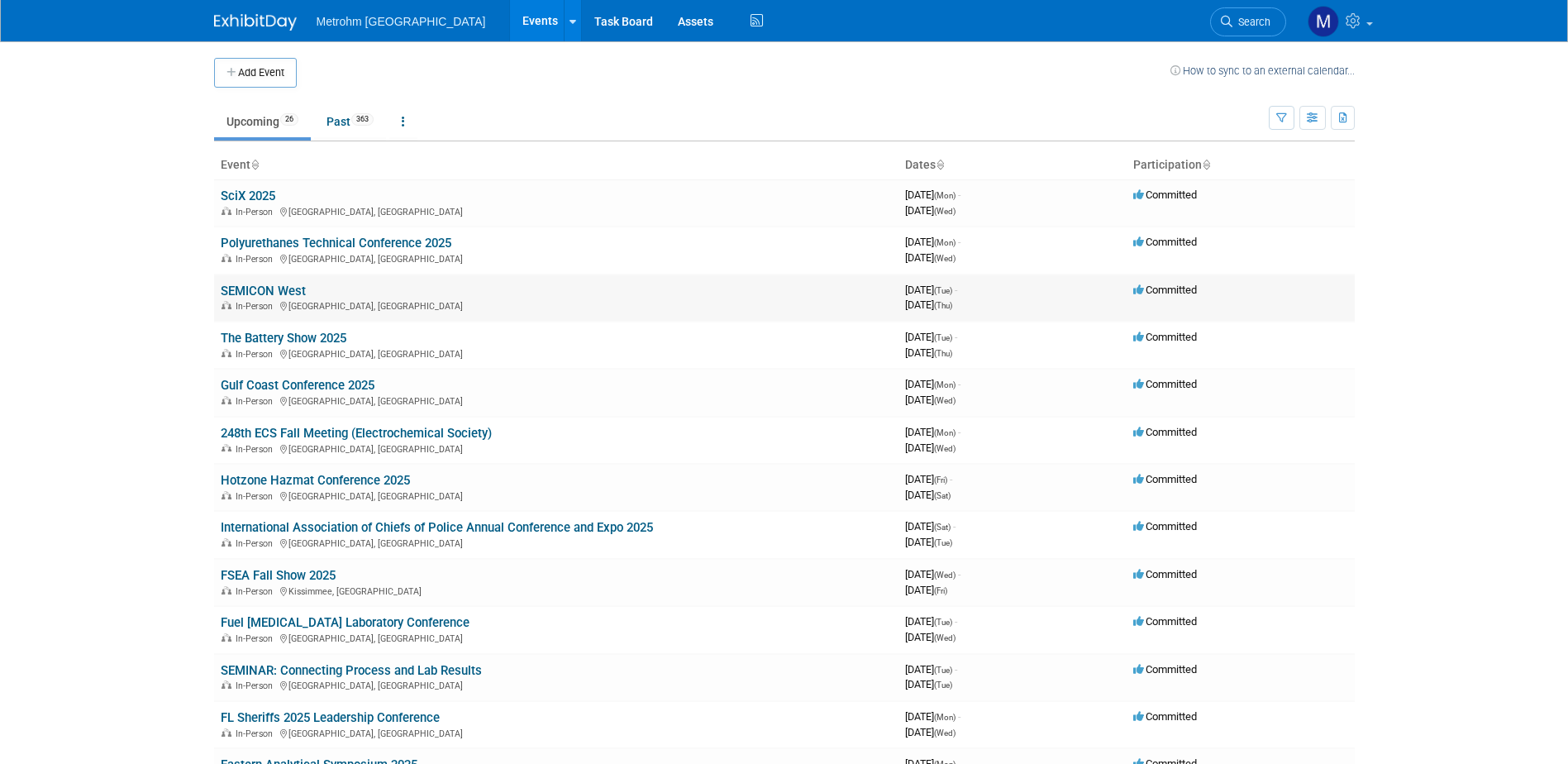
click at [272, 281] on td "SEMICON West In-Person Phoenix, AZ" at bounding box center [557, 297] width 684 height 47
click at [272, 282] on td "SEMICON West In-Person Phoenix, AZ" at bounding box center [557, 297] width 684 height 47
click at [274, 284] on link "SEMICON West" at bounding box center [262, 290] width 85 height 15
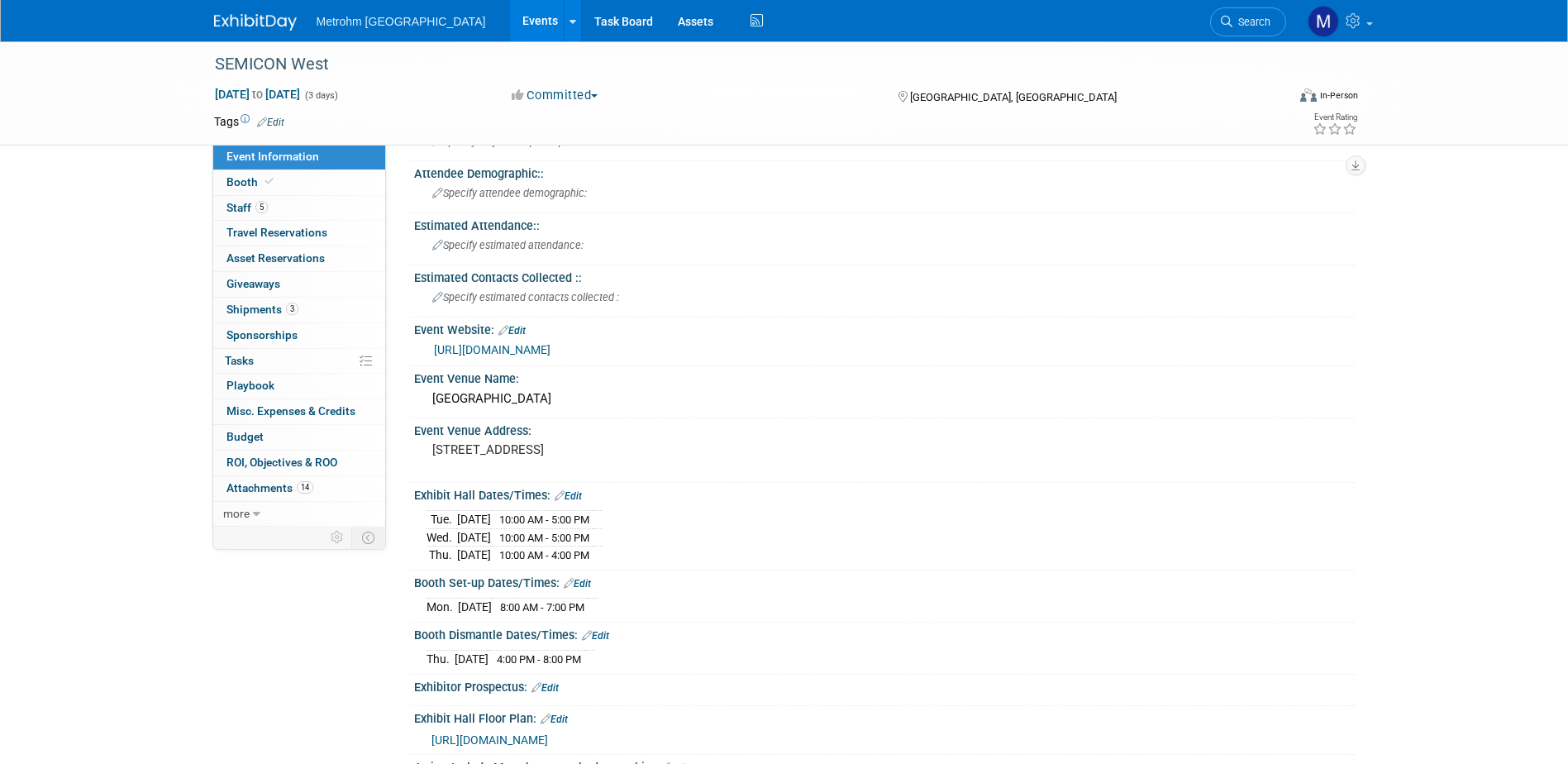
scroll to position [83, 0]
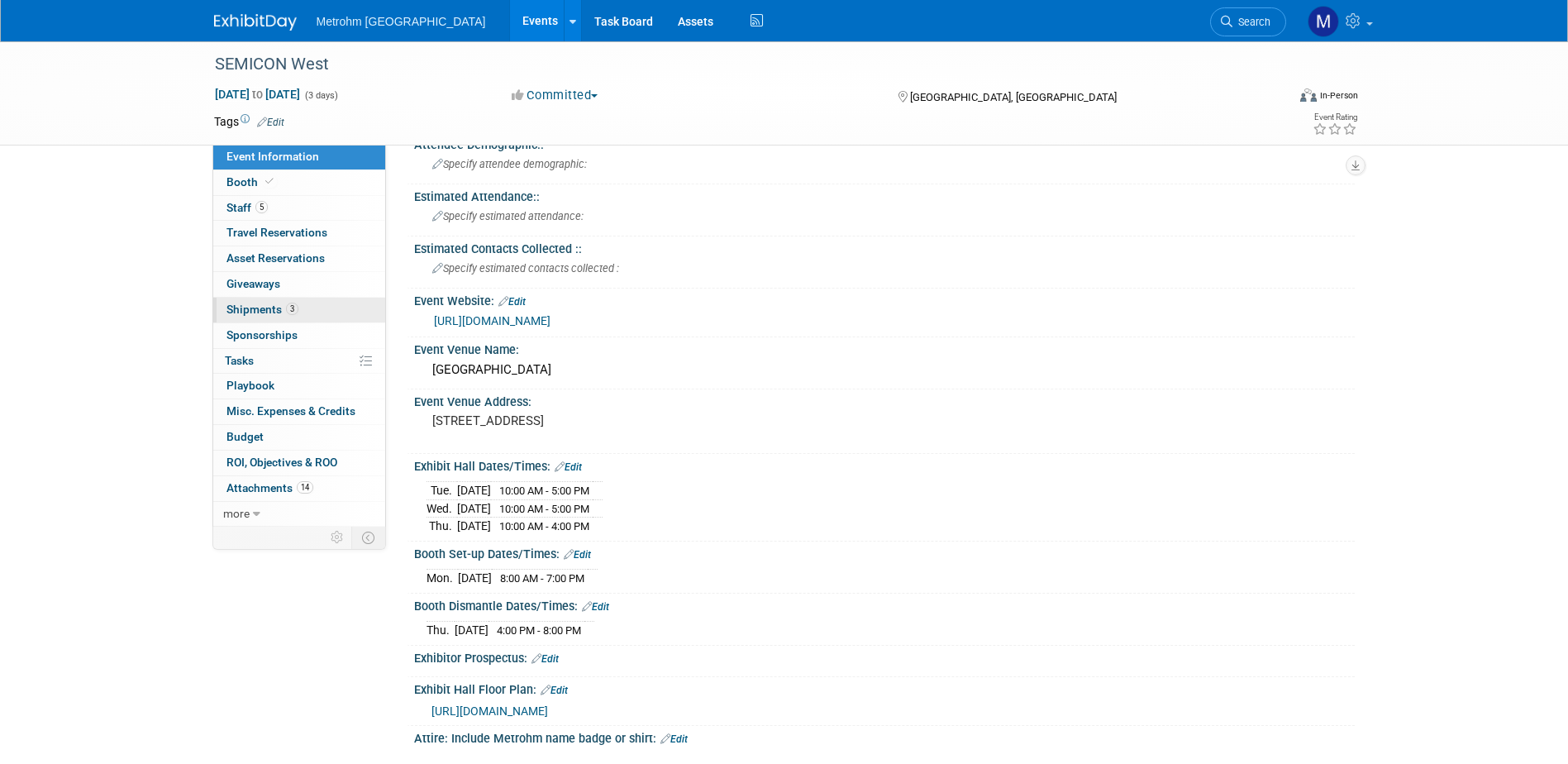
click at [311, 307] on link "3 Shipments 3" at bounding box center [299, 309] width 172 height 25
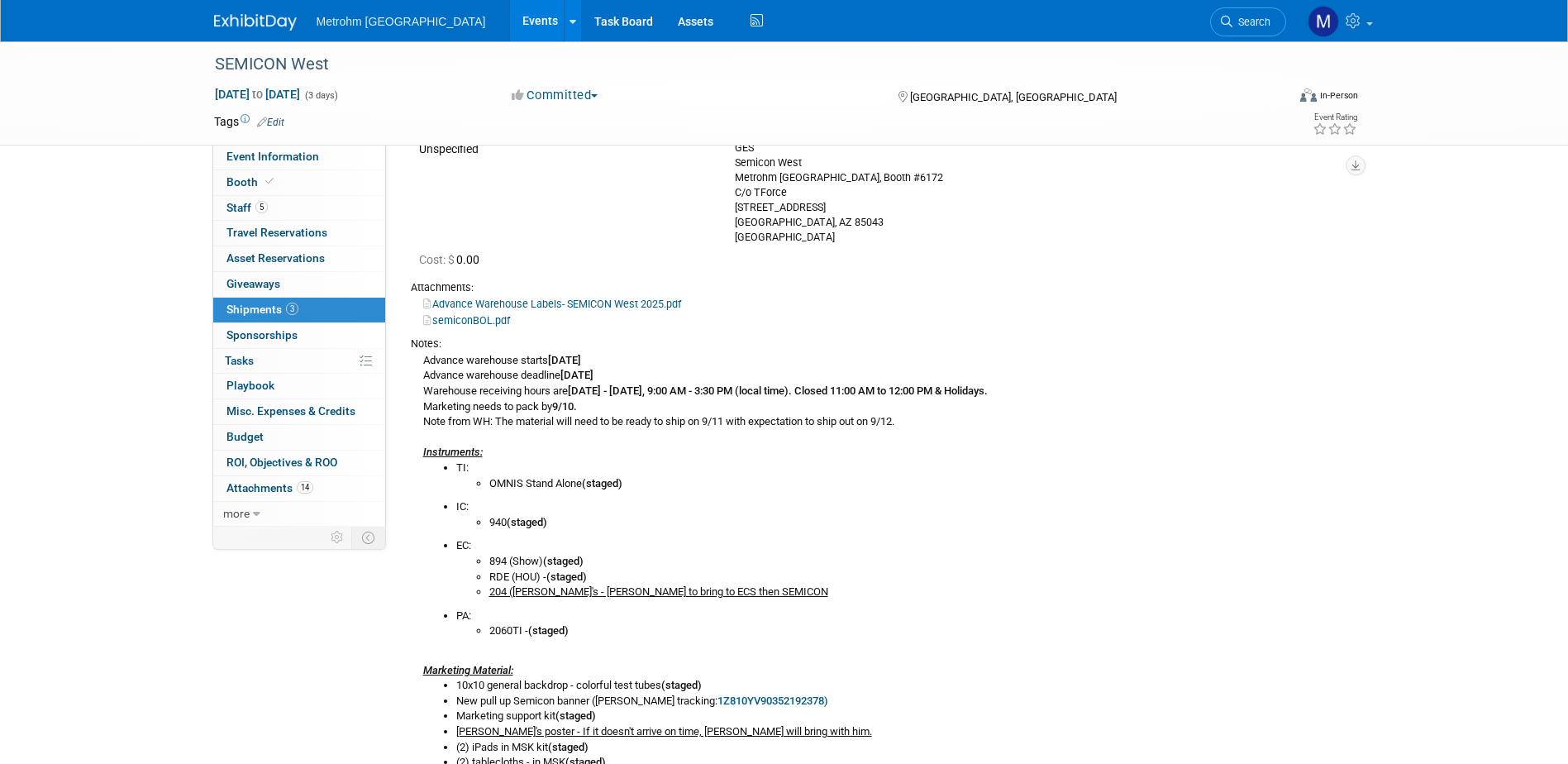
scroll to position [166, 0]
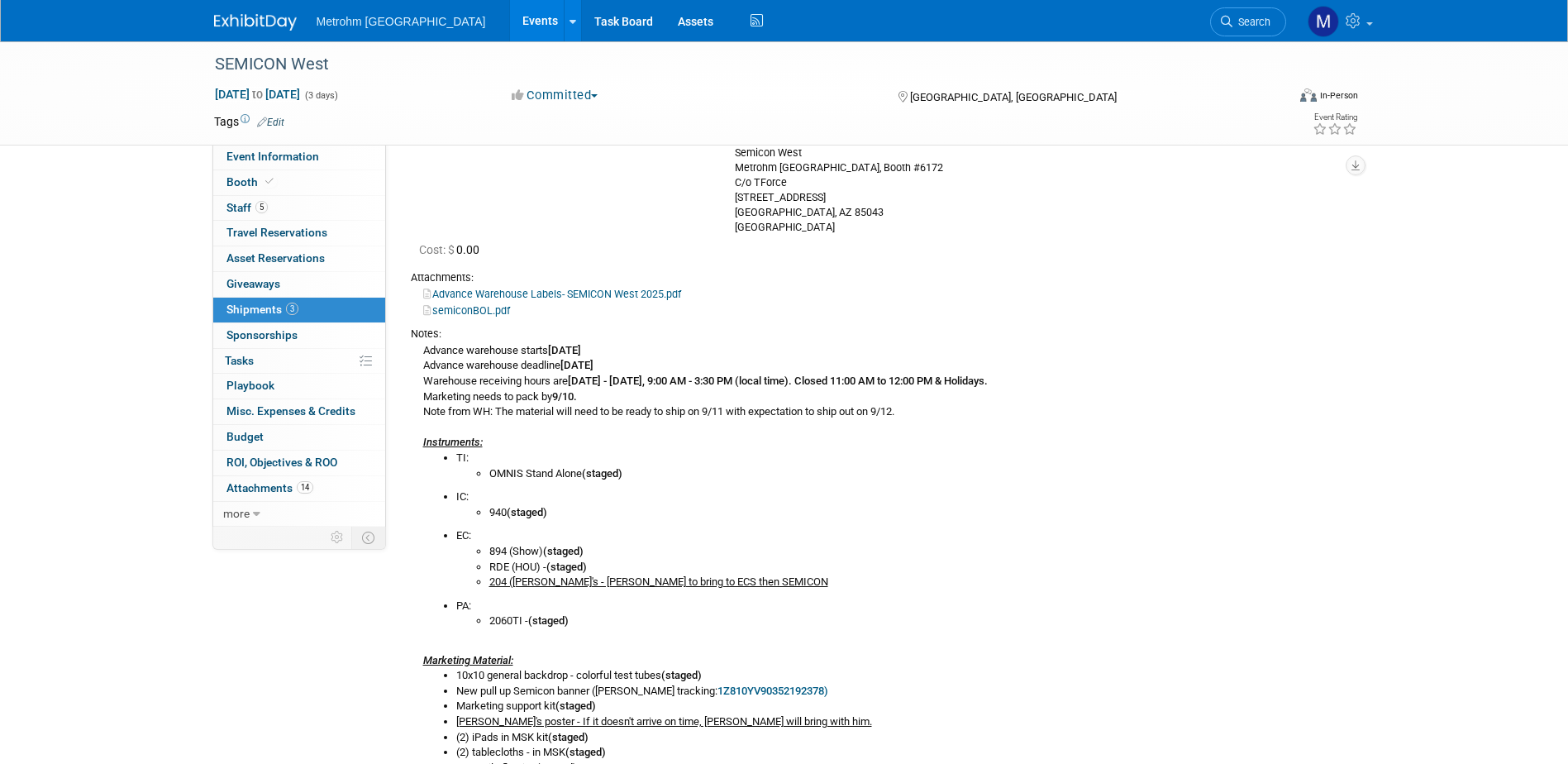
click at [614, 289] on link "Advance Warehouse Labels- SEMICON West 2025.pdf" at bounding box center [552, 293] width 258 height 12
click at [460, 314] on link "semiconBOL.pdf" at bounding box center [466, 310] width 87 height 12
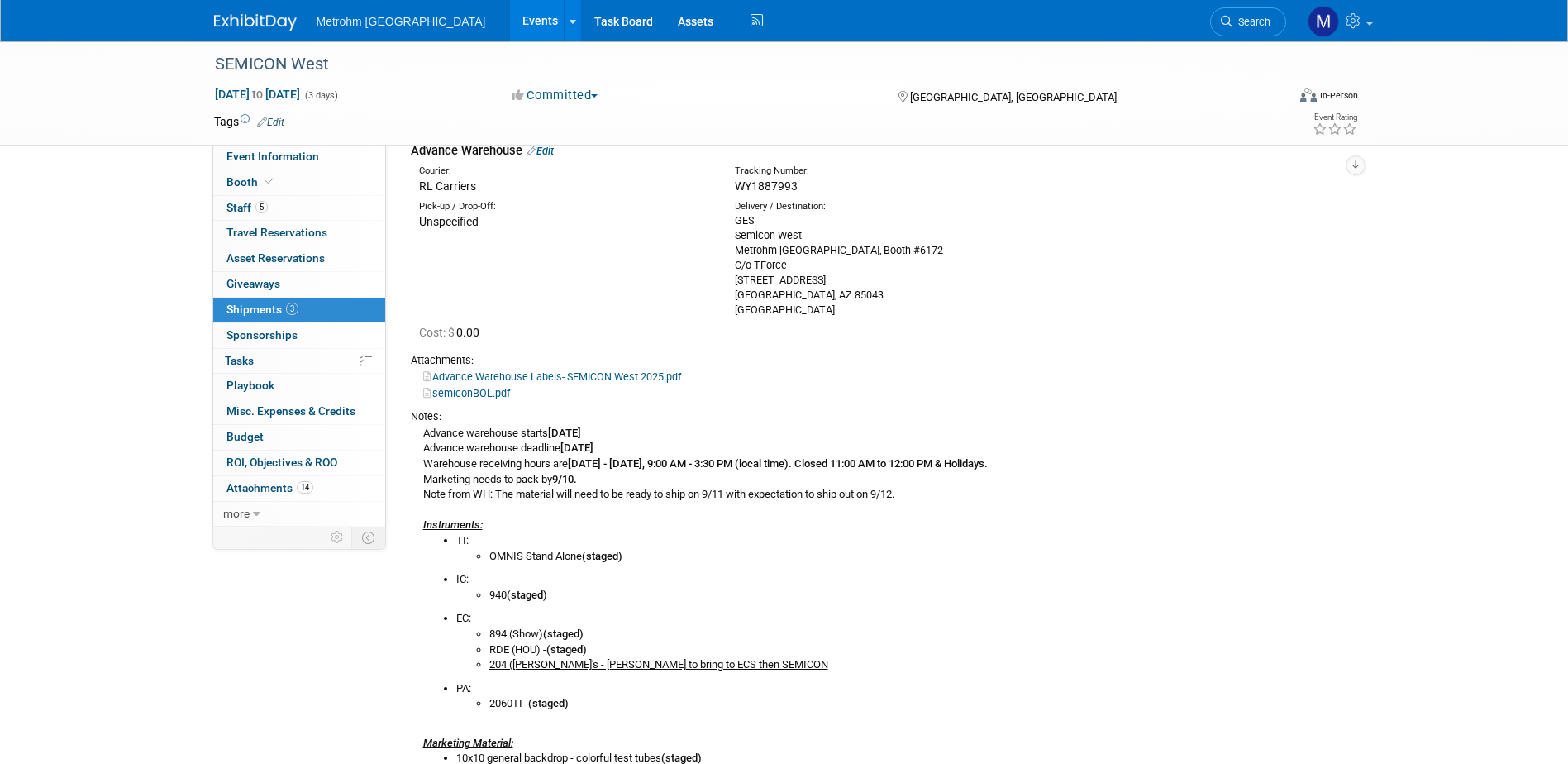
scroll to position [0, 0]
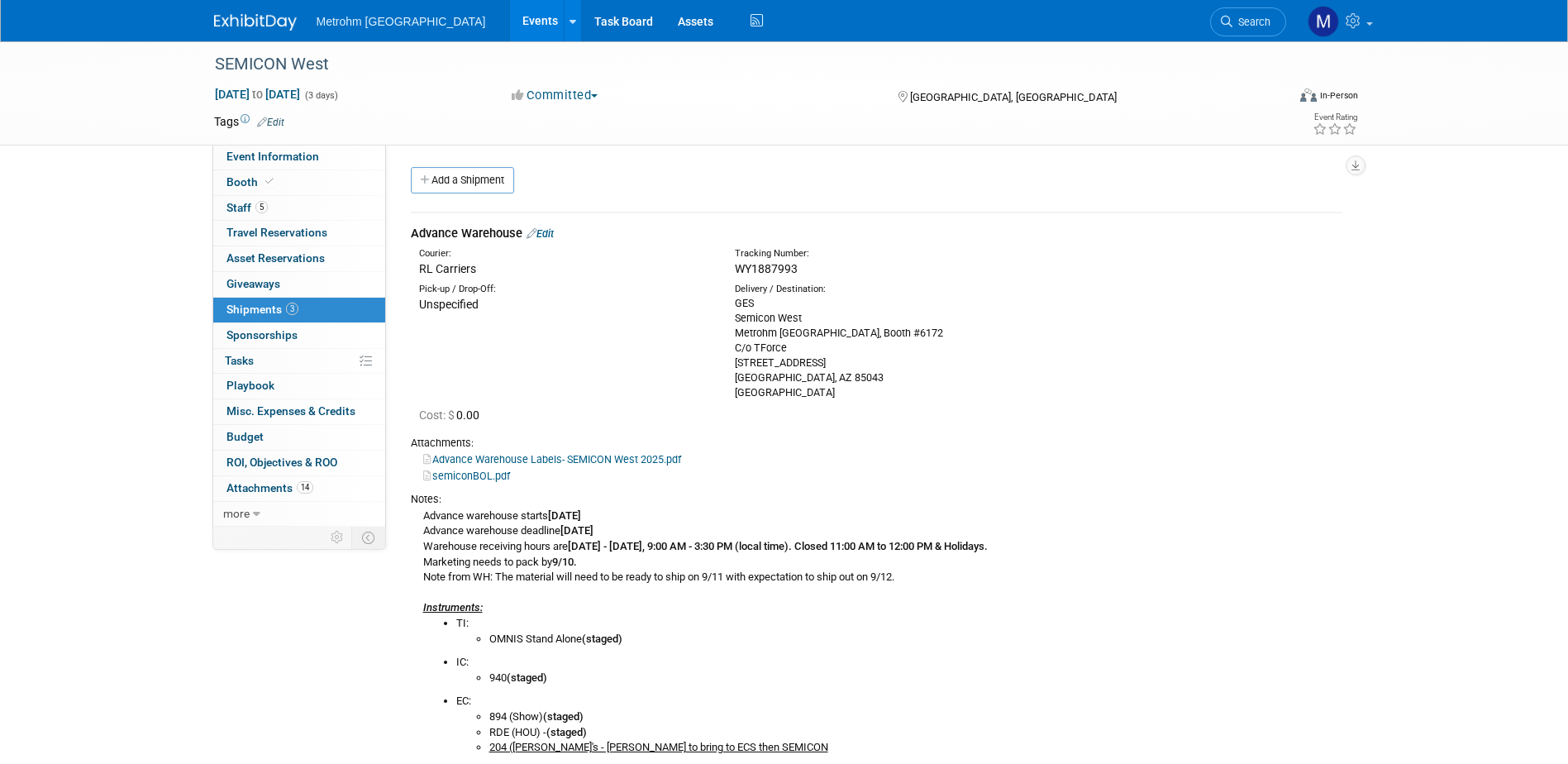
drag, startPoint x: 818, startPoint y: 271, endPoint x: 737, endPoint y: 272, distance: 81.0
click at [737, 272] on div "WY1887993" at bounding box center [920, 268] width 370 height 17
copy span "WY1887993"
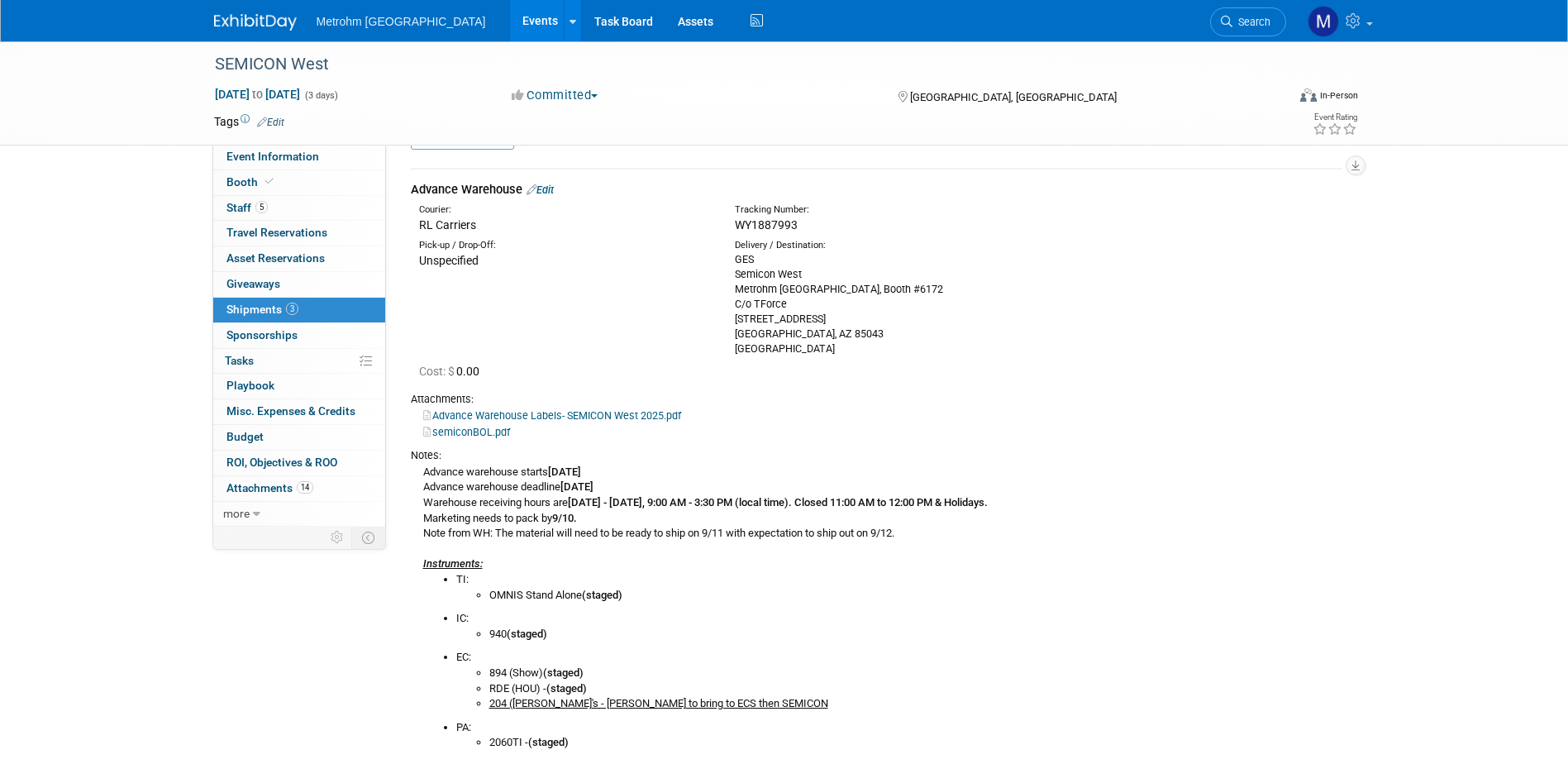
scroll to position [83, 0]
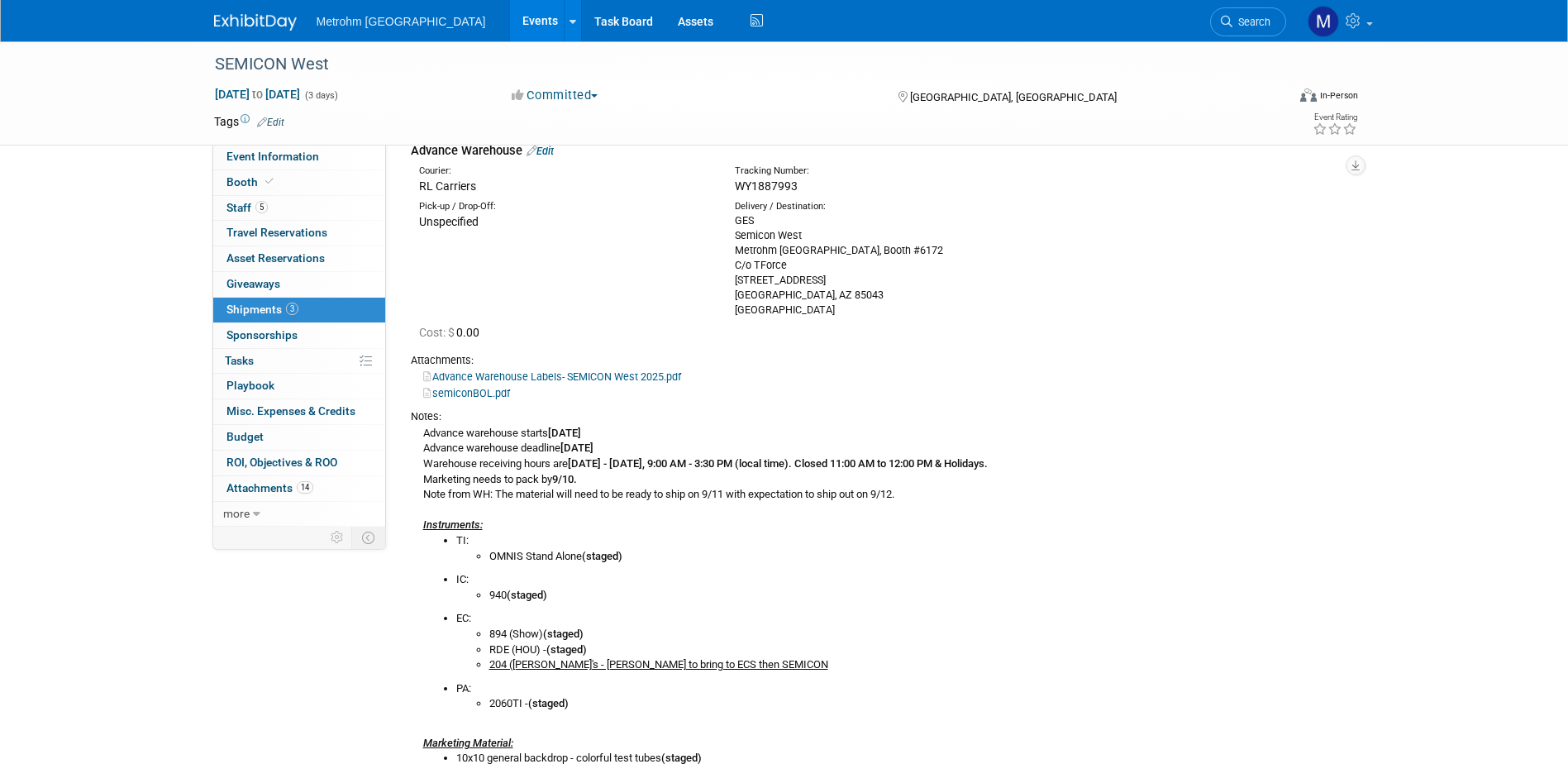
click at [588, 372] on link "Advance Warehouse Labels- SEMICON West 2025.pdf" at bounding box center [552, 376] width 258 height 12
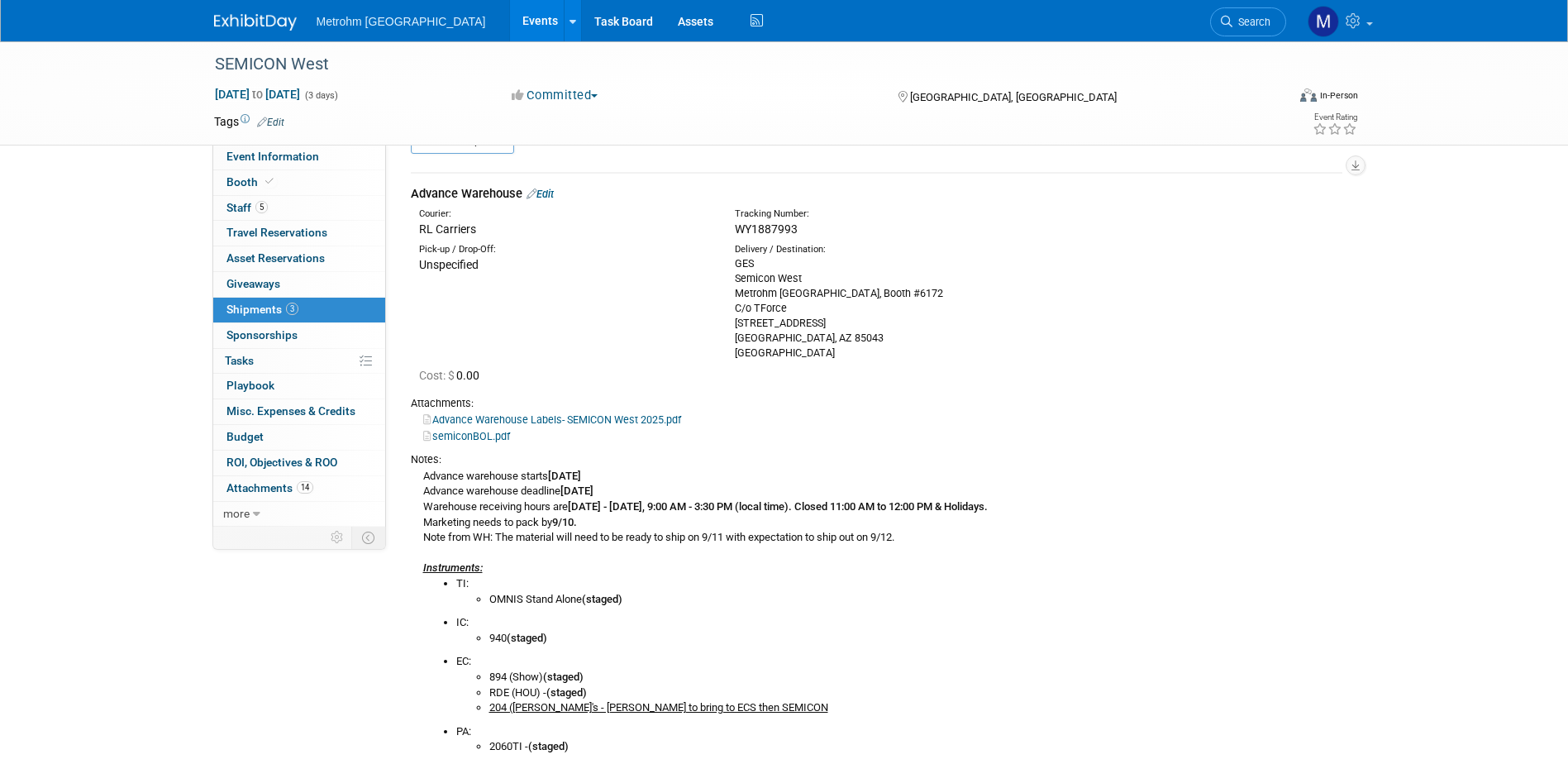
scroll to position [0, 0]
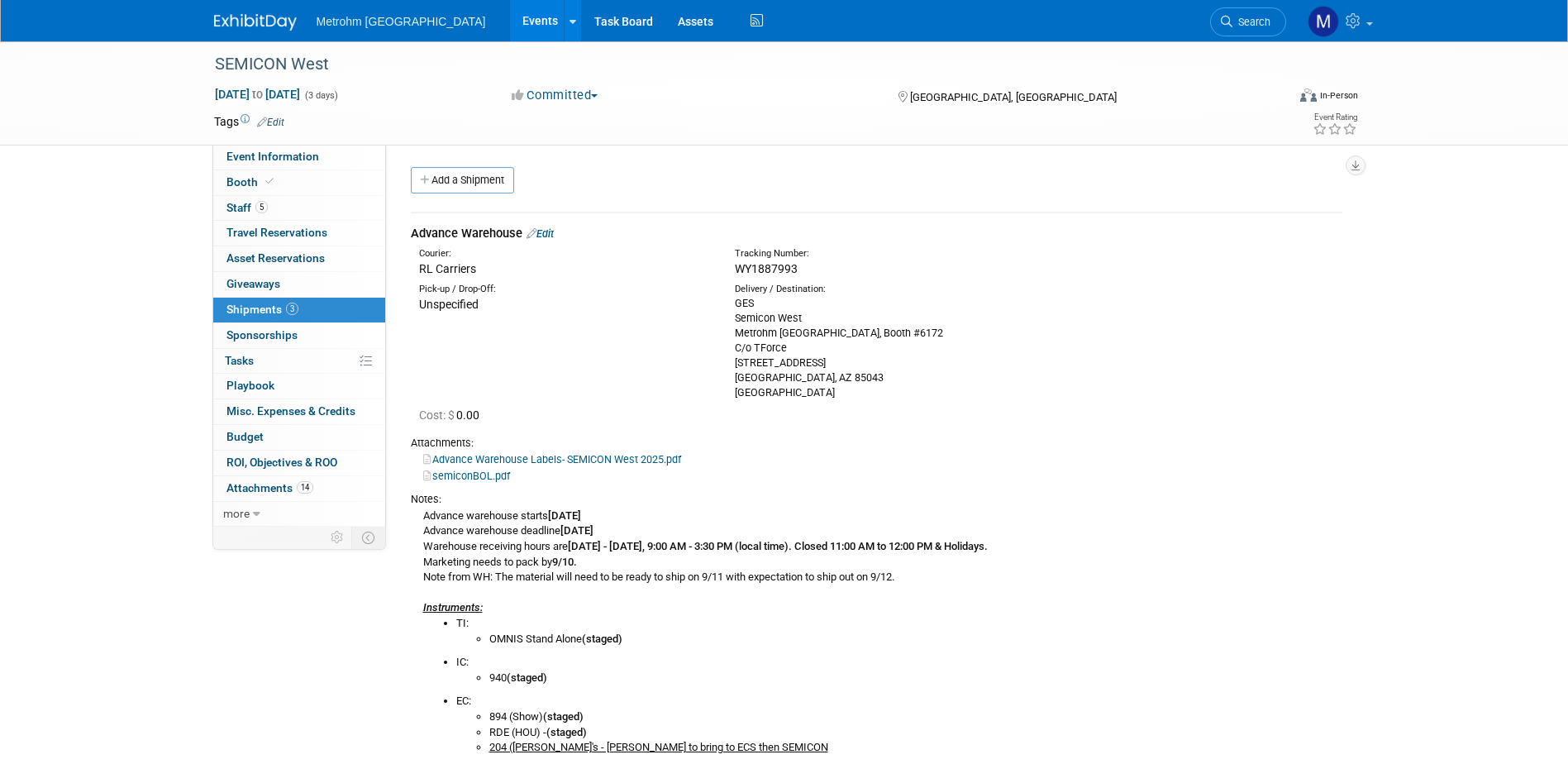
click at [544, 235] on link "Edit" at bounding box center [540, 233] width 27 height 12
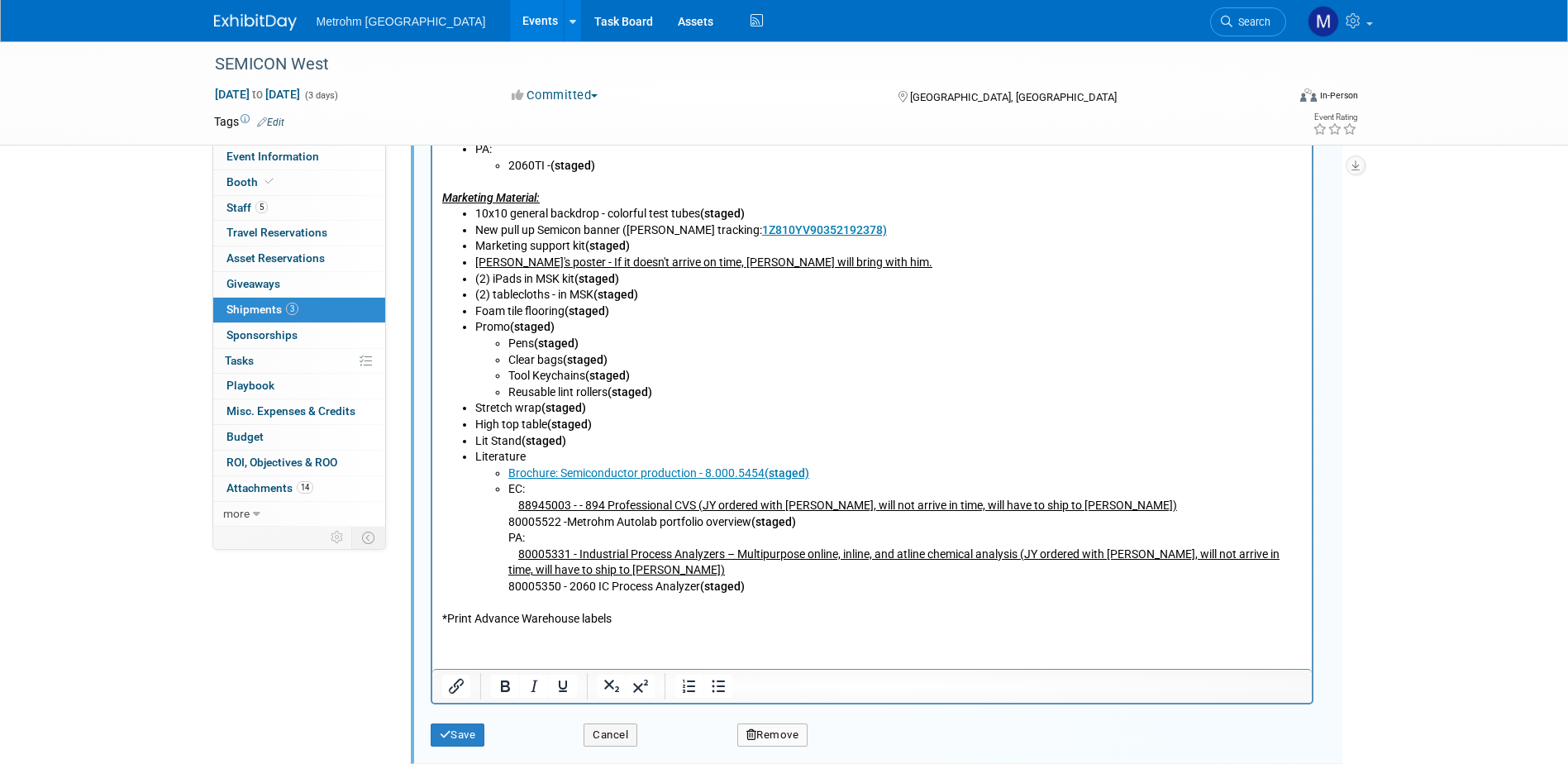
scroll to position [1099, 0]
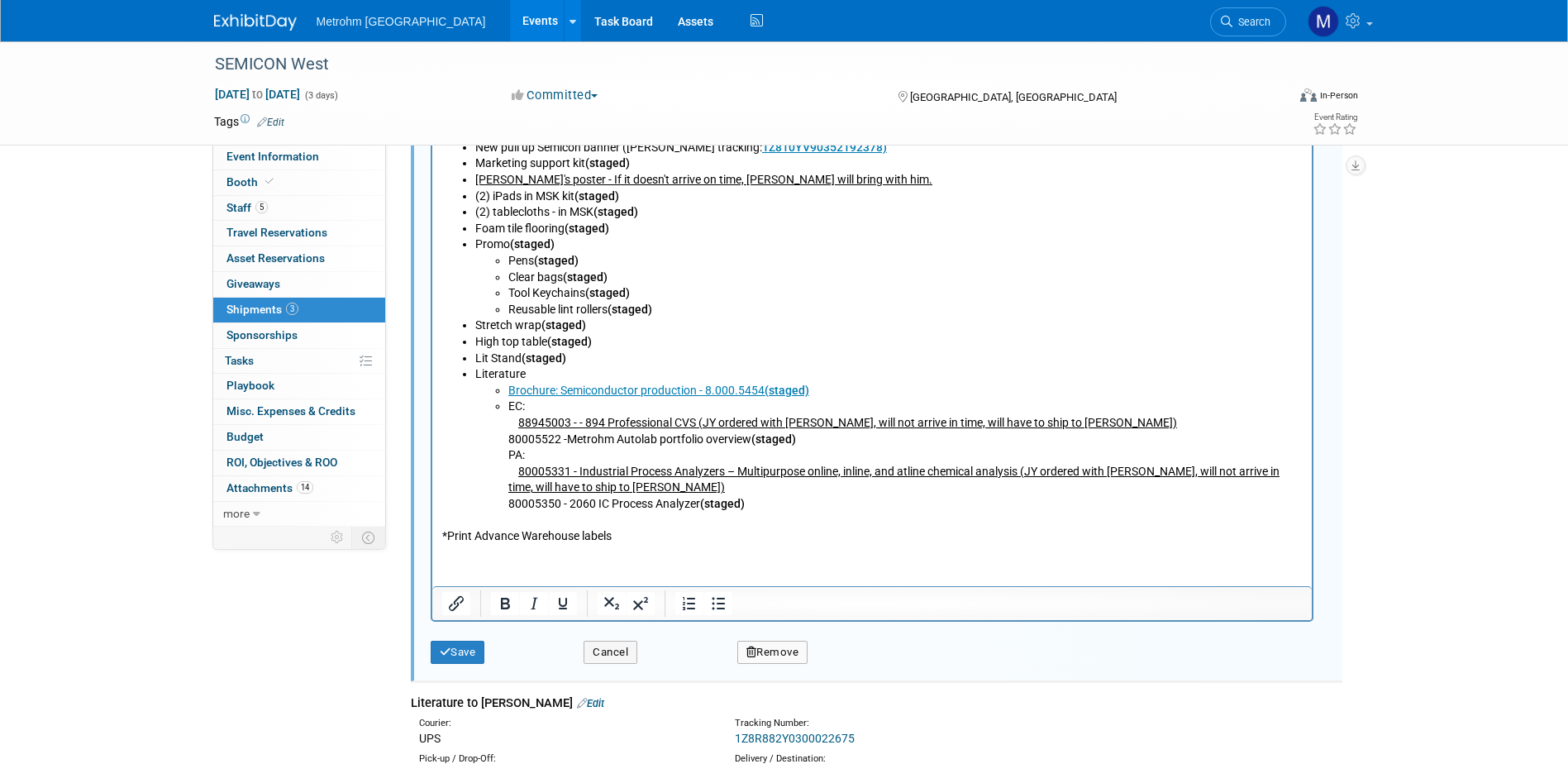
drag, startPoint x: 629, startPoint y: 523, endPoint x: 628, endPoint y: 545, distance: 22.0
click at [629, 522] on p "*Print Advance Warehouse labels" at bounding box center [872, 530] width 861 height 32
click at [628, 546] on html "Advance warehouse starts August 28, 2025 Advance warehouse deadline September 2…" at bounding box center [872, 178] width 880 height 736
click at [626, 544] on p "*Print Advance Warehouse labels" at bounding box center [872, 530] width 861 height 32
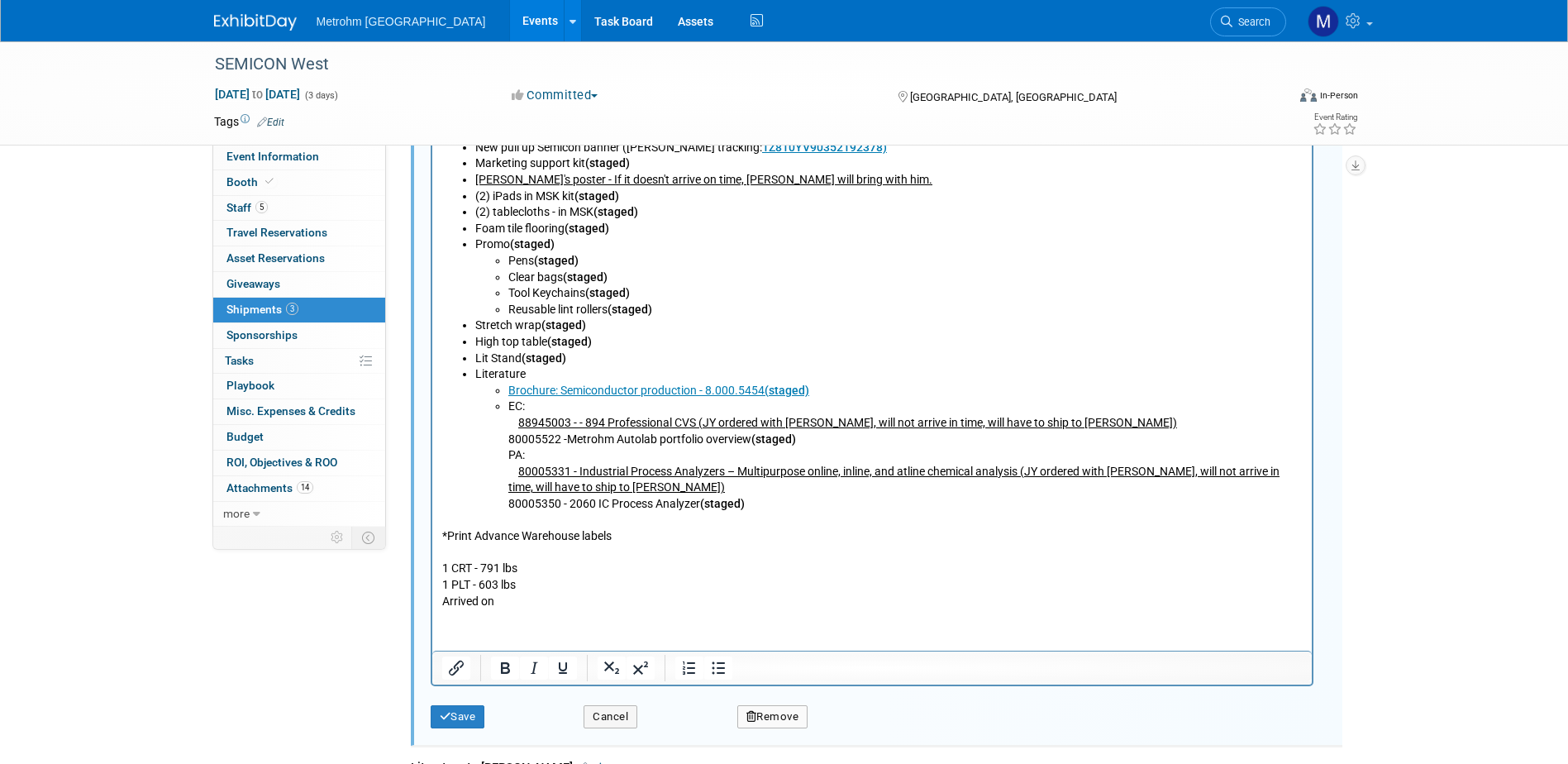
click at [524, 600] on p "Arrived on" at bounding box center [872, 602] width 861 height 17
drag, startPoint x: 524, startPoint y: 600, endPoint x: 389, endPoint y: 600, distance: 135.0
click at [432, 600] on html "Advance warehouse starts August 28, 2025 Advance warehouse deadline September 2…" at bounding box center [872, 209] width 880 height 800
click at [492, 601] on p "Delivere don 9/19" at bounding box center [872, 602] width 861 height 17
click at [611, 591] on p "1 PLT - 603 lbs" at bounding box center [872, 585] width 861 height 17
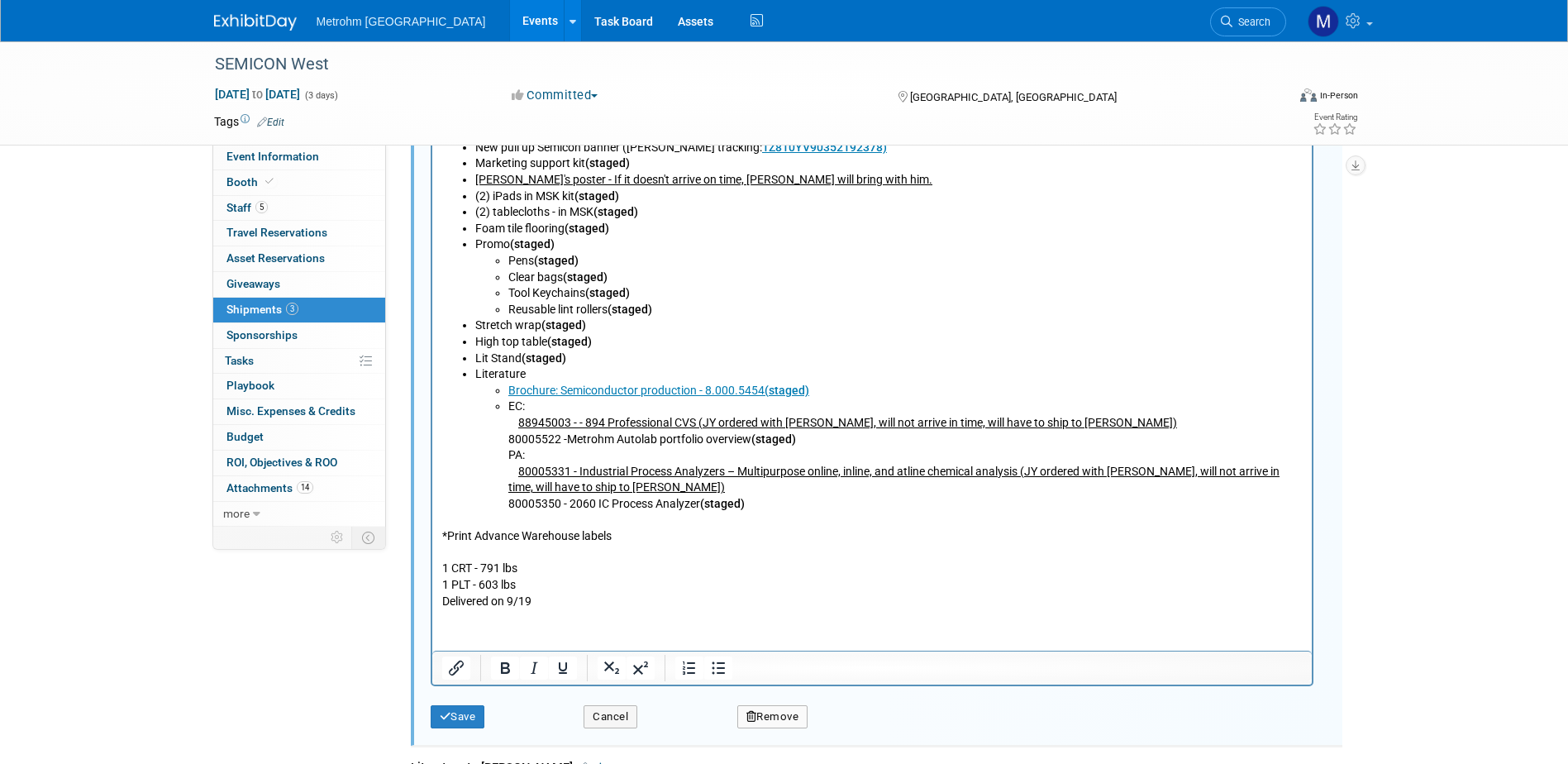
click at [611, 600] on p "Delivered on 9/19" at bounding box center [872, 602] width 861 height 17
click at [484, 722] on button "Save" at bounding box center [458, 716] width 55 height 23
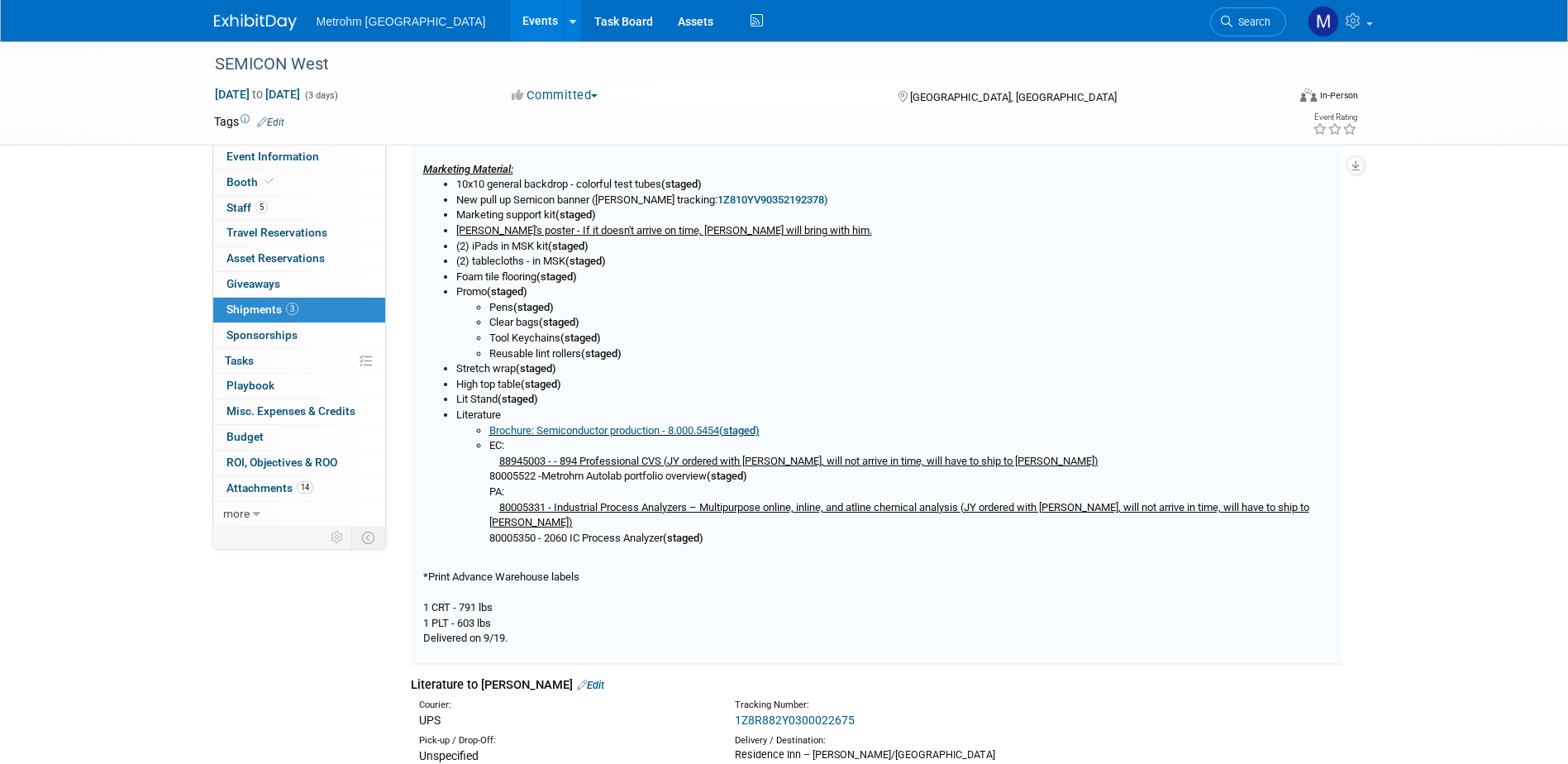
scroll to position [25, 0]
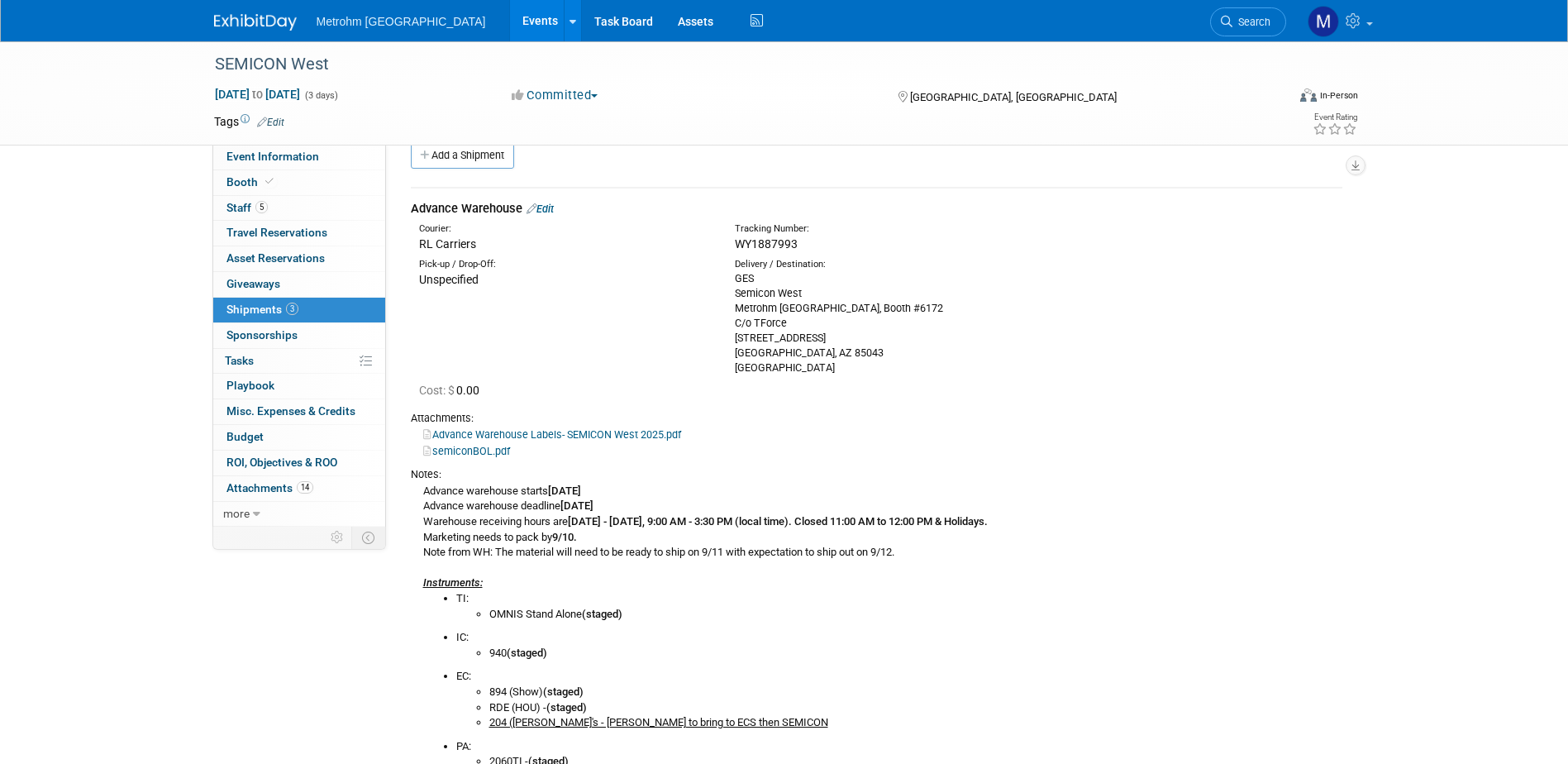
click at [259, 12] on link at bounding box center [265, 13] width 103 height 13
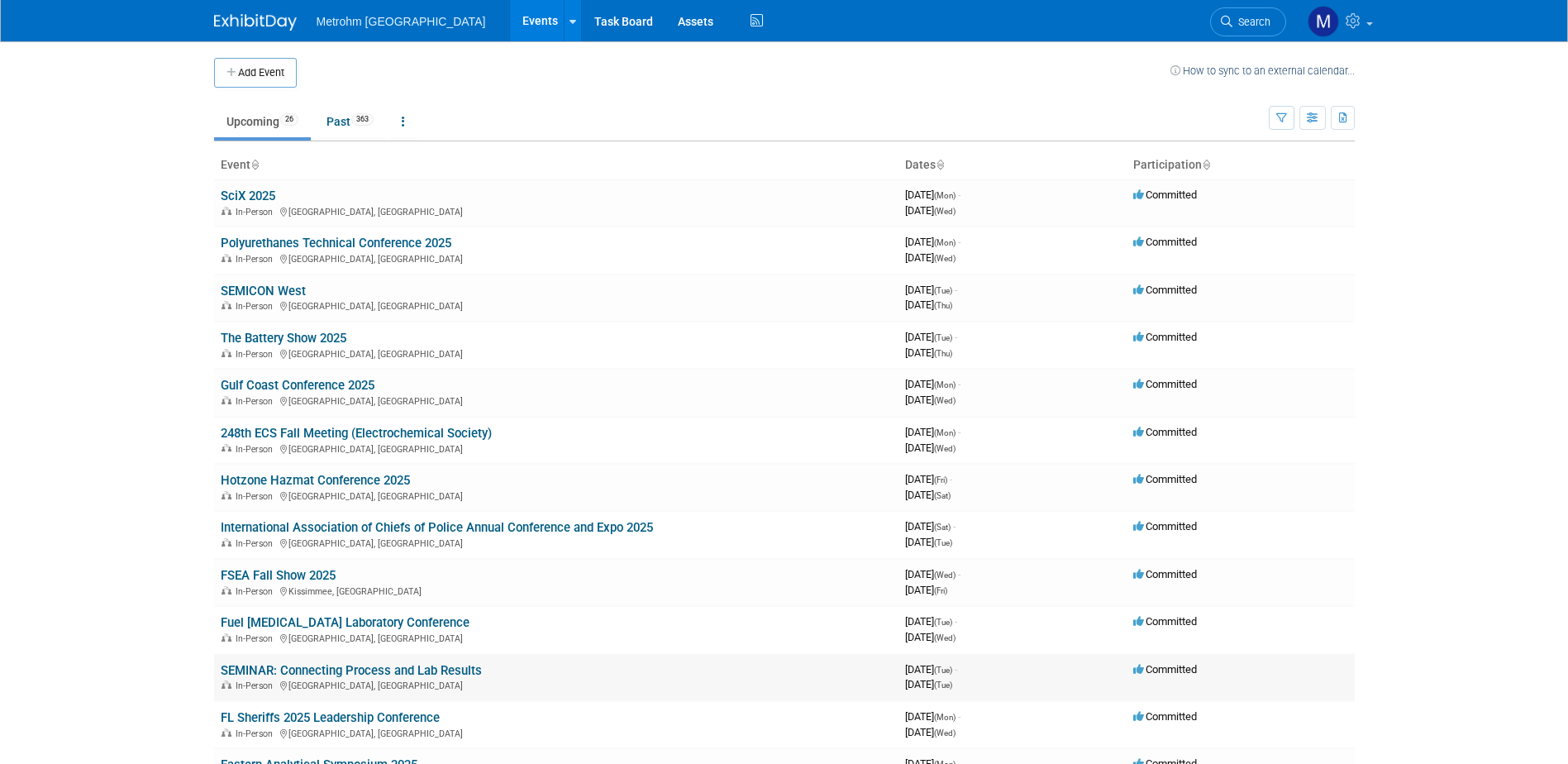
click at [325, 671] on link "SEMINAR: Connecting Process and Lab Results" at bounding box center [351, 670] width 261 height 15
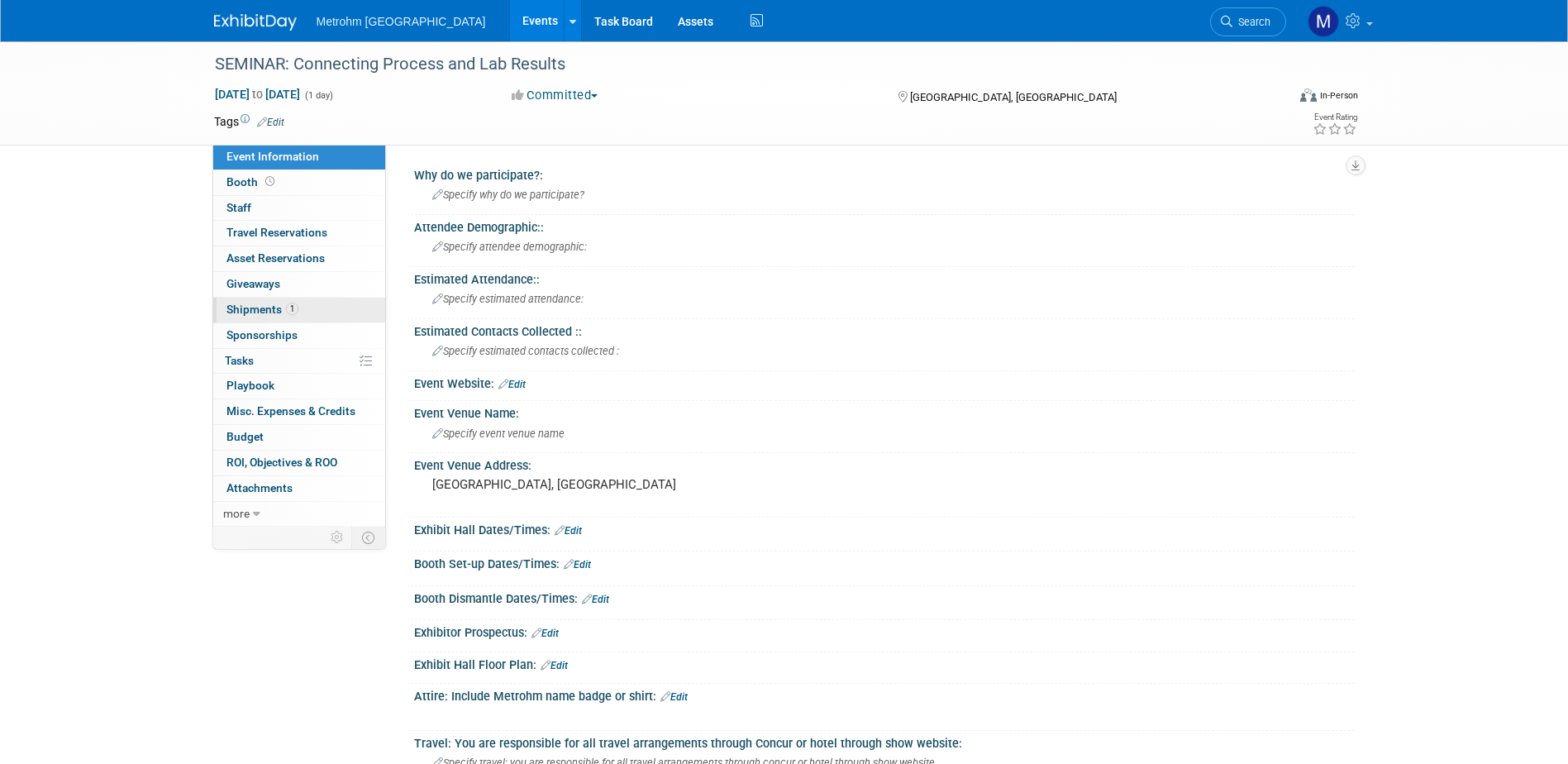
click at [302, 302] on link "1 Shipments 1" at bounding box center [299, 309] width 172 height 25
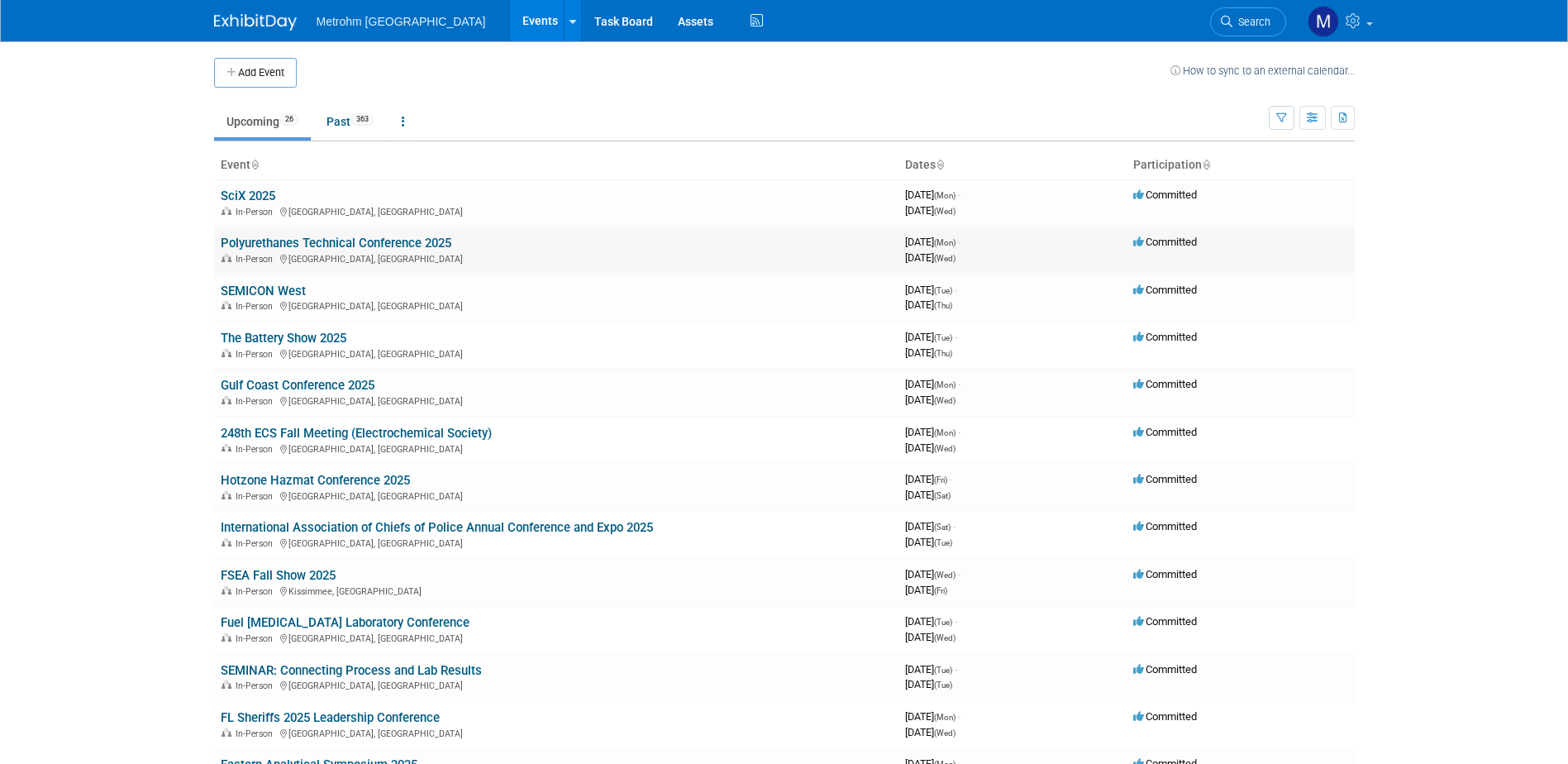
click at [269, 236] on link "Polyurethanes Technical Conference 2025" at bounding box center [335, 242] width 230 height 15
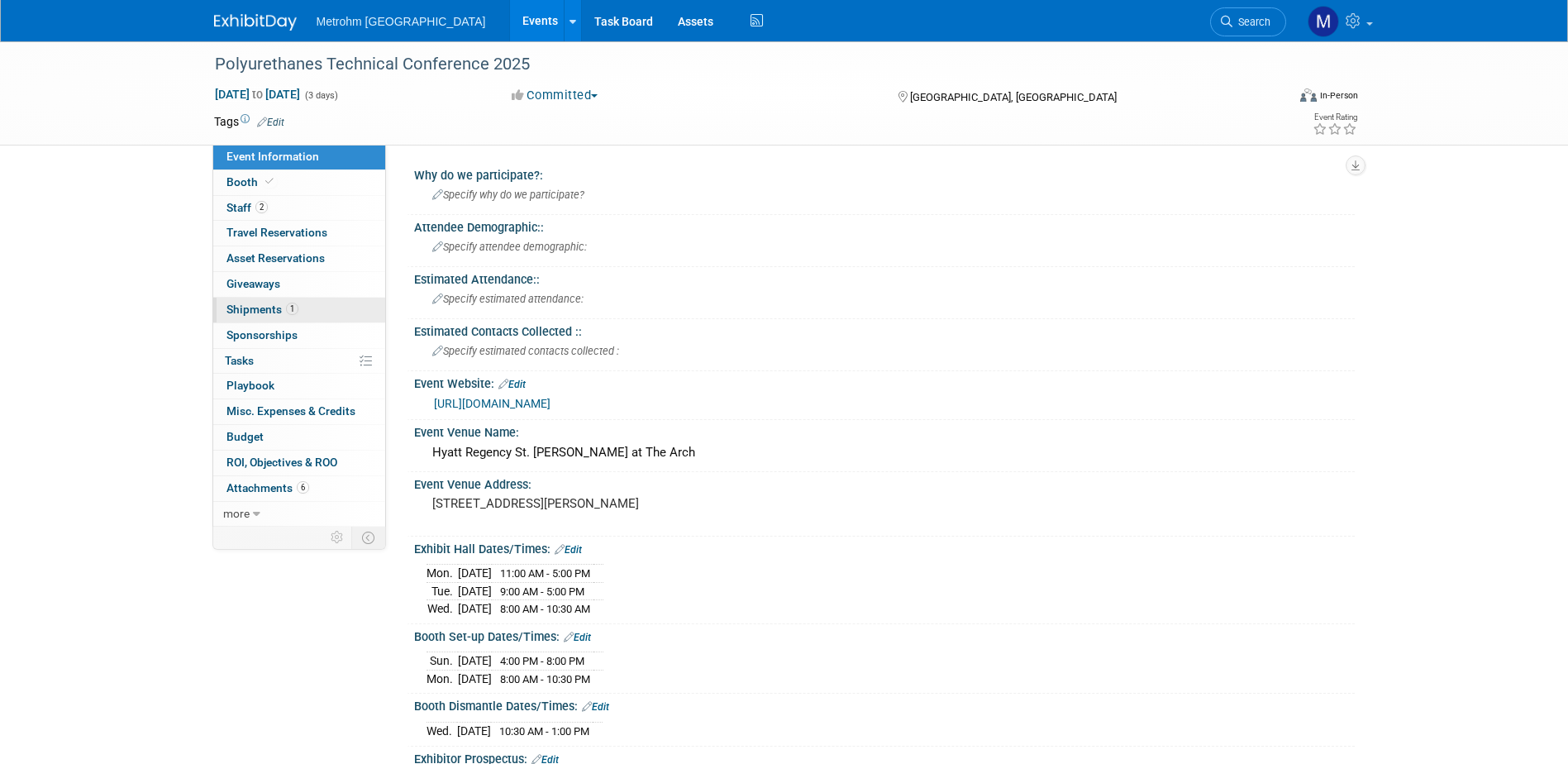
click at [311, 311] on link "1 Shipments 1" at bounding box center [299, 309] width 172 height 25
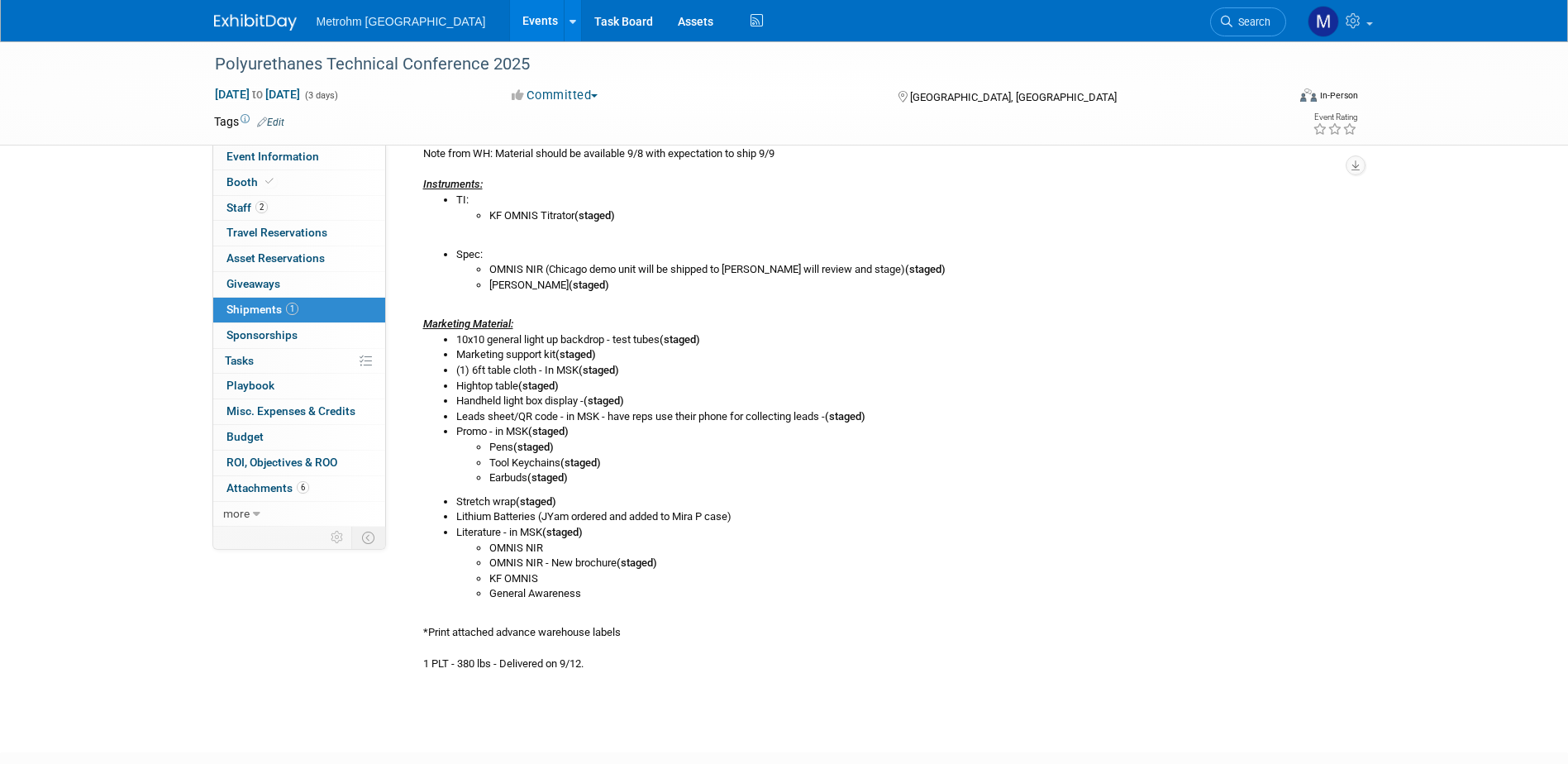
scroll to position [413, 0]
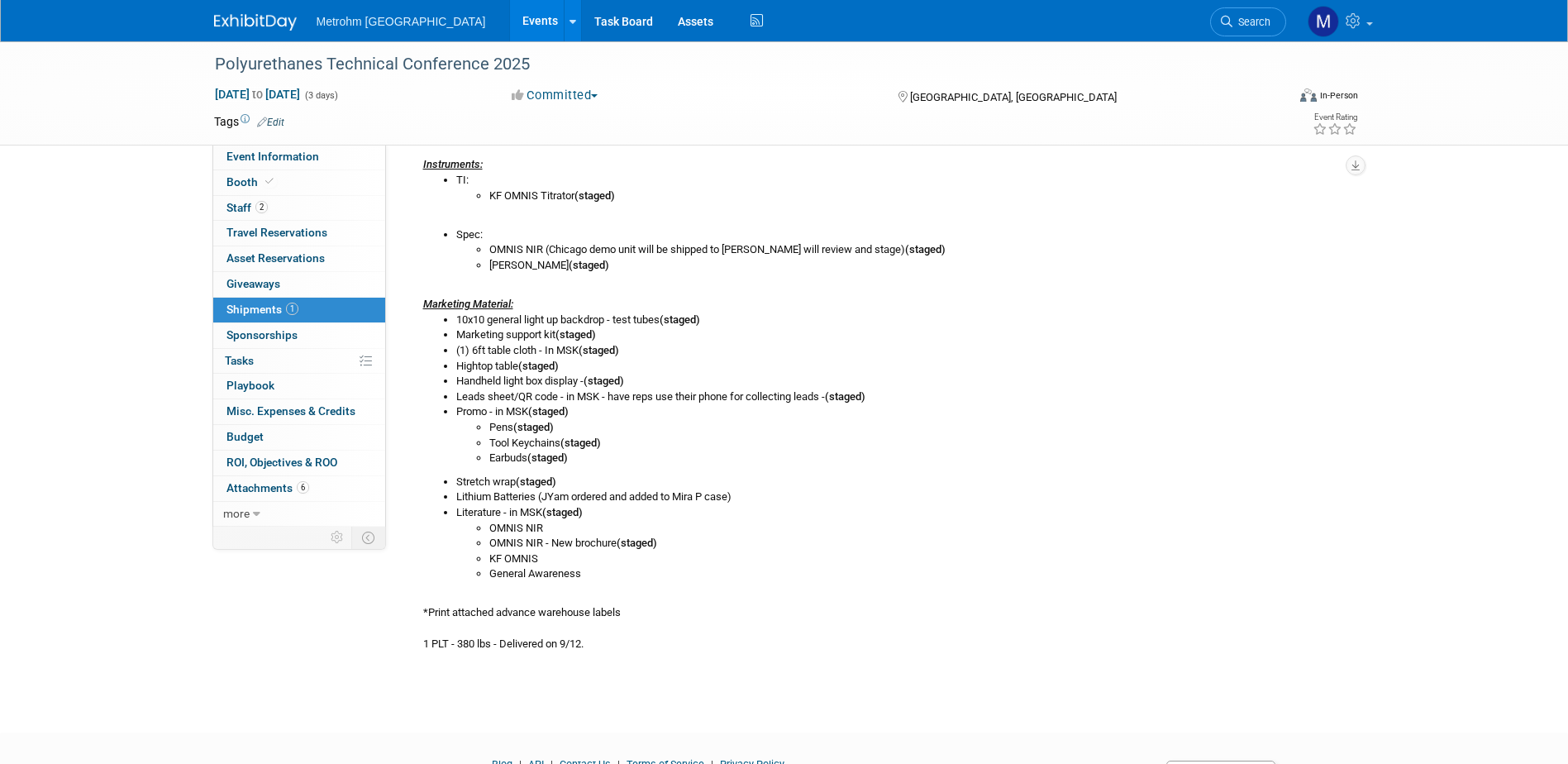
click at [271, 27] on img at bounding box center [255, 22] width 83 height 17
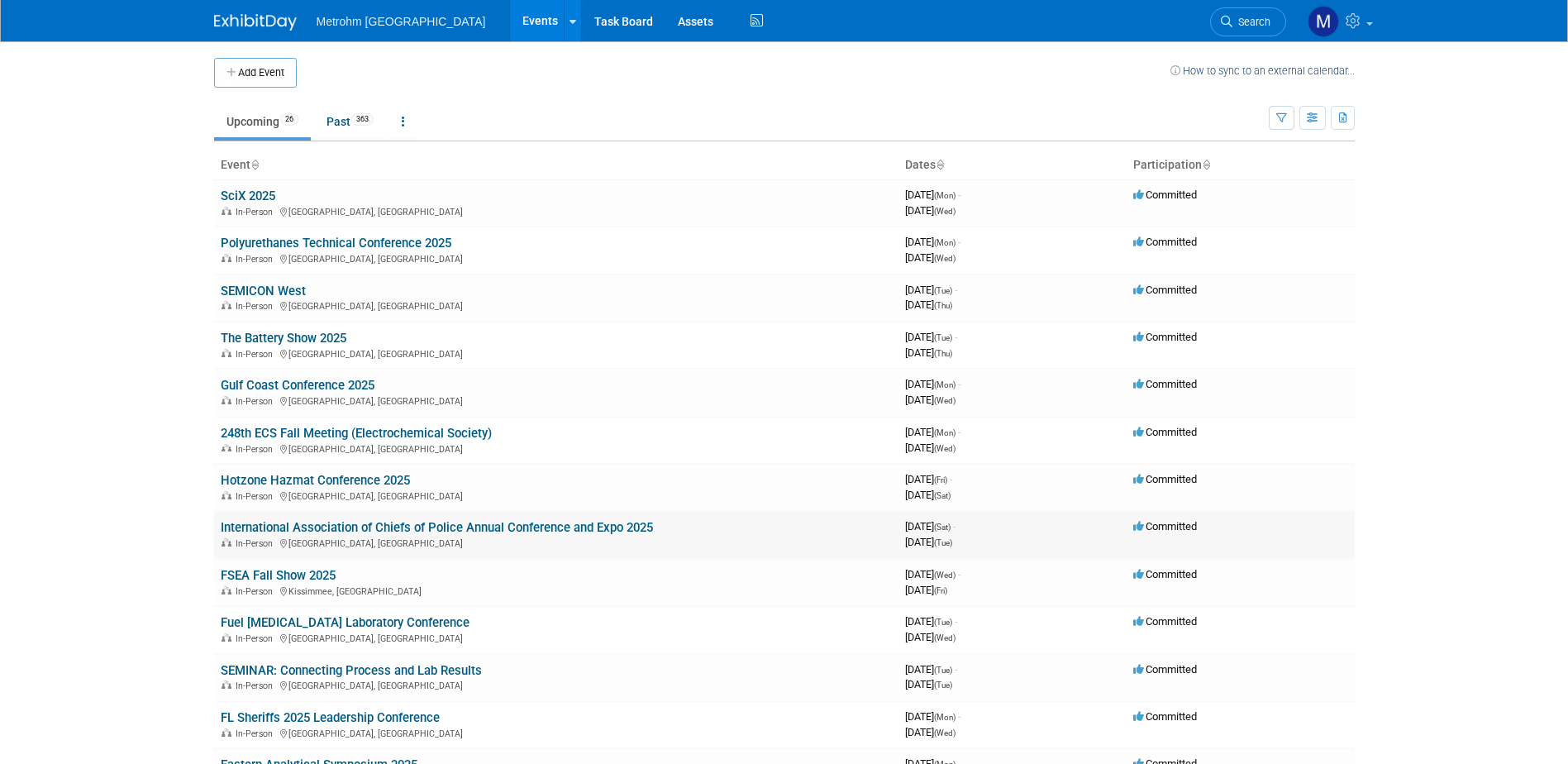
scroll to position [83, 0]
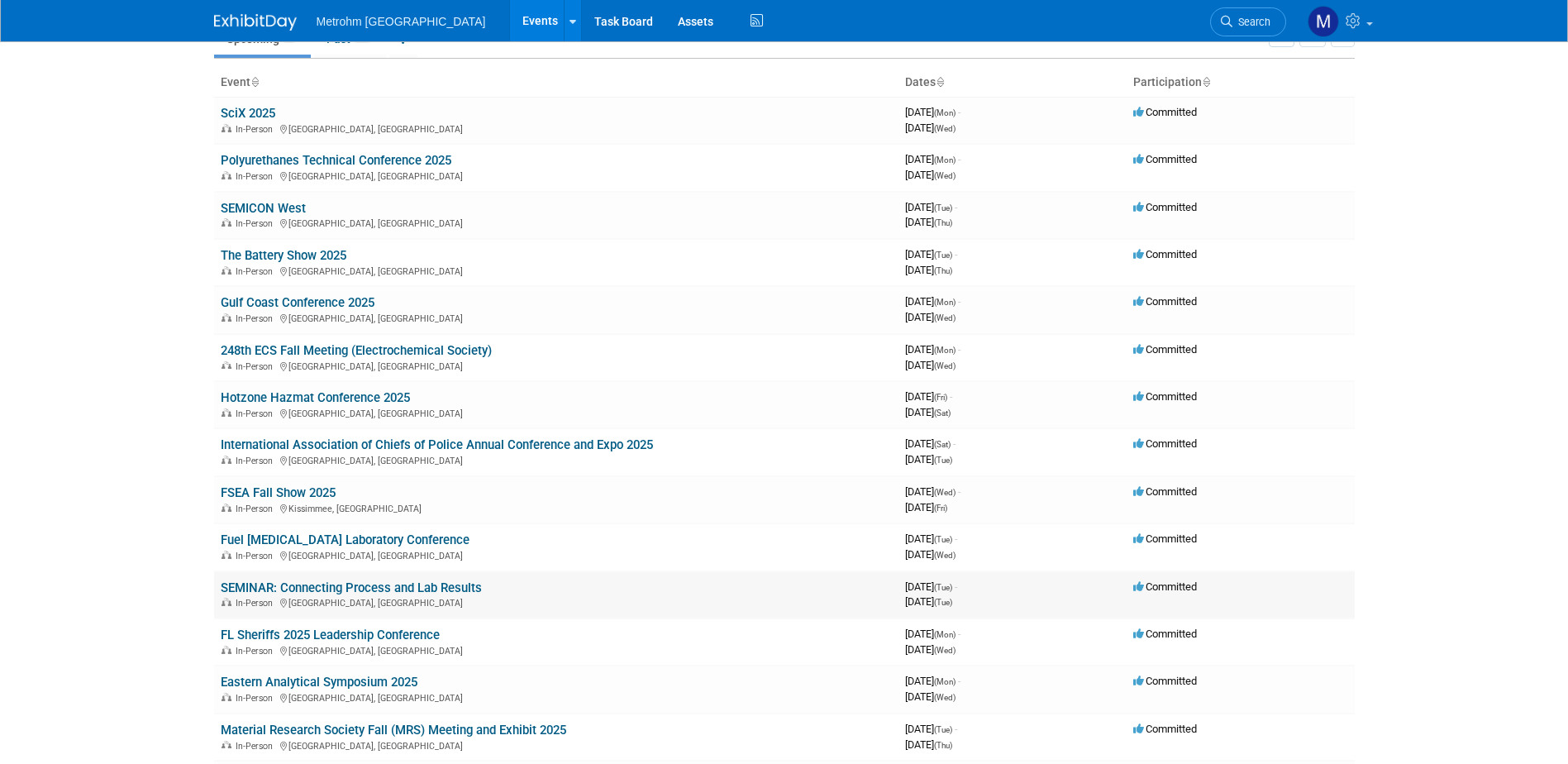
click at [302, 580] on link "SEMINAR: Connecting Process and Lab Results" at bounding box center [351, 587] width 261 height 15
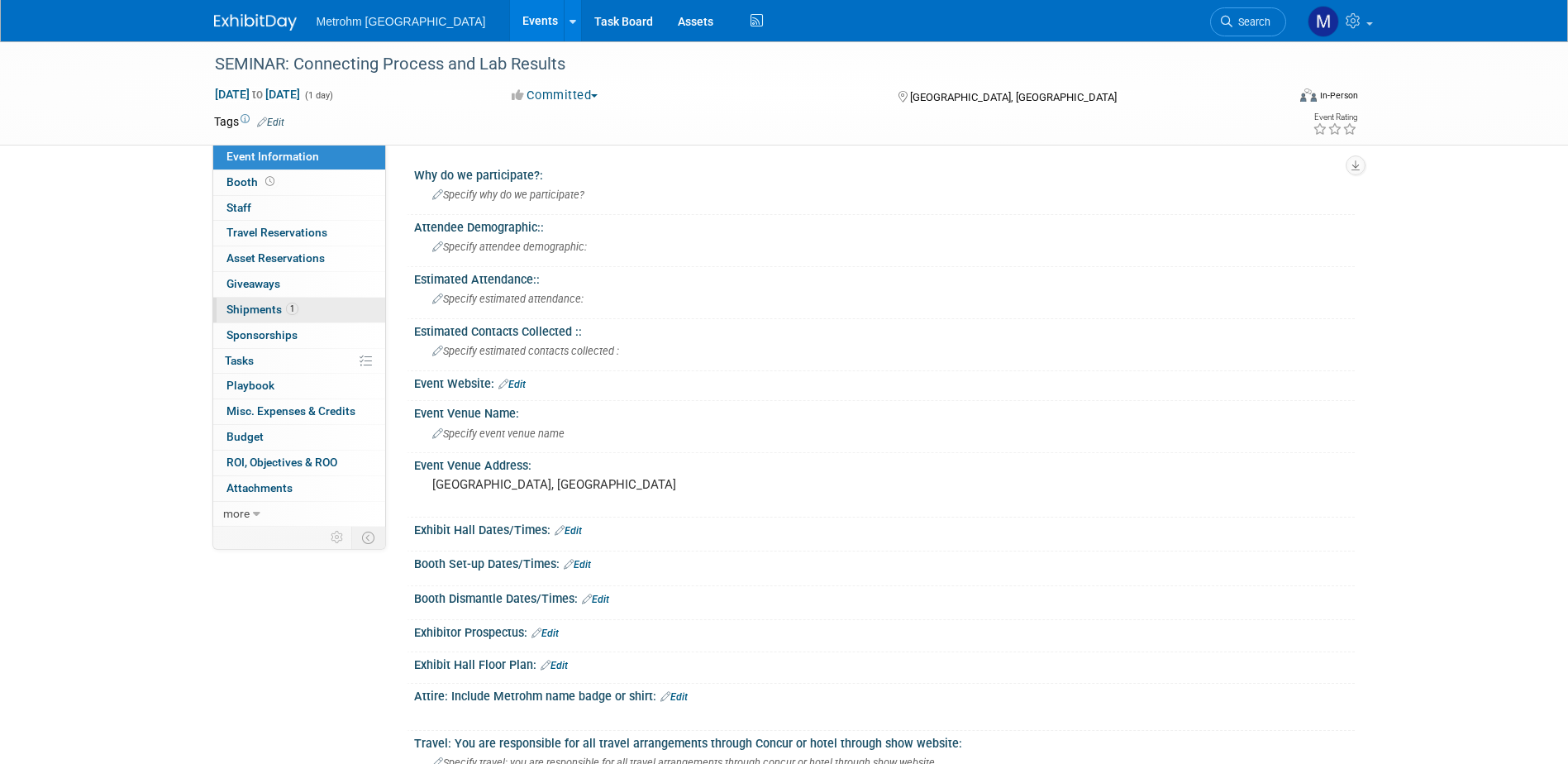
click at [336, 306] on link "1 Shipments 1" at bounding box center [299, 309] width 172 height 25
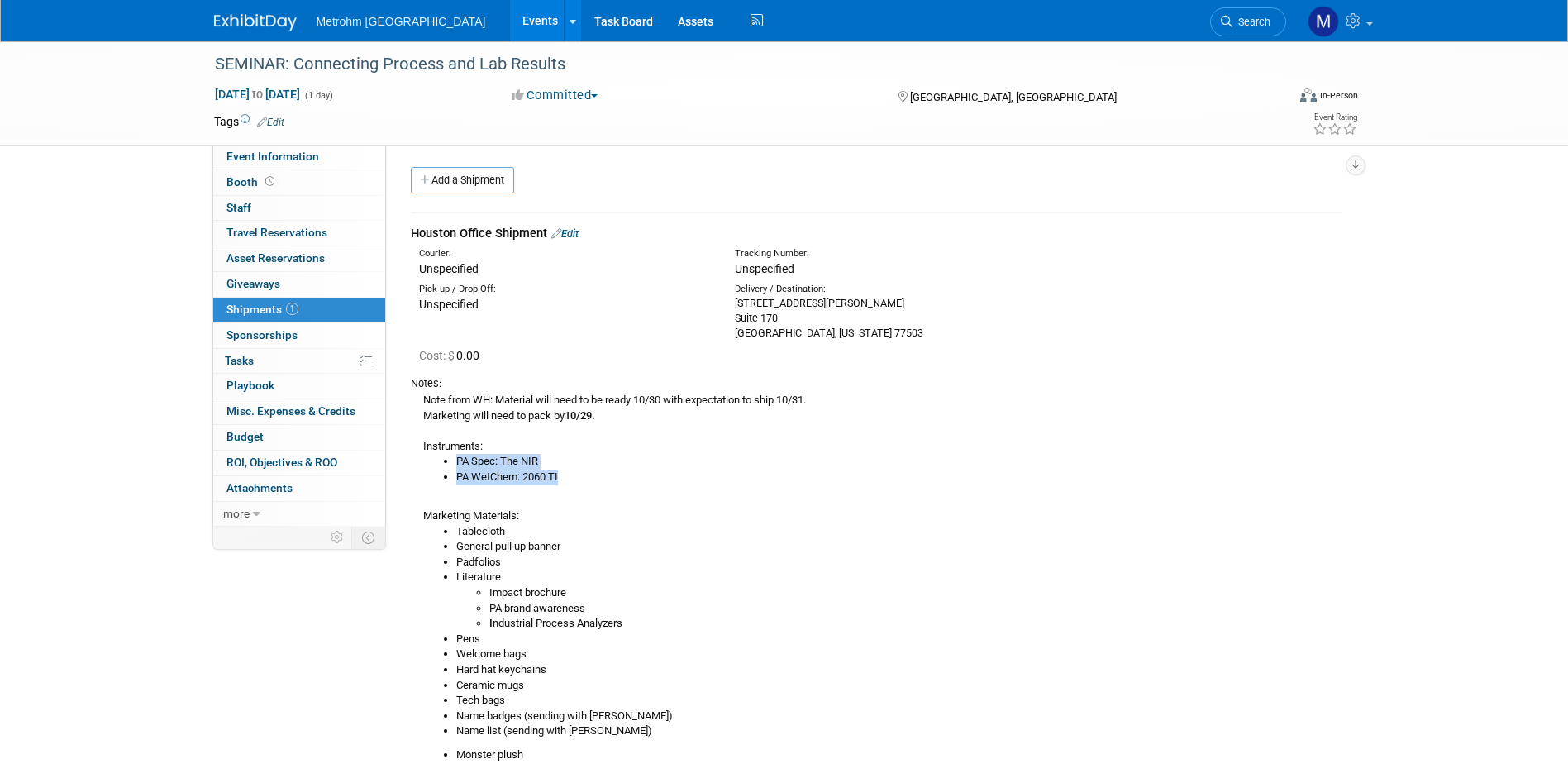
drag, startPoint x: 572, startPoint y: 476, endPoint x: 452, endPoint y: 465, distance: 120.5
click at [452, 465] on ul "PA Spec: The NIR PA WetChem: 2060 TI" at bounding box center [883, 469] width 920 height 31
copy ul "PA Spec: The NIR PA WetChem: 2060 TI"
click at [277, 26] on img at bounding box center [255, 22] width 83 height 17
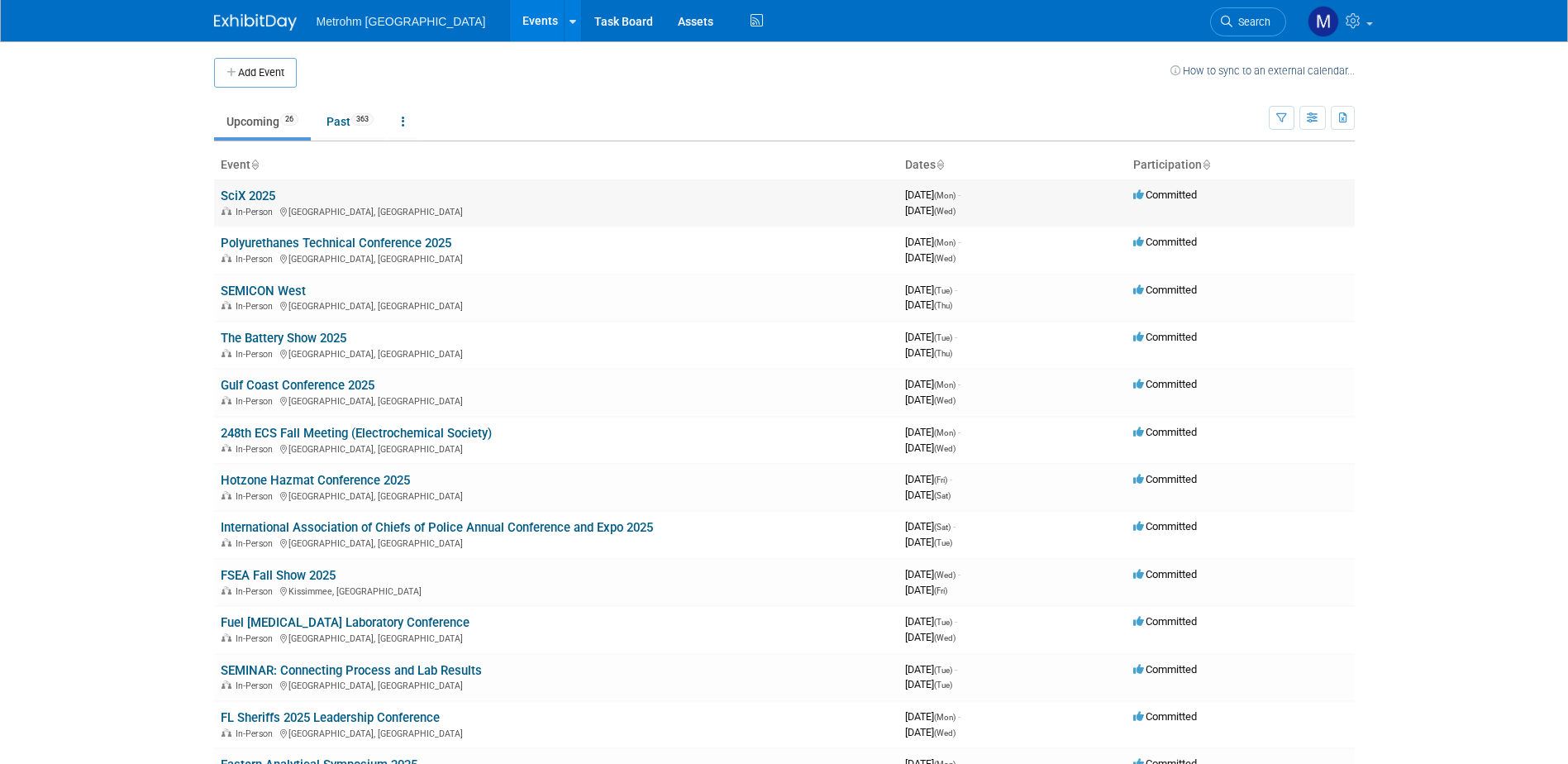
click at [234, 191] on link "SciX 2025" at bounding box center [247, 195] width 55 height 15
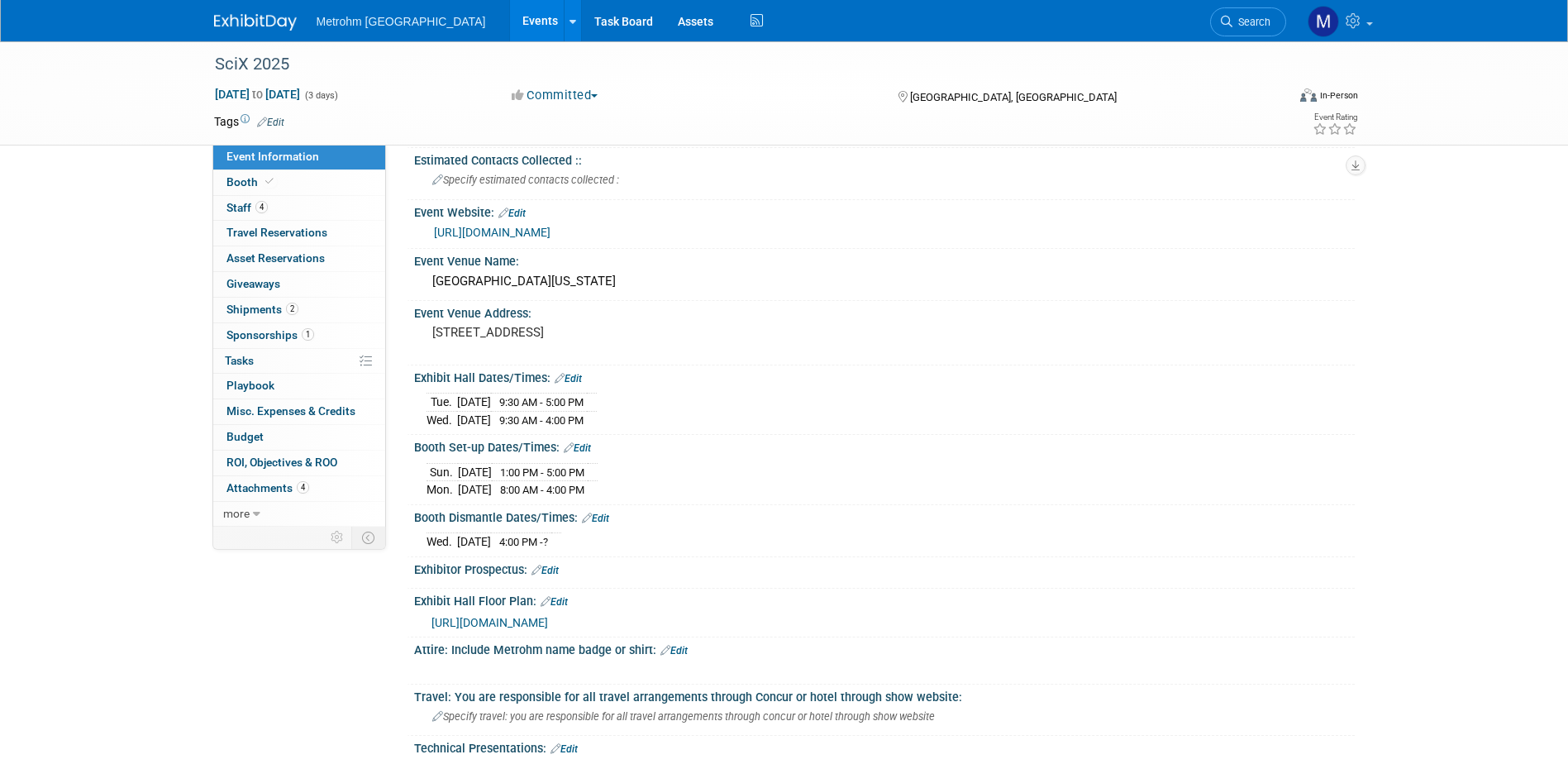
scroll to position [166, 0]
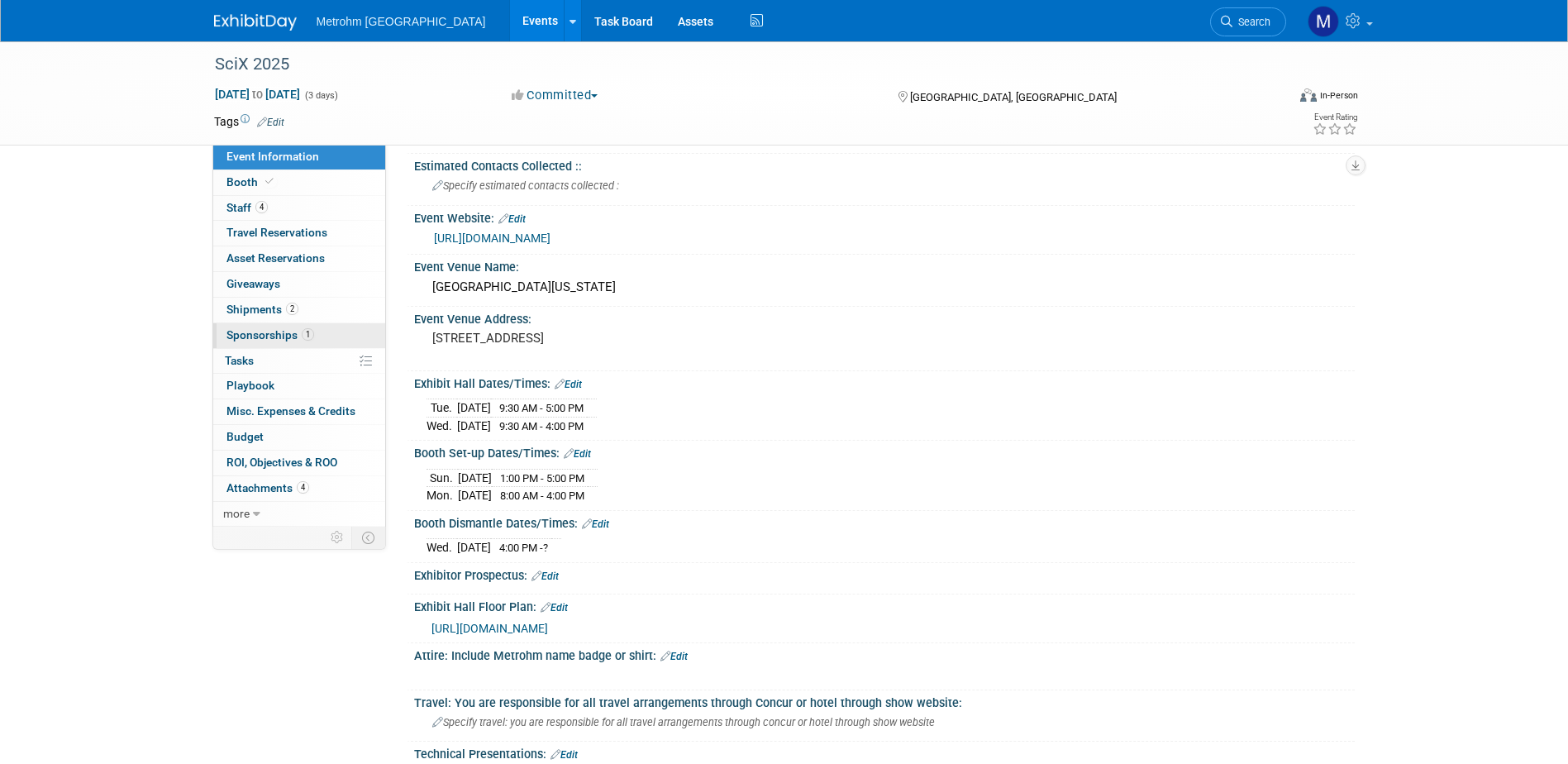
click at [303, 327] on link "1 Sponsorships 1" at bounding box center [299, 335] width 172 height 25
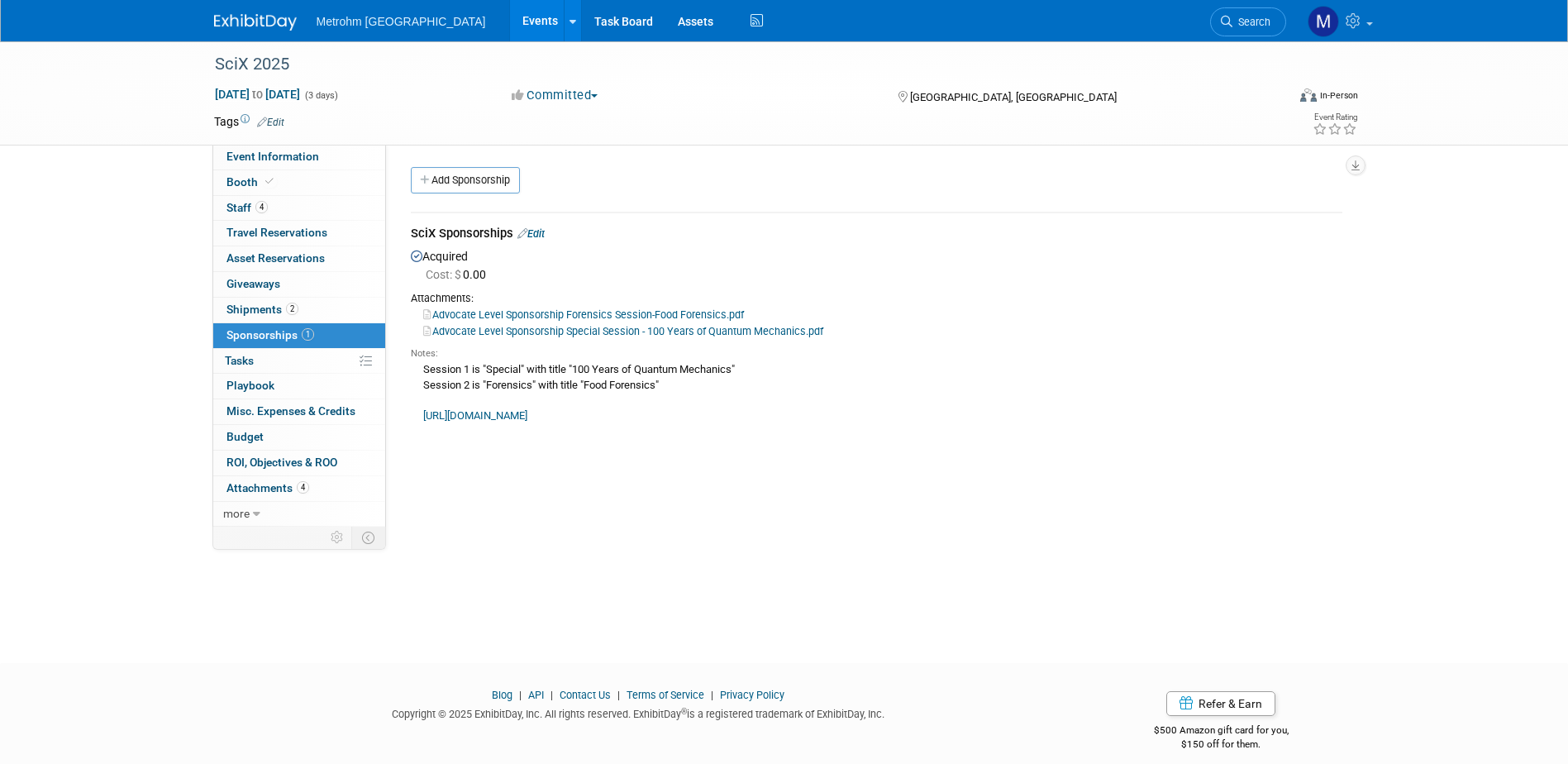
click at [548, 311] on link "Advocate Level Sponsorship Forensics Session-Food Forensics.pdf" at bounding box center [584, 314] width 321 height 12
